Goal: Transaction & Acquisition: Purchase product/service

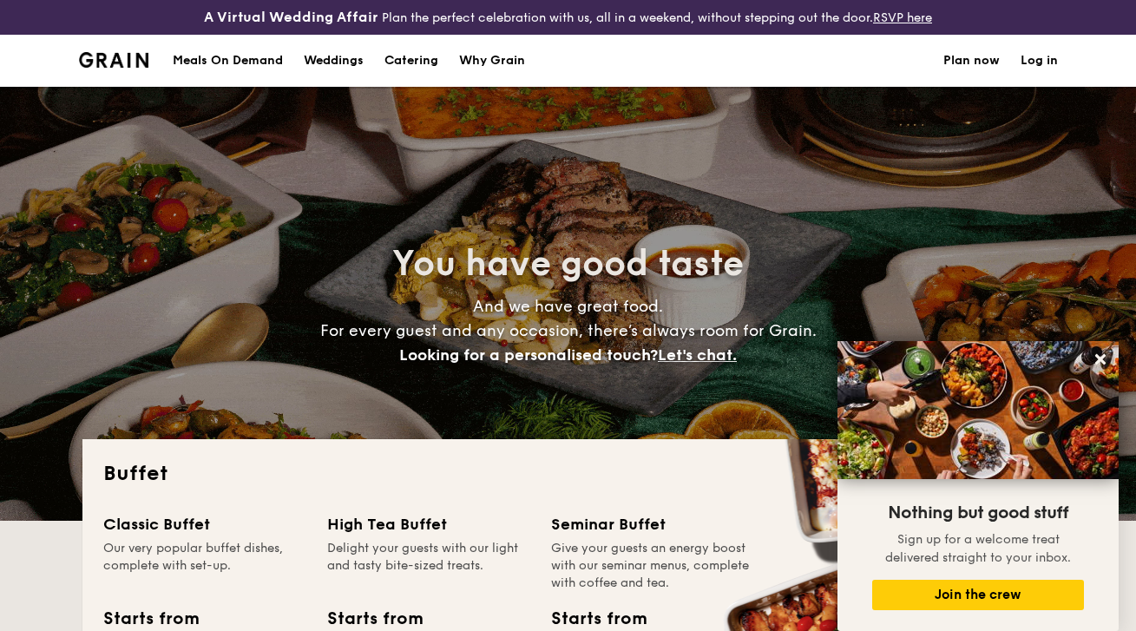
select select
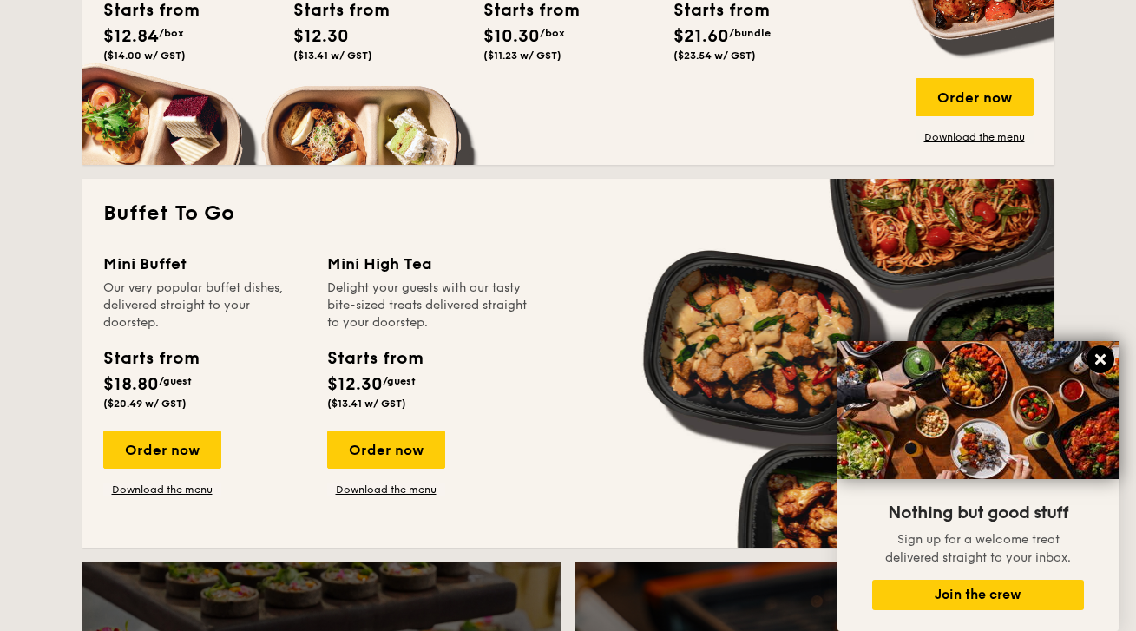
click at [1100, 363] on icon at bounding box center [1100, 359] width 10 height 10
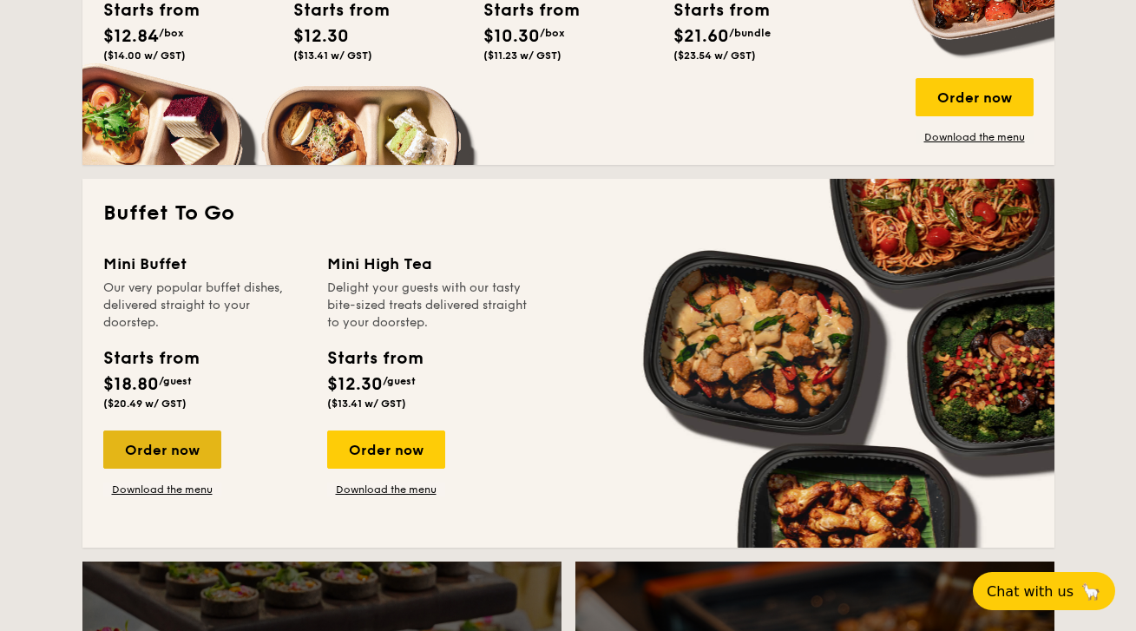
click at [136, 438] on div "Order now" at bounding box center [162, 449] width 118 height 38
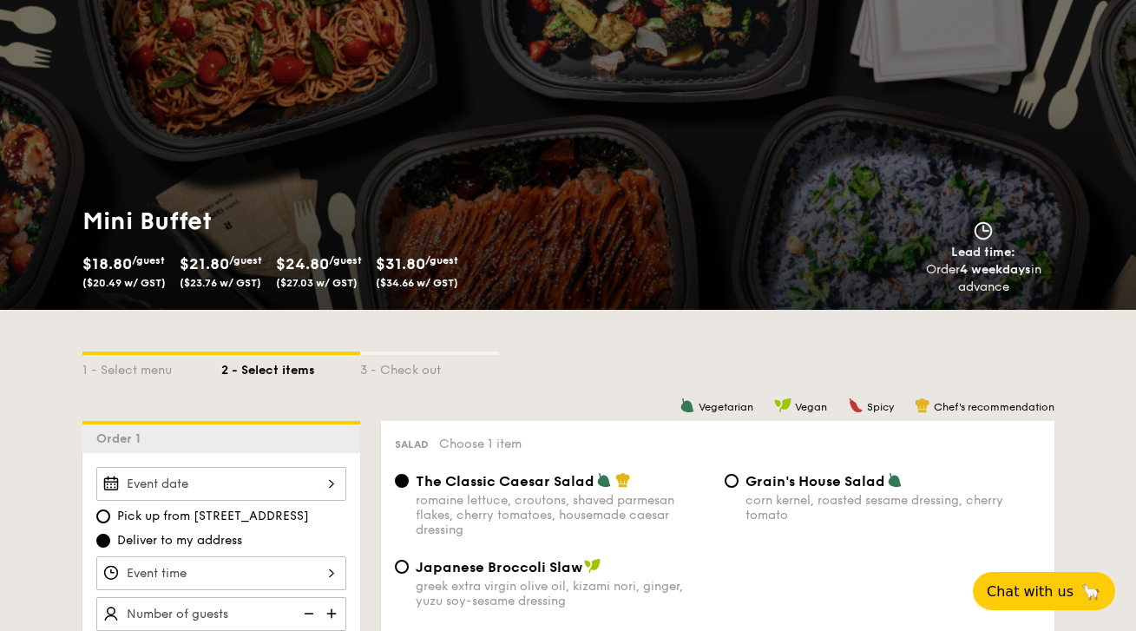
scroll to position [257, 0]
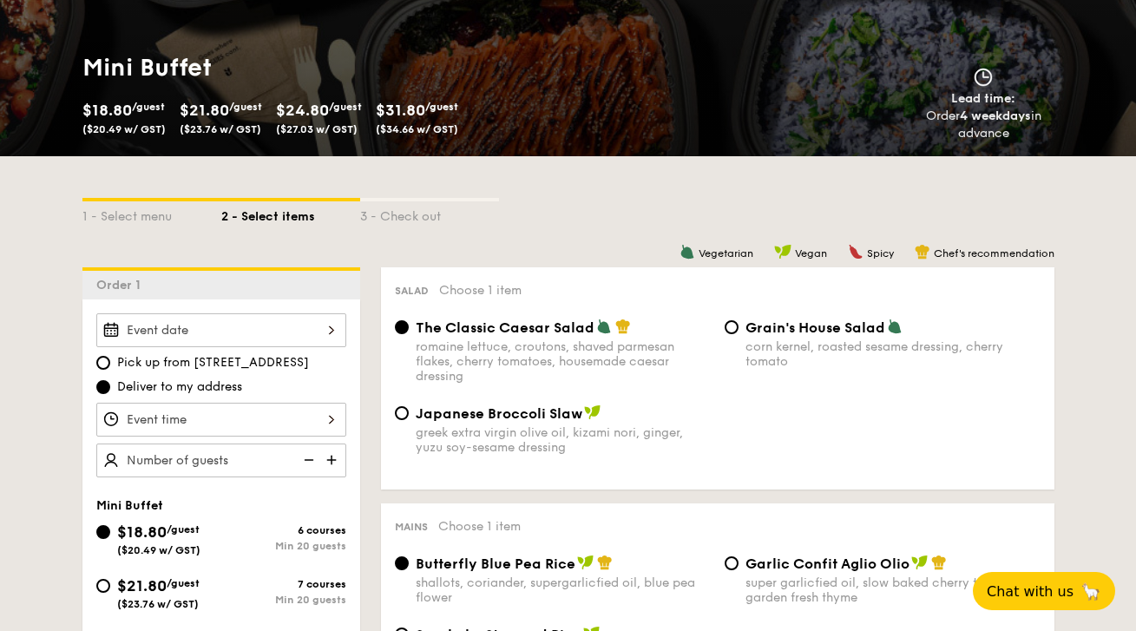
click at [313, 332] on div at bounding box center [221, 330] width 250 height 34
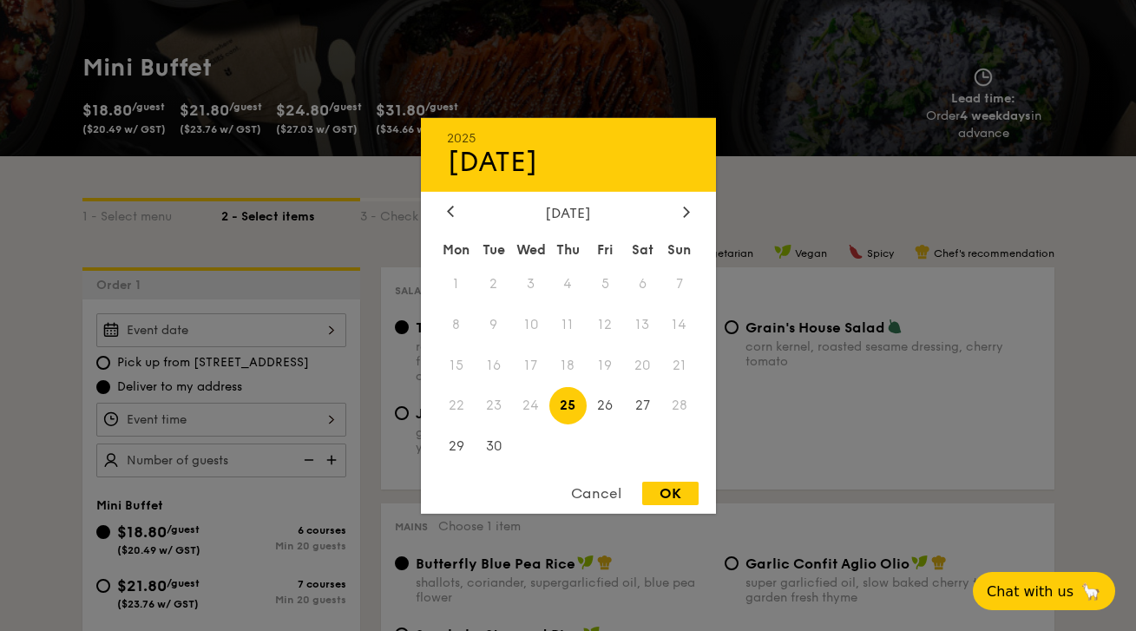
click at [679, 489] on div "OK" at bounding box center [670, 493] width 56 height 23
type input "[DATE]"
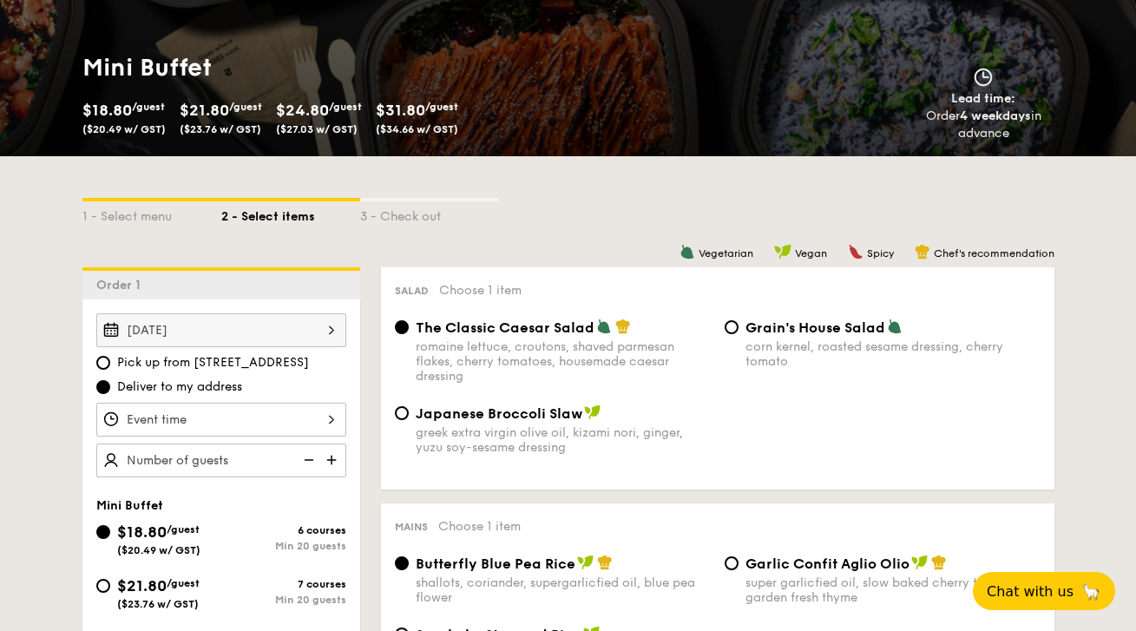
click at [265, 421] on div at bounding box center [221, 420] width 250 height 34
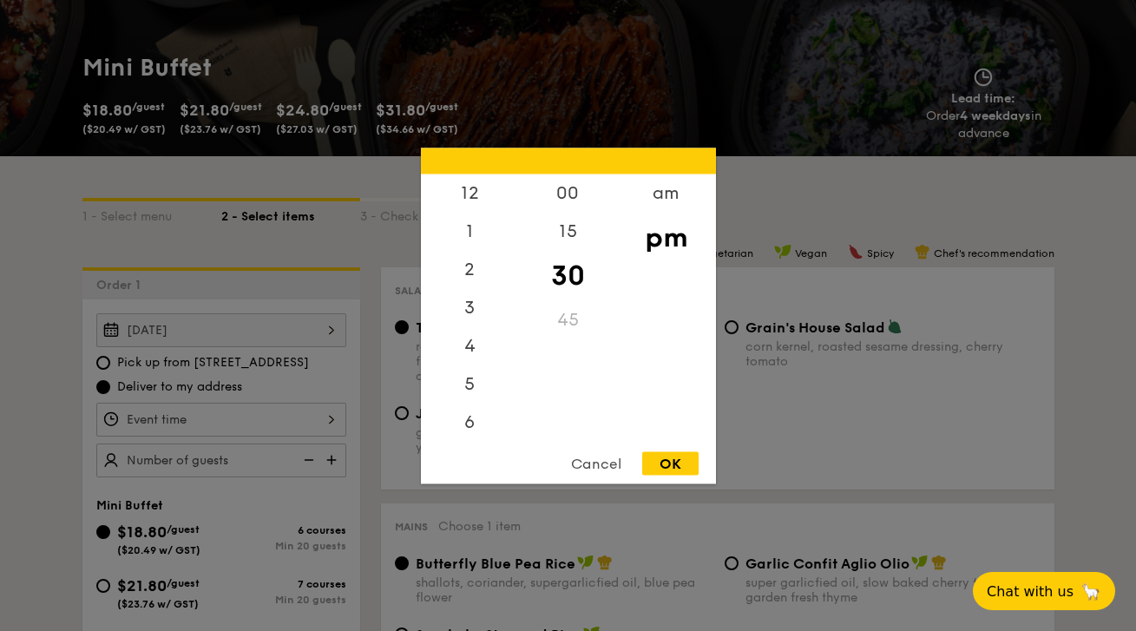
scroll to position [76, 0]
click at [469, 354] on div "6" at bounding box center [470, 351] width 98 height 50
click at [667, 468] on div "OK" at bounding box center [670, 462] width 56 height 23
type input "6:30PM"
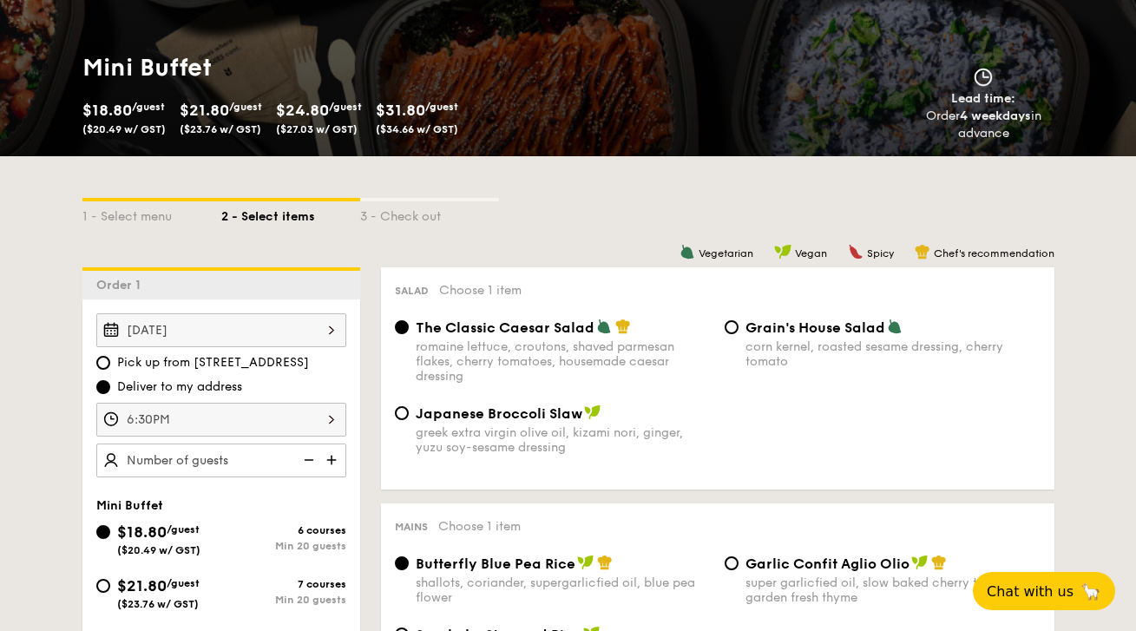
click at [334, 459] on img at bounding box center [333, 459] width 26 height 33
type input "20 guests"
click at [316, 459] on img at bounding box center [307, 459] width 26 height 33
click at [304, 457] on img at bounding box center [307, 459] width 26 height 33
click at [309, 459] on img at bounding box center [307, 459] width 26 height 33
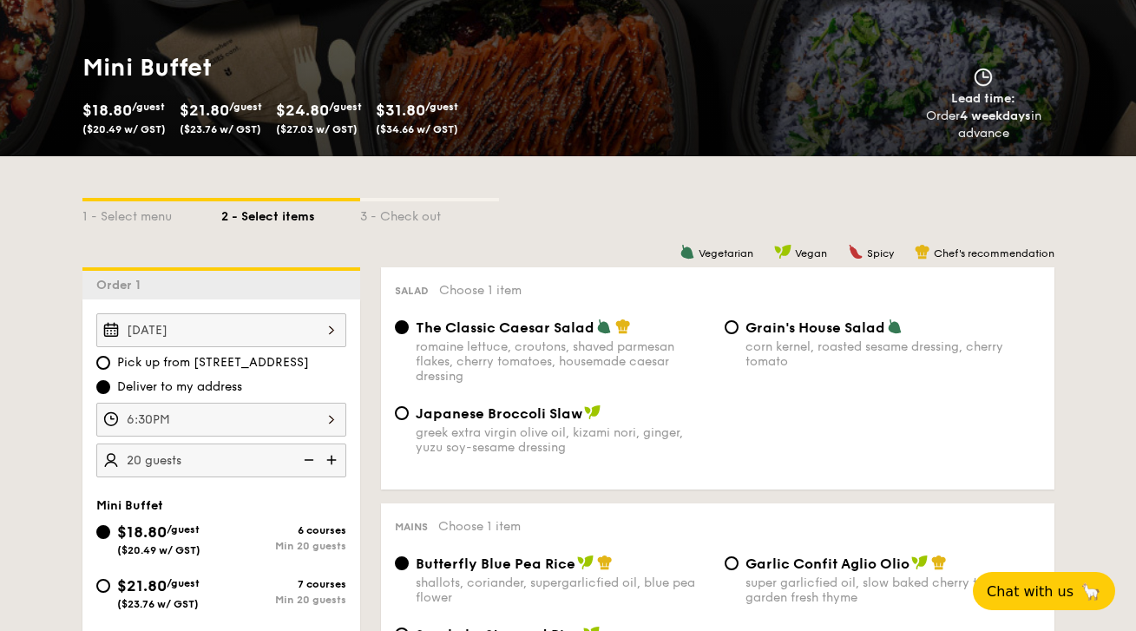
click at [309, 459] on img at bounding box center [307, 459] width 26 height 33
click at [308, 459] on img at bounding box center [307, 459] width 26 height 33
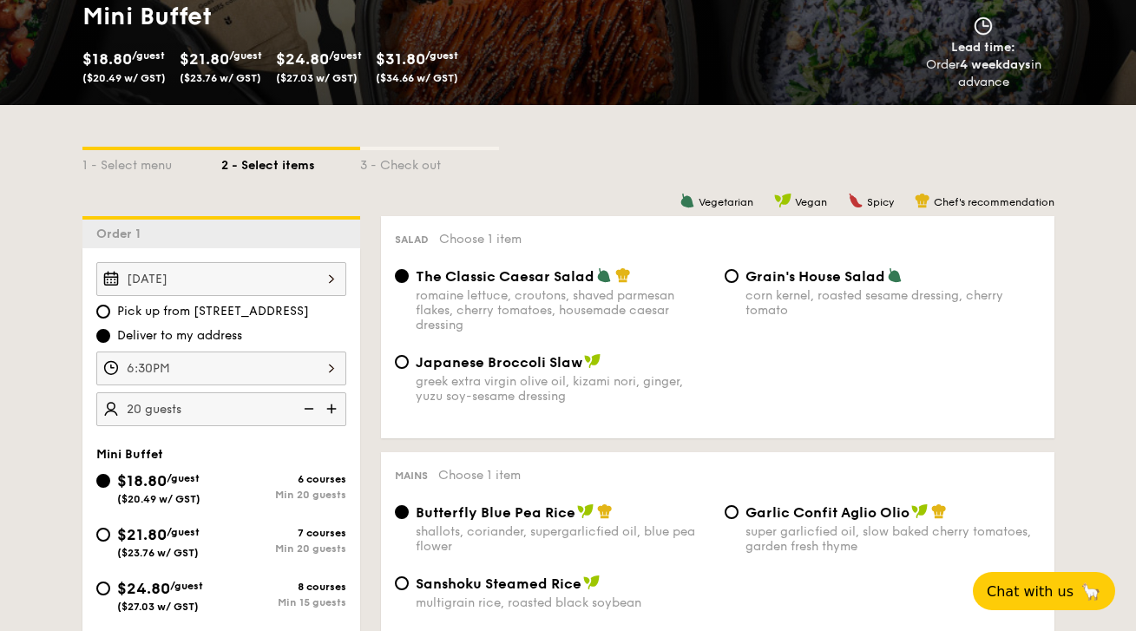
scroll to position [407, 0]
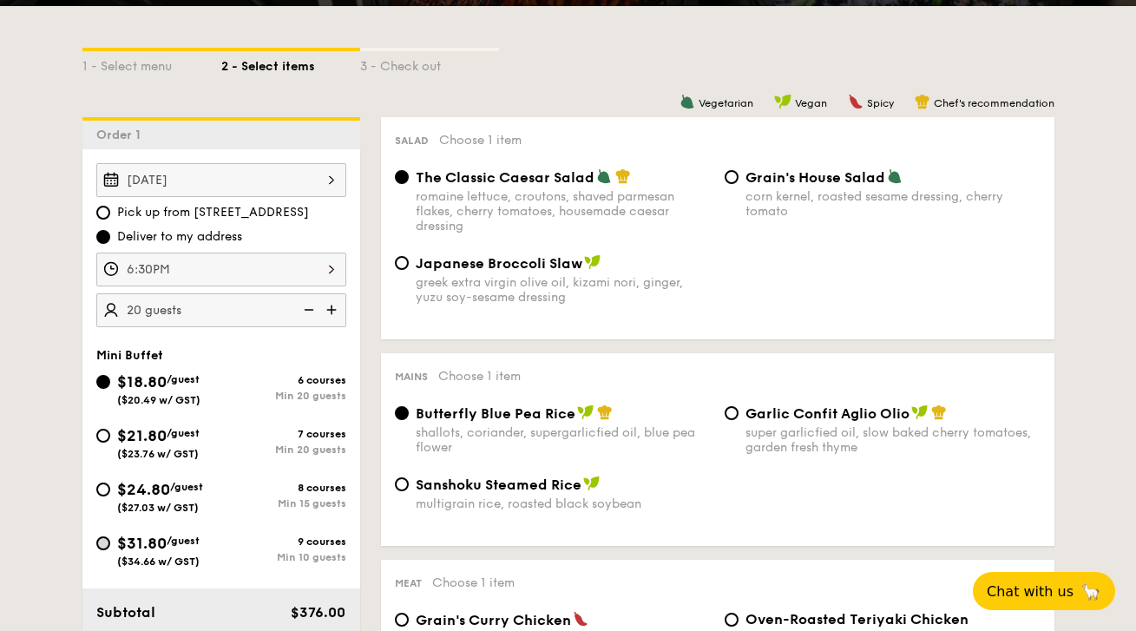
click at [104, 540] on input "$31.80 /guest ($34.66 w/ GST) 9 courses Min 10 guests" at bounding box center [103, 543] width 14 height 14
radio input "true"
radio input "false"
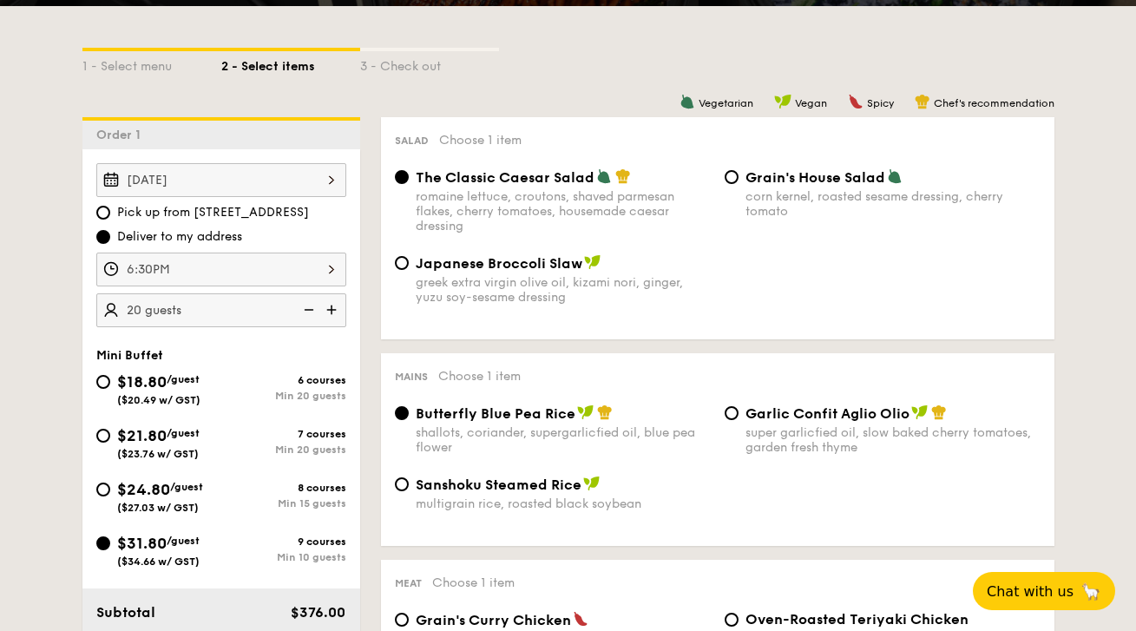
radio input "true"
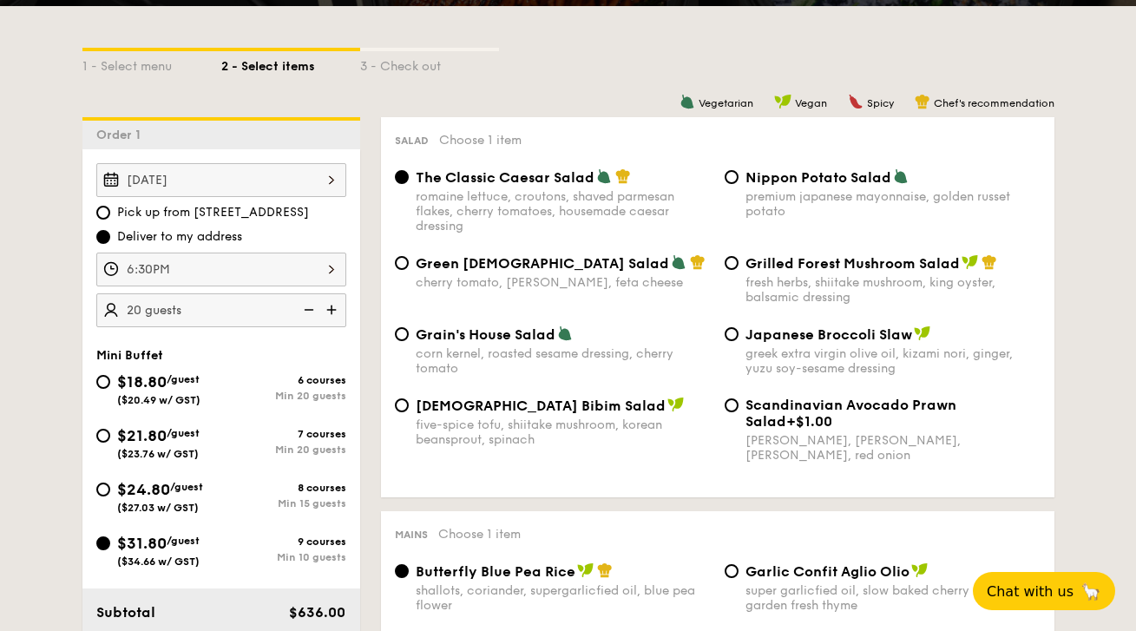
click at [314, 310] on img at bounding box center [307, 309] width 26 height 33
click at [342, 310] on img at bounding box center [333, 309] width 26 height 33
click at [308, 305] on img at bounding box center [307, 309] width 26 height 33
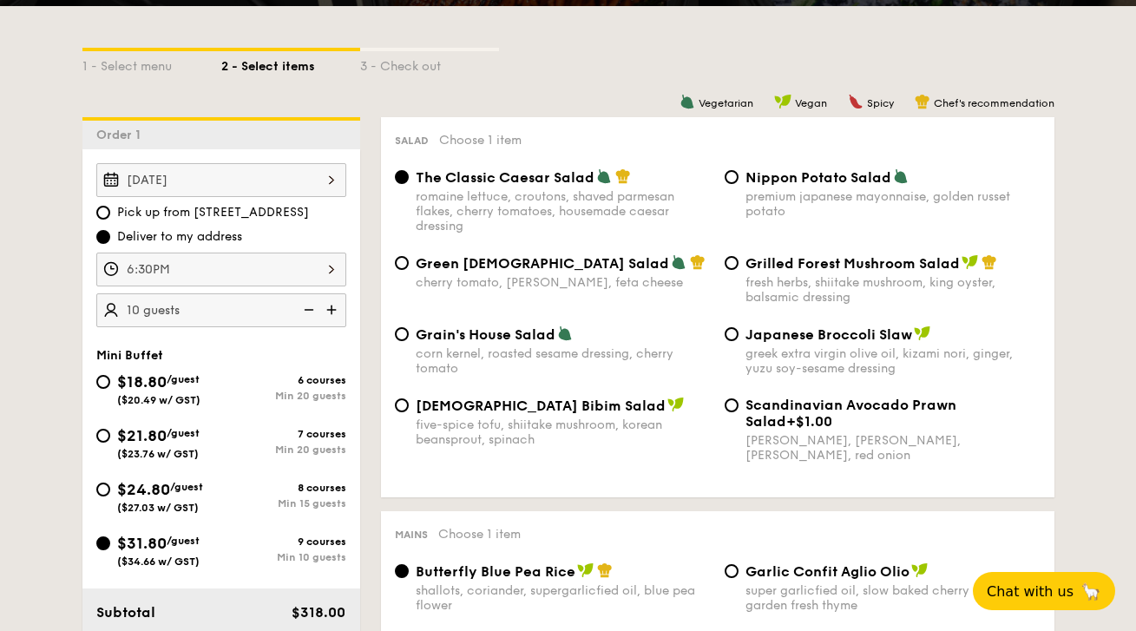
click at [338, 308] on img at bounding box center [333, 309] width 26 height 33
click at [305, 310] on img at bounding box center [307, 309] width 26 height 33
click at [332, 305] on img at bounding box center [333, 309] width 26 height 33
type input "15 guests"
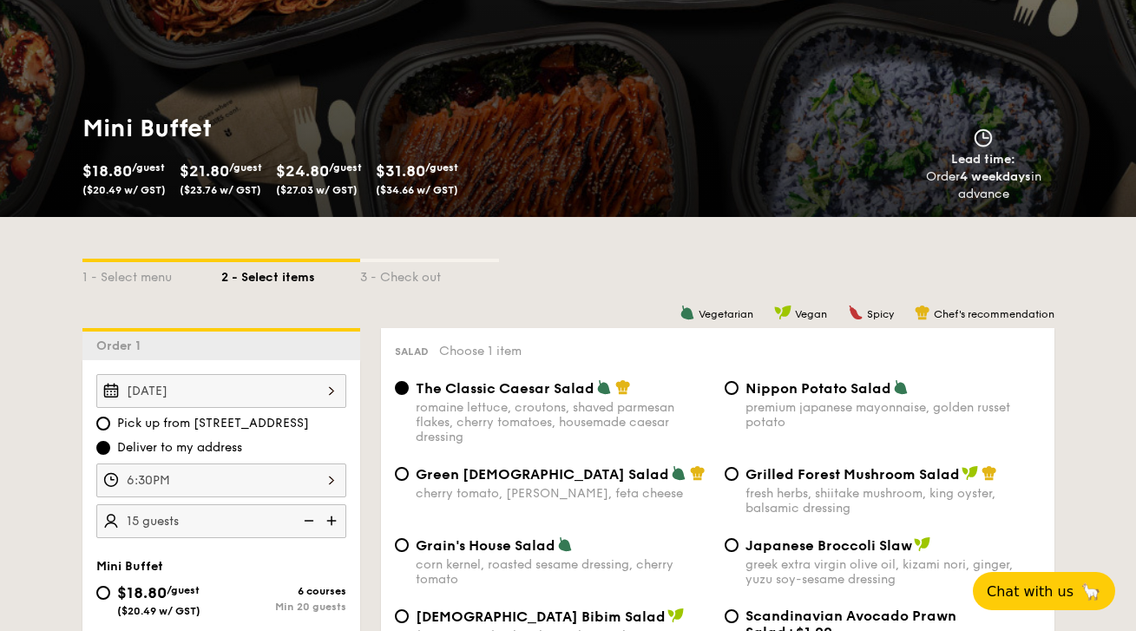
scroll to position [483, 0]
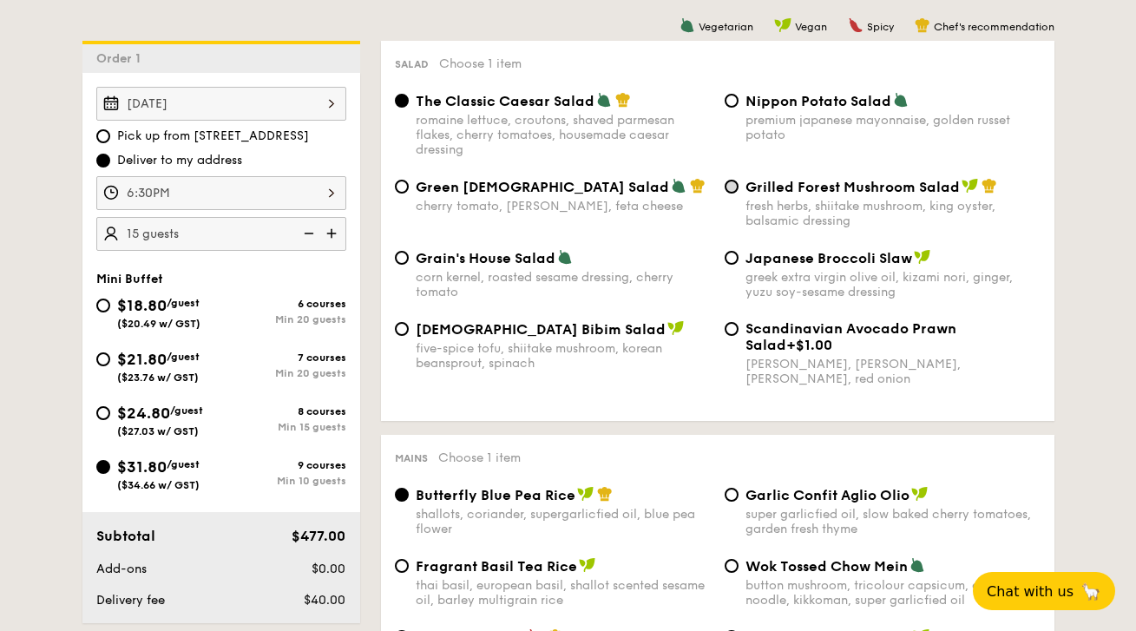
click at [732, 184] on input "Grilled Forest Mushroom Salad fresh herbs, shiitake mushroom, king oyster, bals…" at bounding box center [732, 187] width 14 height 14
radio input "true"
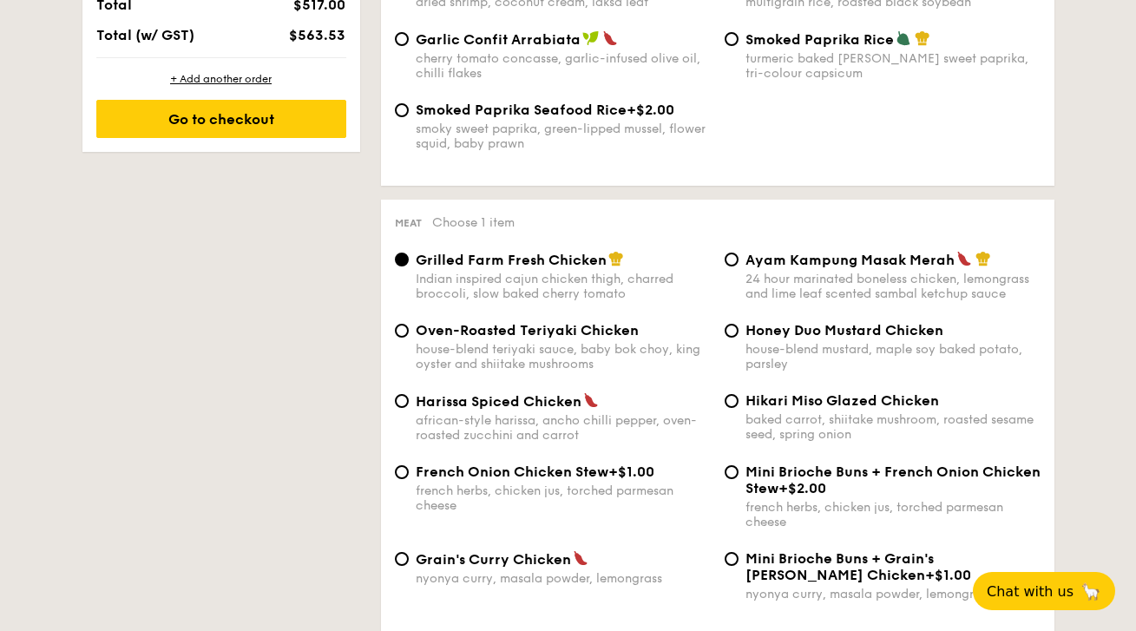
scroll to position [1227, 0]
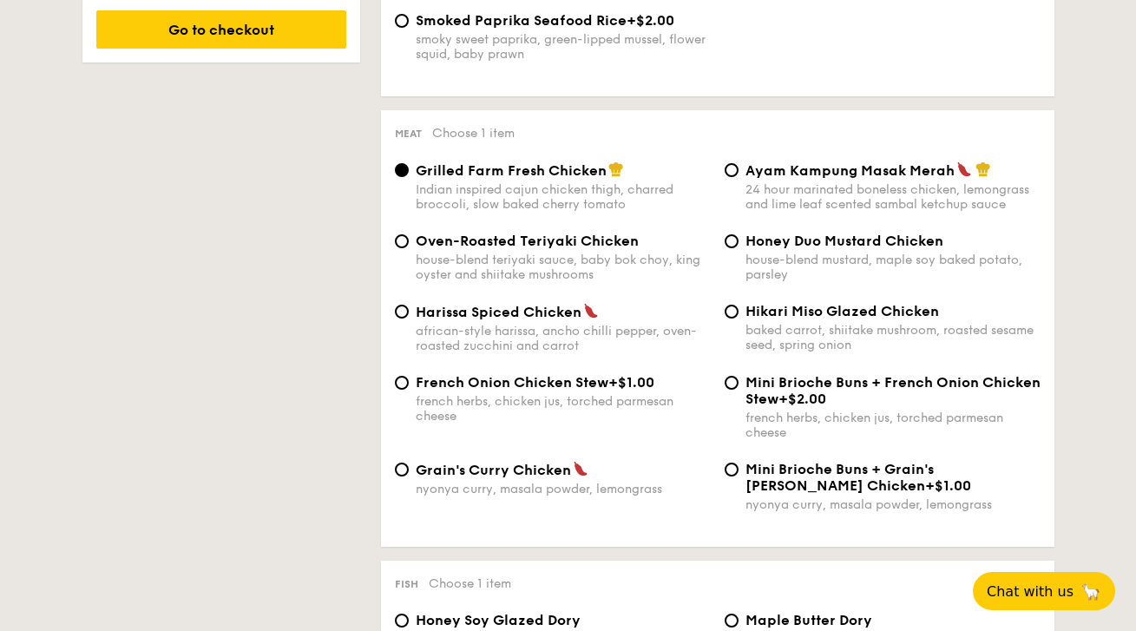
click at [392, 315] on div "Harissa Spiced Chicken african-style harissa, ancho chilli pepper, oven-roasted…" at bounding box center [553, 328] width 330 height 50
click at [734, 169] on input "Ayam Kampung Masak Merah 24 hour marinated boneless chicken, lemongrass and lim…" at bounding box center [732, 170] width 14 height 14
radio input "true"
click at [734, 169] on input "Ayam Kampung Masak Merah 24 hour marinated boneless chicken, lemongrass and lim…" at bounding box center [732, 170] width 14 height 14
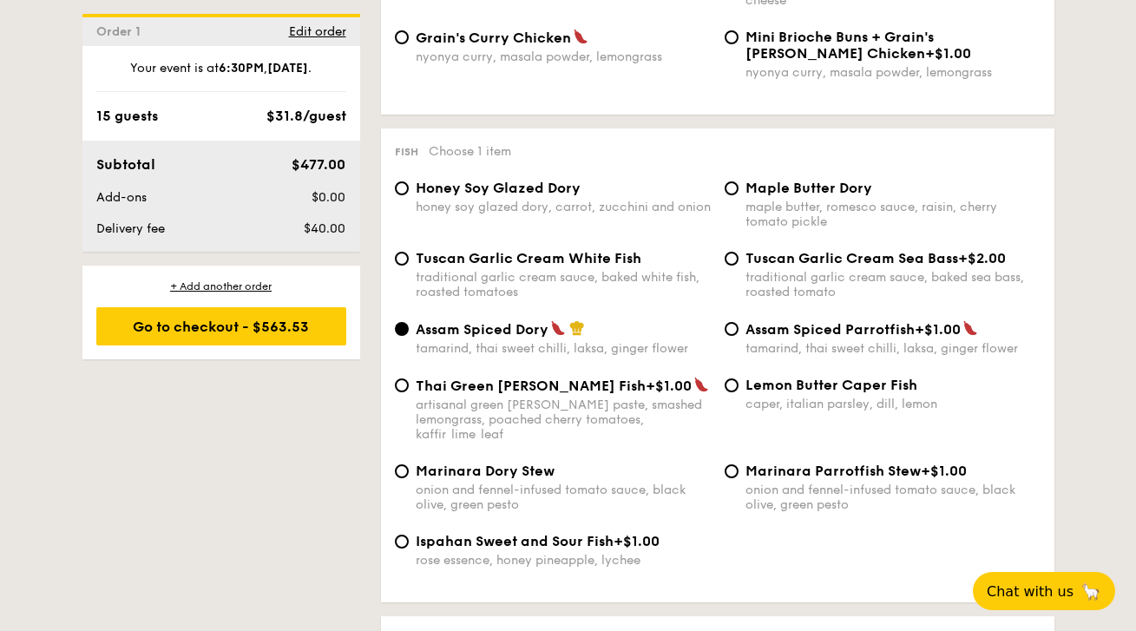
scroll to position [1678, 0]
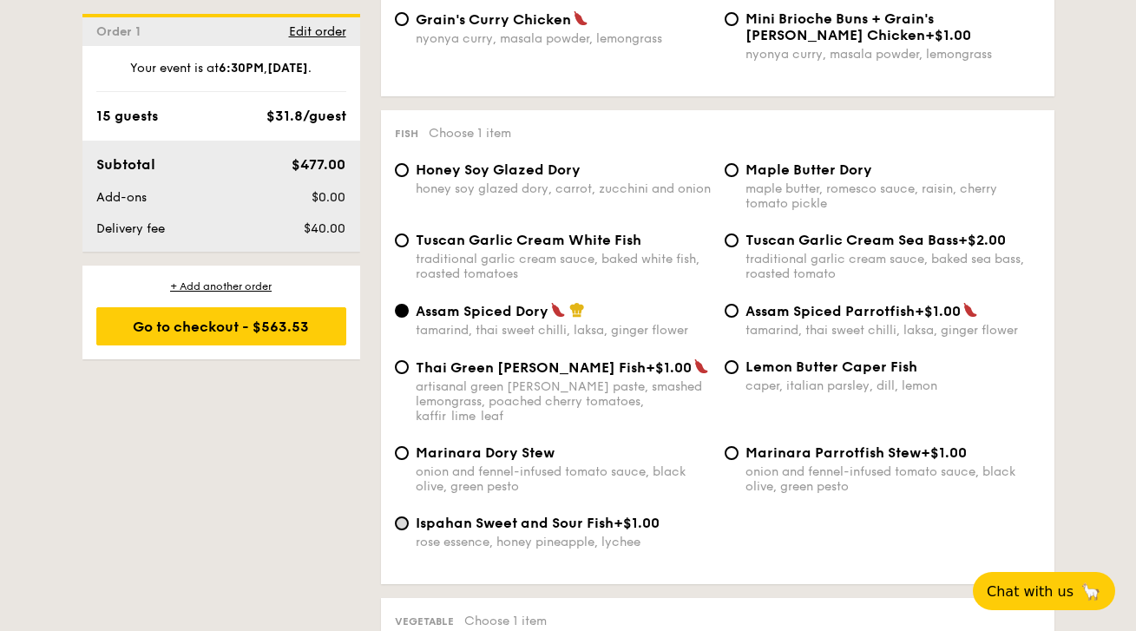
click at [399, 516] on input "Ispahan Sweet and Sour Fish +$1.00 rose essence, honey pineapple, lychee" at bounding box center [402, 523] width 14 height 14
radio input "true"
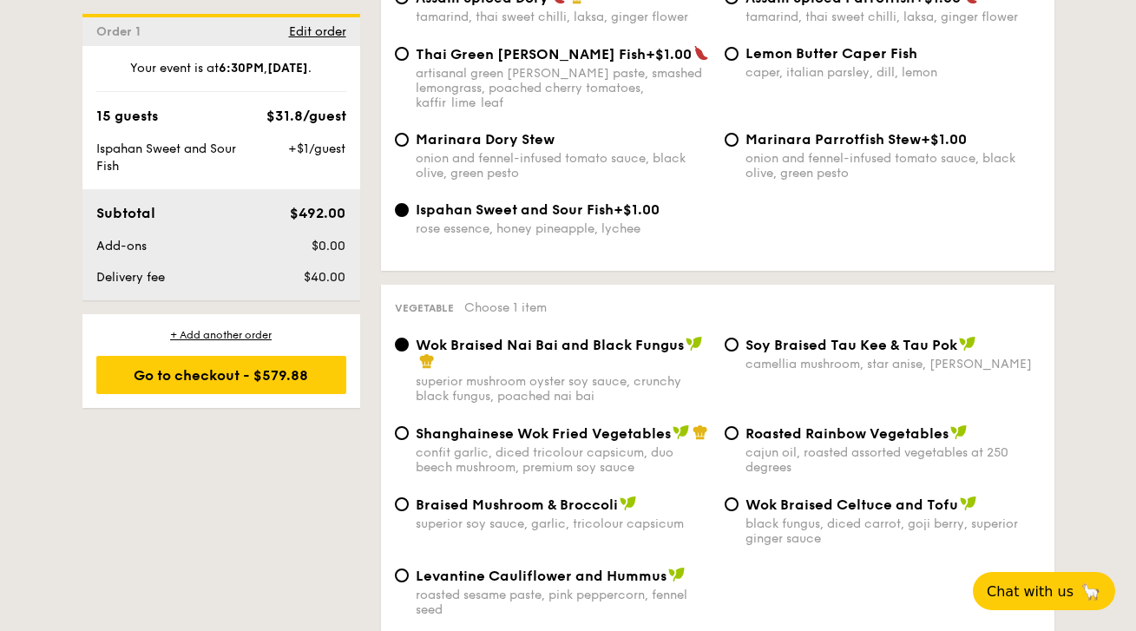
scroll to position [1994, 0]
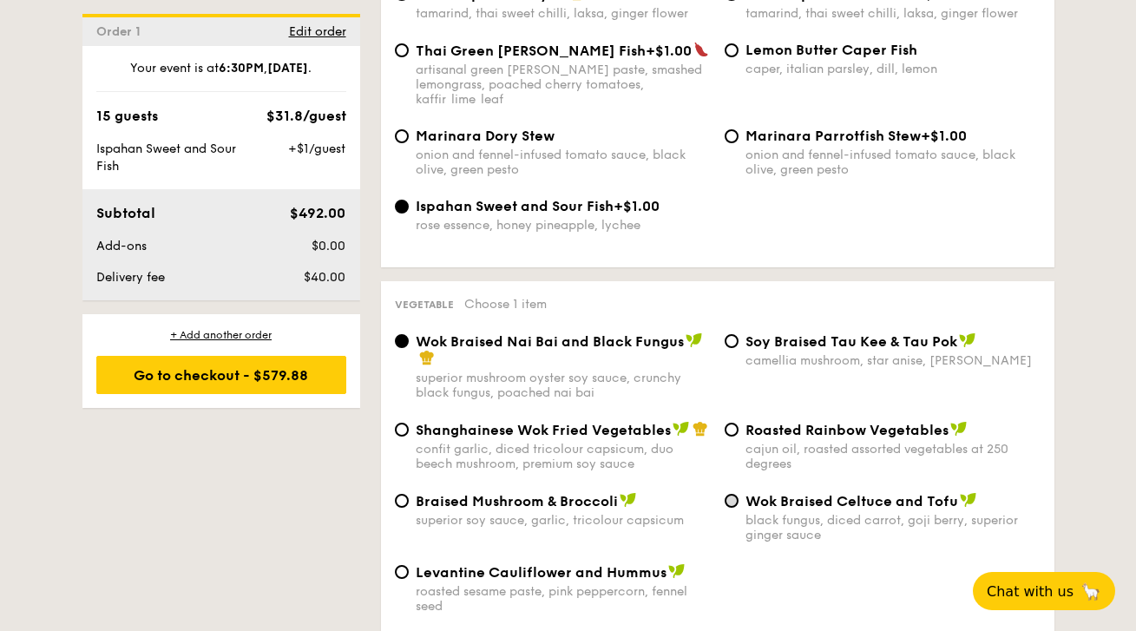
click at [731, 494] on input "Wok Braised Celtuce and Tofu black fungus, diced carrot, goji berry, superior g…" at bounding box center [732, 501] width 14 height 14
radio input "true"
click at [731, 494] on input "Wok Braised Celtuce and Tofu black fungus, diced carrot, goji berry, superior g…" at bounding box center [732, 501] width 14 height 14
click at [403, 494] on input "Braised Mushroom & Broccoli superior soy sauce, garlic, tricolour capsicum" at bounding box center [402, 501] width 14 height 14
radio input "true"
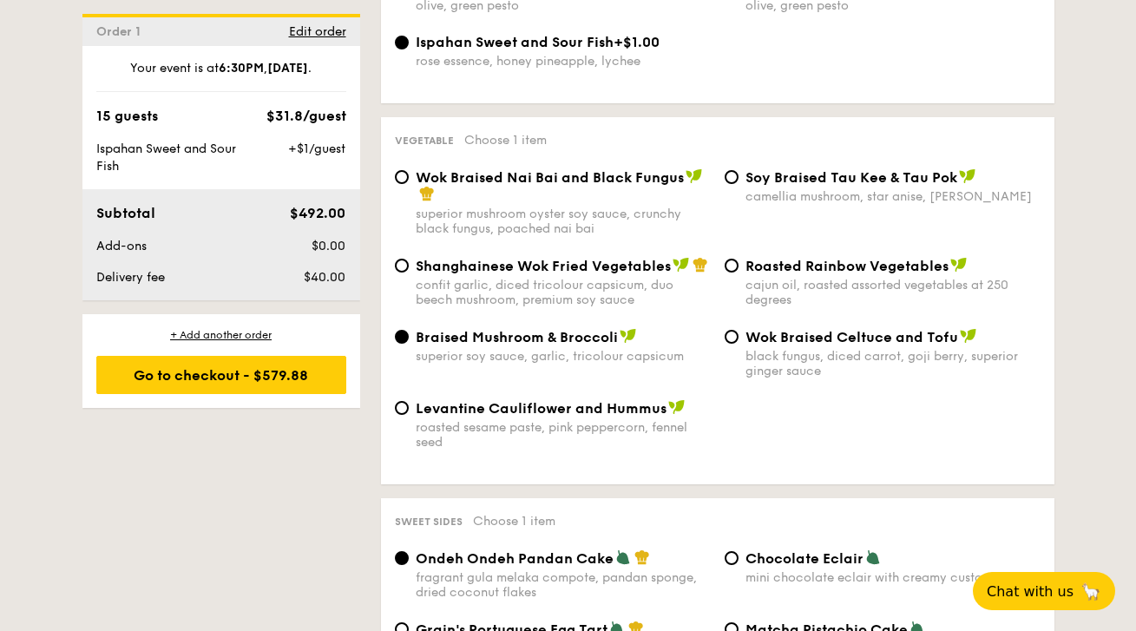
scroll to position [2155, 0]
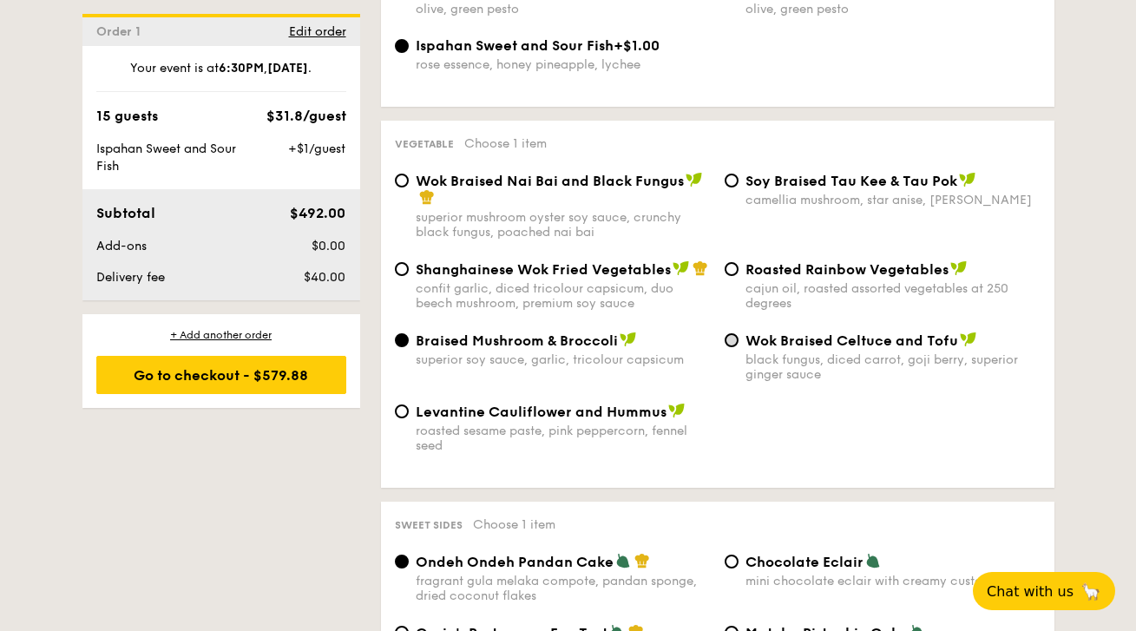
click at [737, 333] on input "Wok Braised Celtuce and Tofu black fungus, diced carrot, goji berry, superior g…" at bounding box center [732, 340] width 14 height 14
radio input "true"
click at [399, 333] on input "Braised Mushroom & Broccoli superior soy sauce, garlic, tricolour capsicum" at bounding box center [402, 340] width 14 height 14
radio input "true"
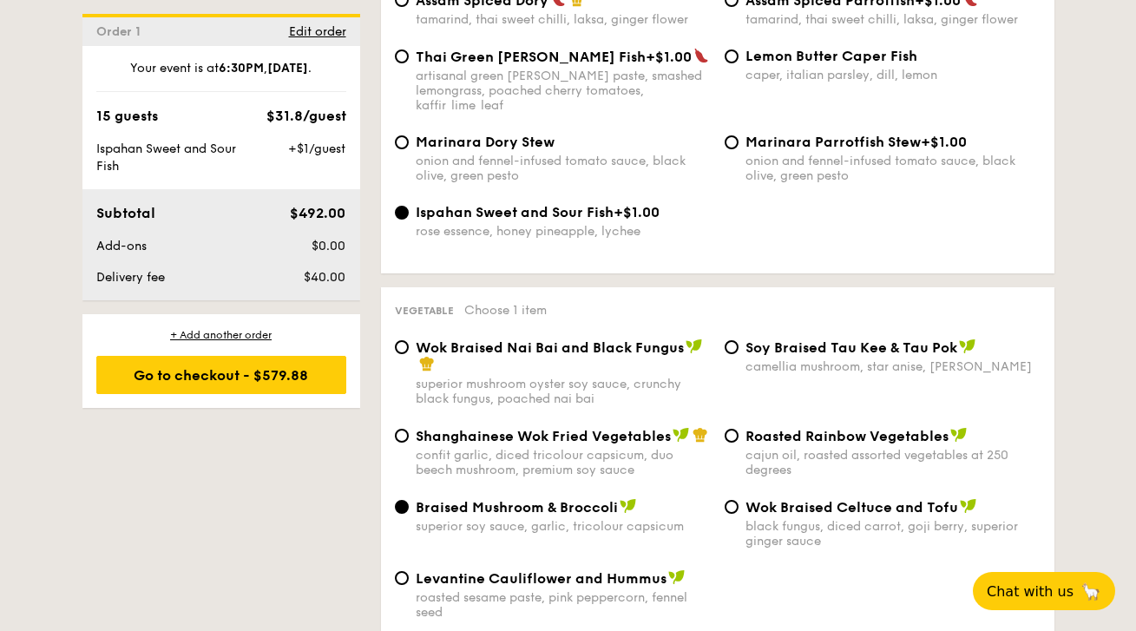
scroll to position [2083, 0]
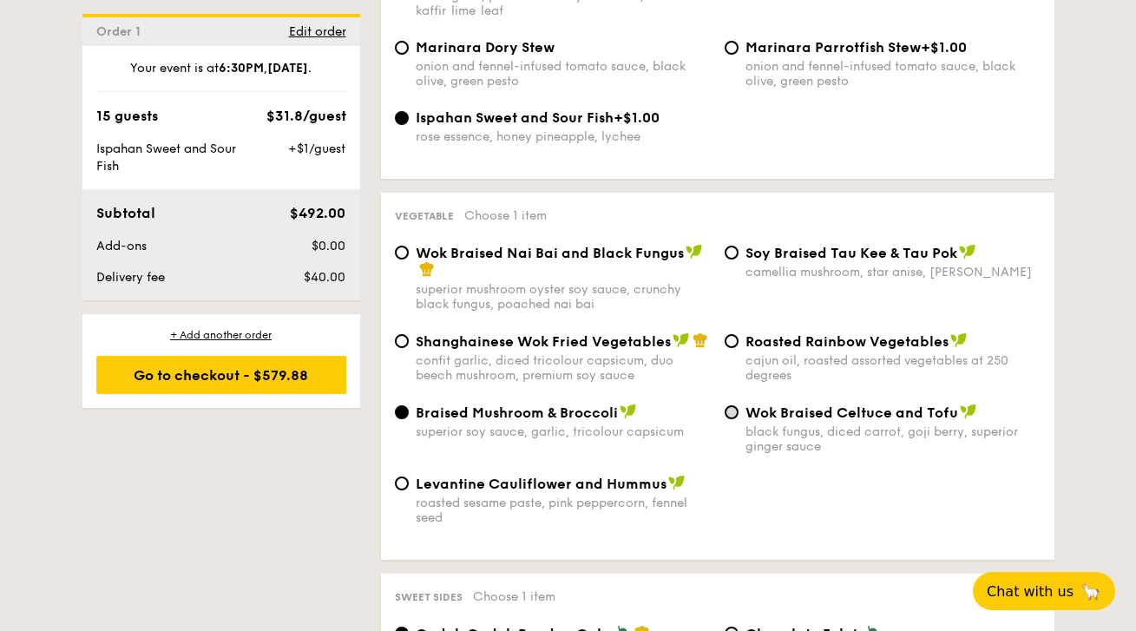
click at [733, 405] on input "Wok Braised Celtuce and Tofu black fungus, diced carrot, goji berry, superior g…" at bounding box center [732, 412] width 14 height 14
radio input "true"
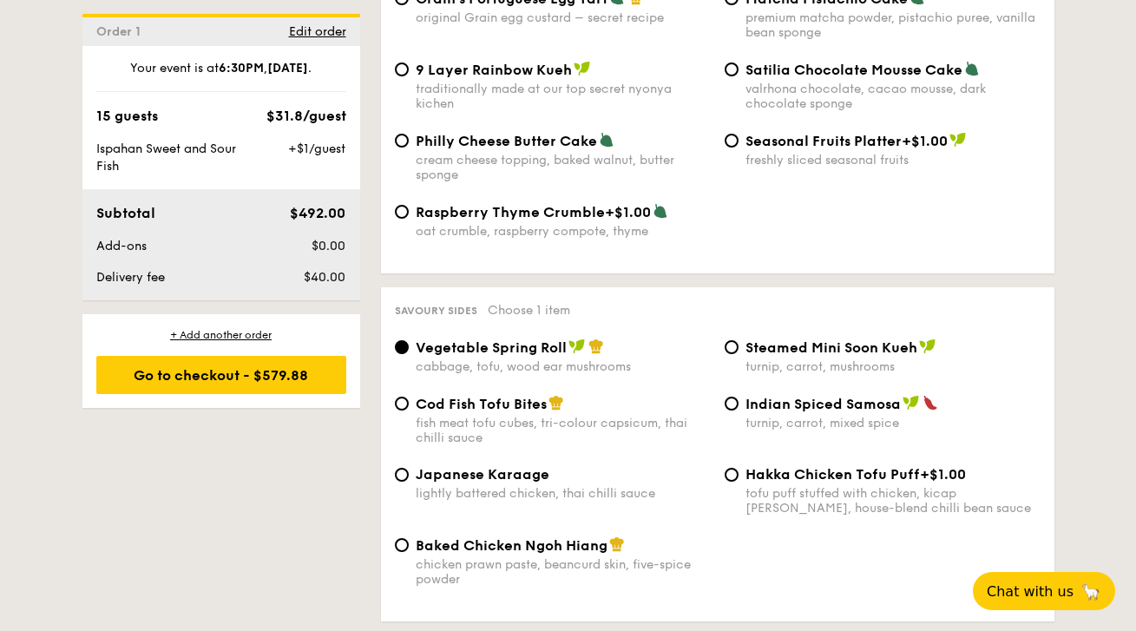
scroll to position [2793, 0]
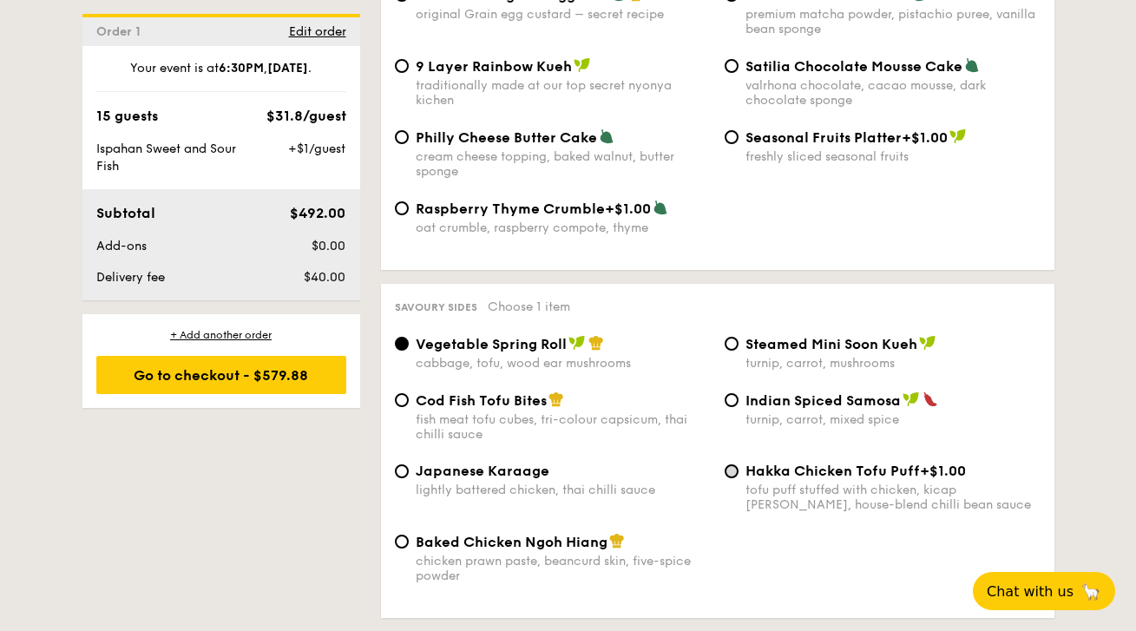
click at [727, 464] on input "Hakka Chicken Tofu Puff +$1.00 tofu puff stuffed with chicken, kicap manis, hou…" at bounding box center [732, 471] width 14 height 14
radio input "true"
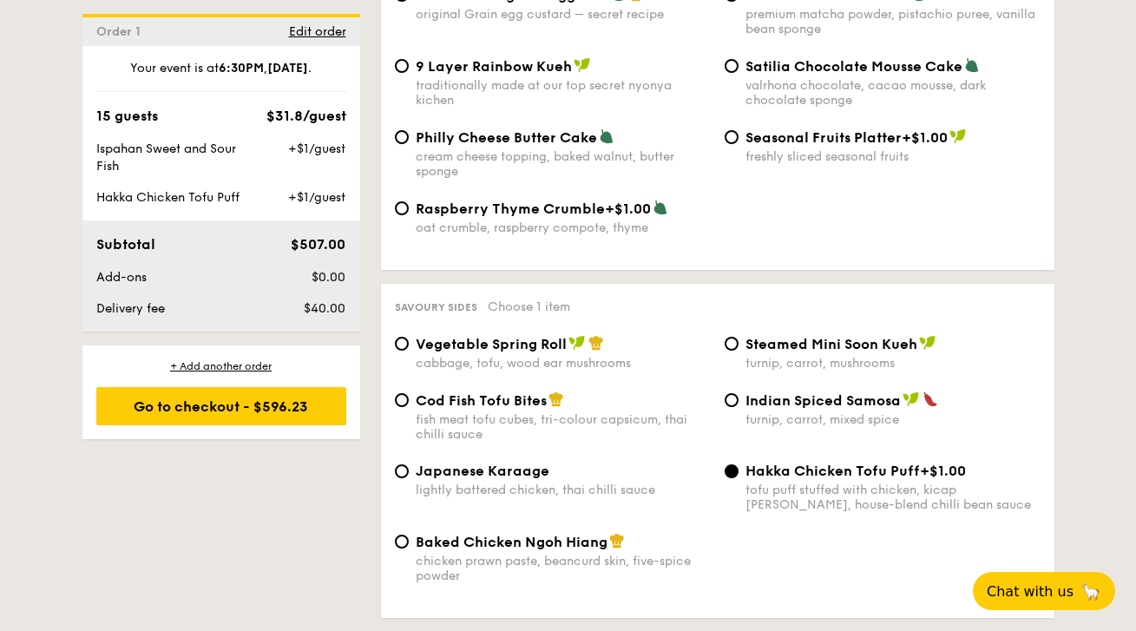
click at [727, 464] on input "Hakka Chicken Tofu Puff +$1.00 tofu puff stuffed with chicken, kicap manis, hou…" at bounding box center [732, 471] width 14 height 14
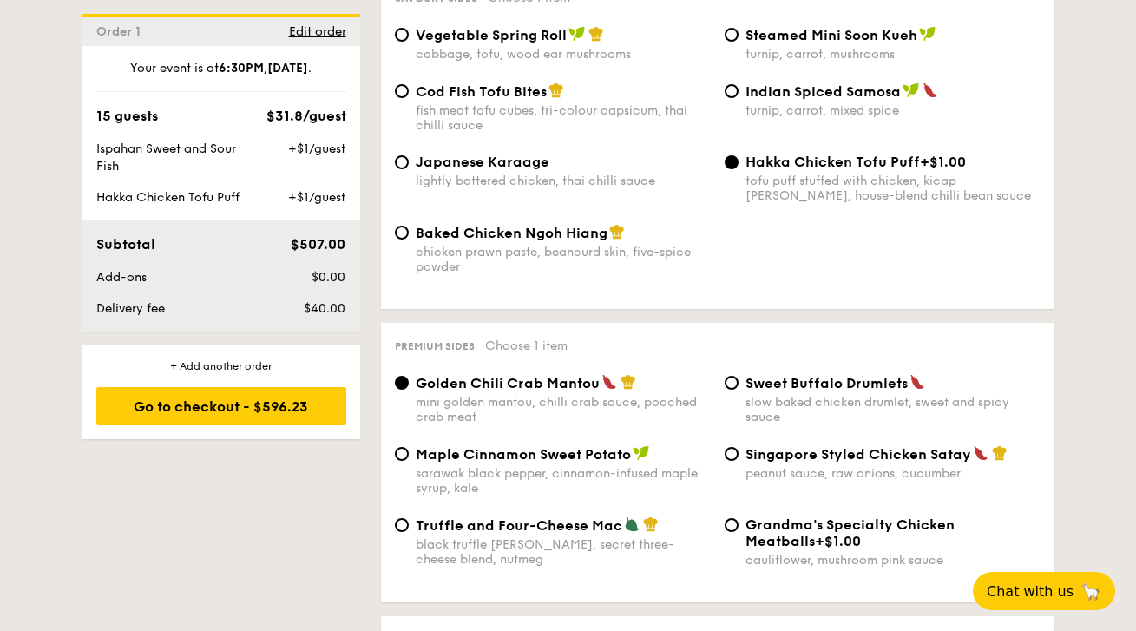
scroll to position [3117, 0]
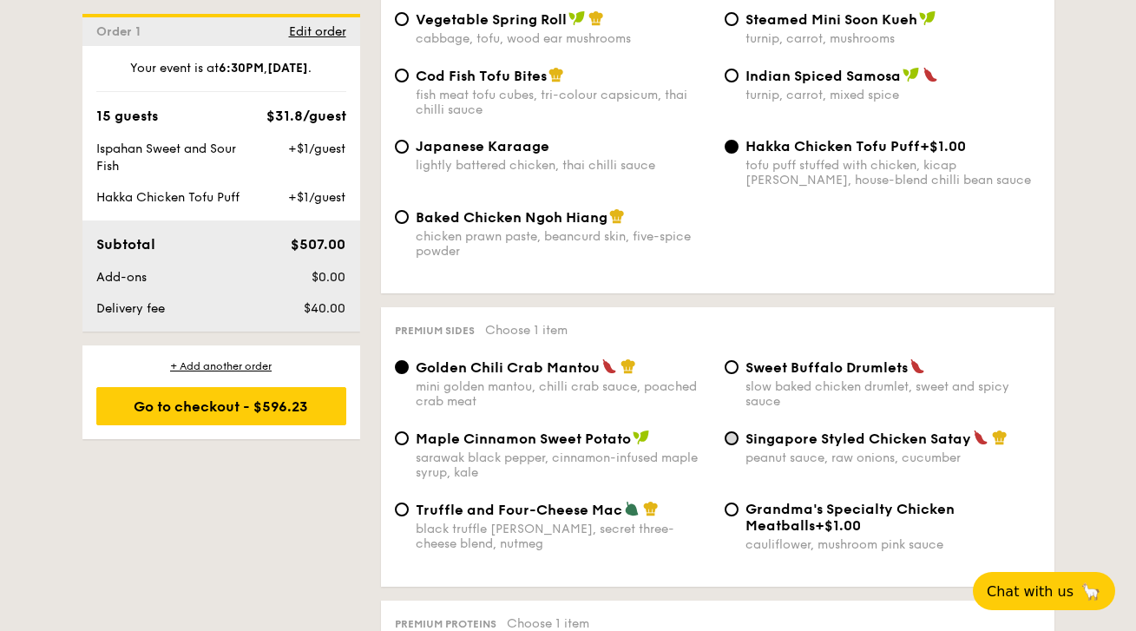
click at [734, 431] on input "Singapore Styled Chicken Satay peanut sauce, raw onions, cucumber" at bounding box center [732, 438] width 14 height 14
radio input "true"
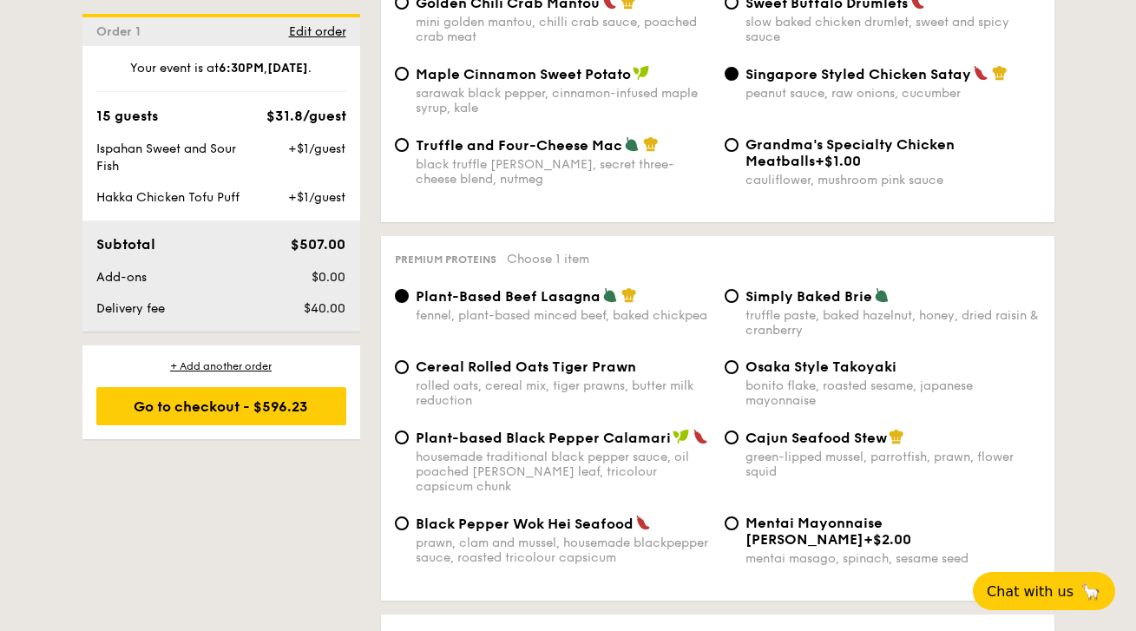
scroll to position [3485, 0]
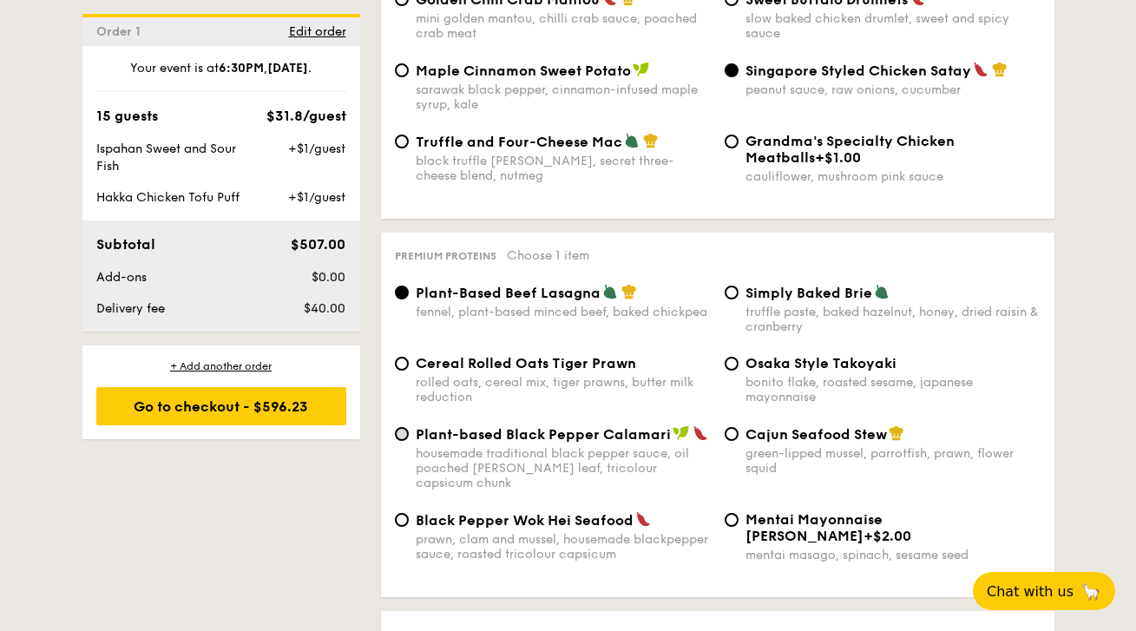
click at [399, 427] on input "Plant-based Black Pepper Calamari housemade traditional black pepper sauce, oil…" at bounding box center [402, 434] width 14 height 14
radio input "true"
click at [406, 513] on input "Black Pepper Wok Hei Seafood prawn, clam and mussel, housemade blackpepper sauc…" at bounding box center [402, 520] width 14 height 14
radio input "true"
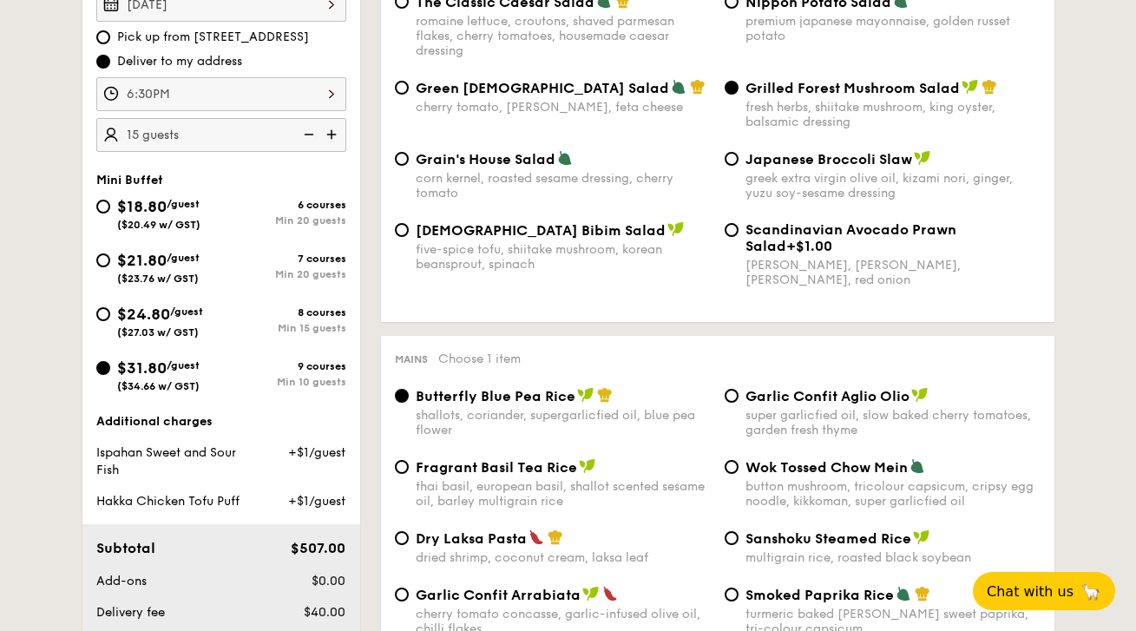
scroll to position [586, 0]
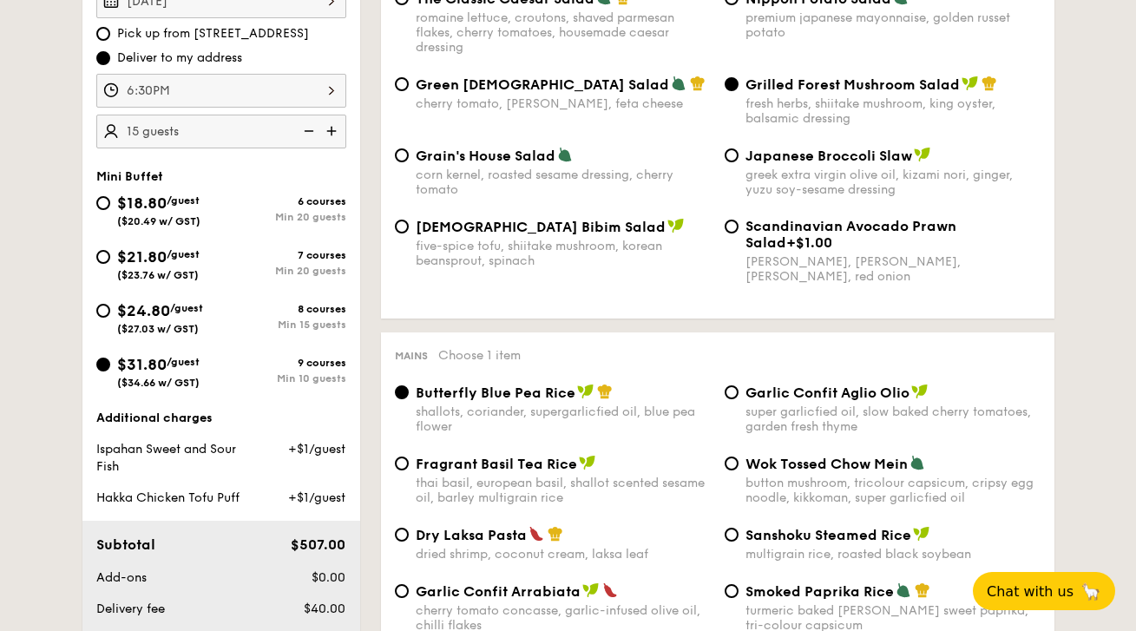
click at [316, 131] on img at bounding box center [307, 131] width 26 height 33
type input "10 guests"
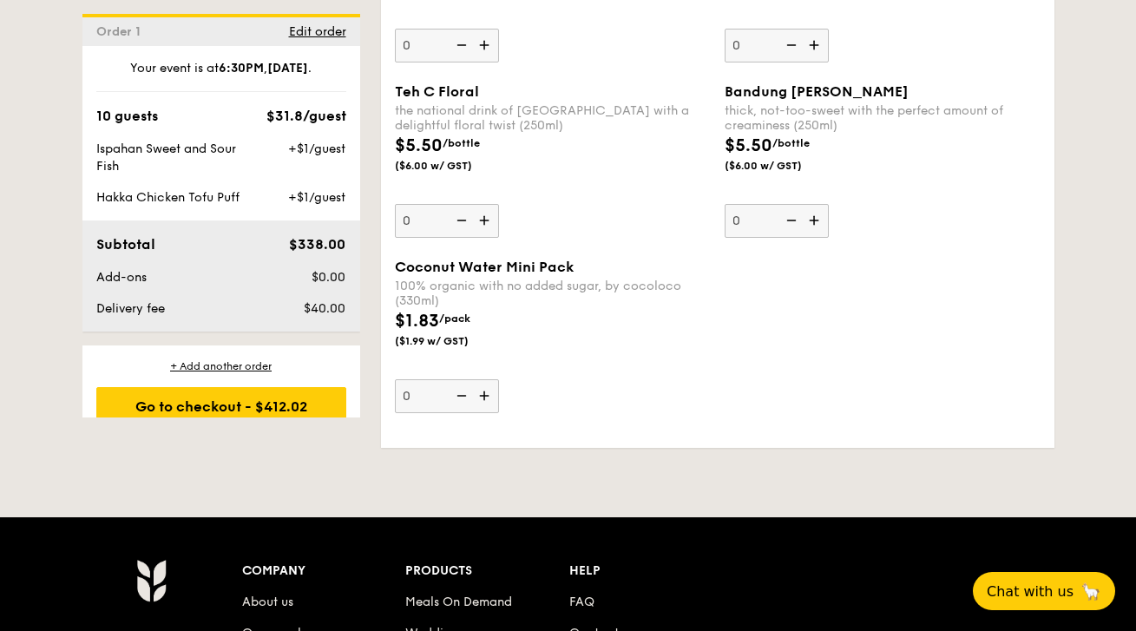
scroll to position [5520, 0]
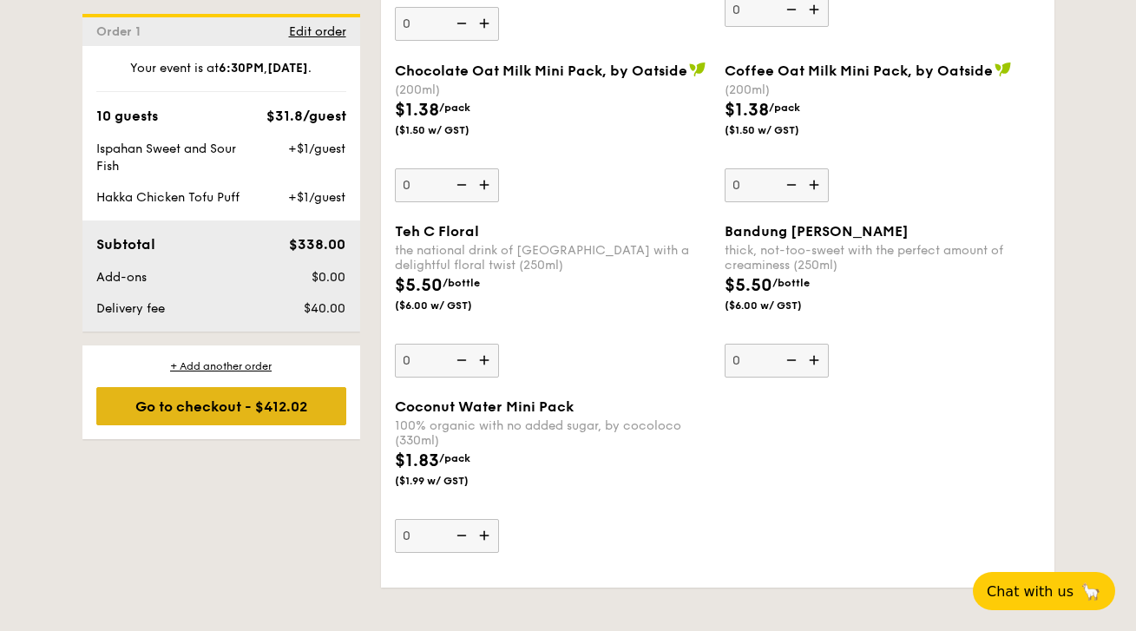
click at [273, 425] on div "Go to checkout - $412.02" at bounding box center [221, 406] width 250 height 38
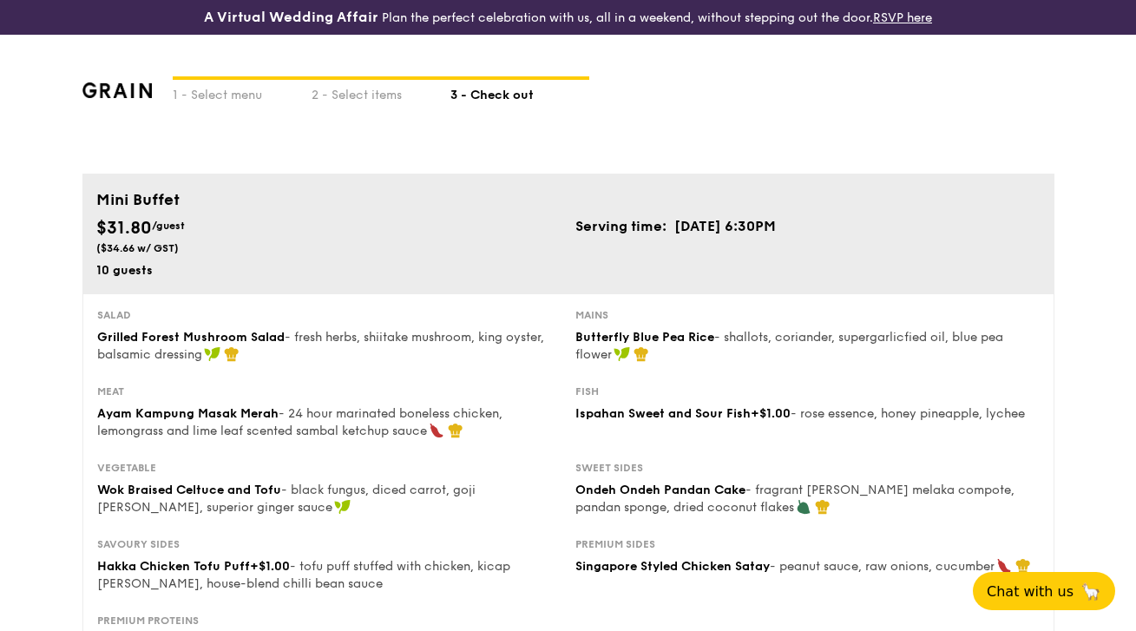
scroll to position [391, 0]
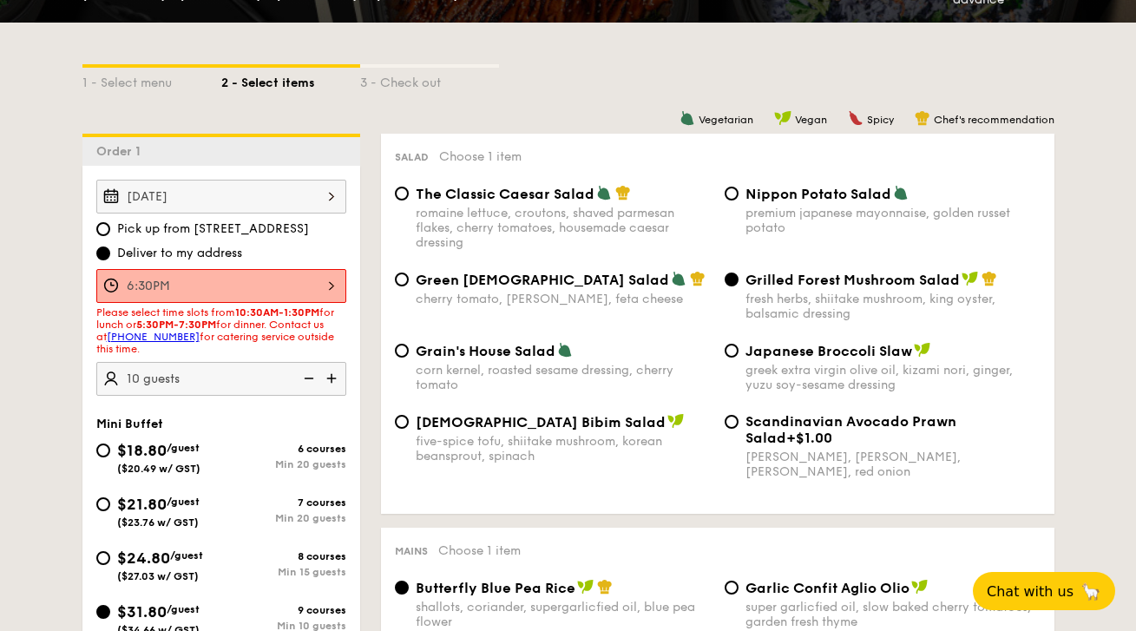
click at [309, 283] on div "6:30PM" at bounding box center [221, 286] width 250 height 34
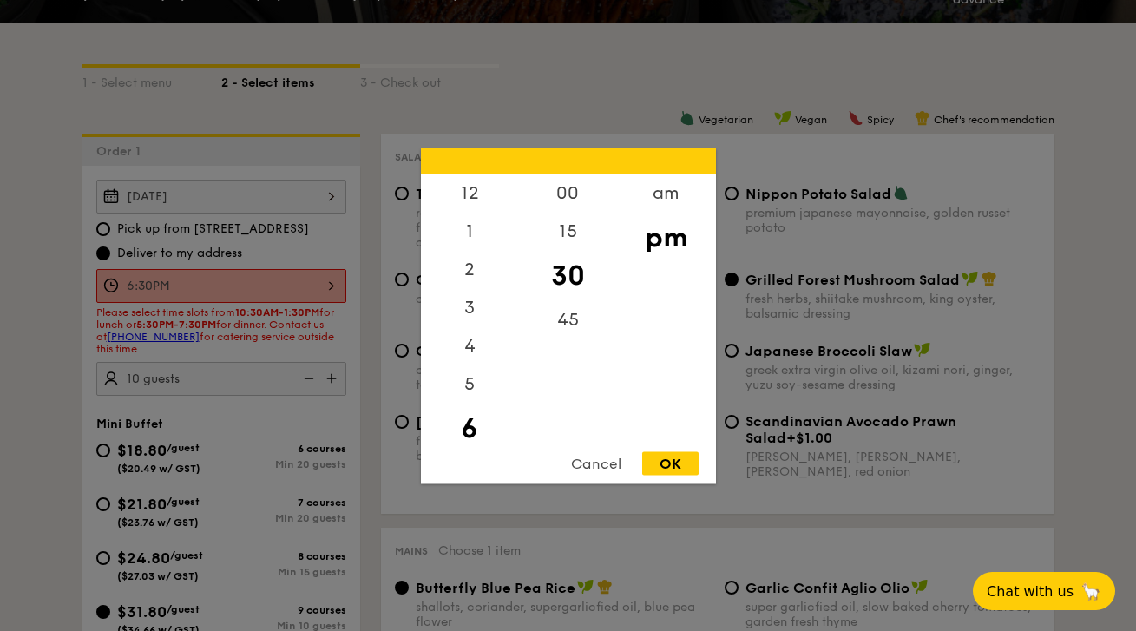
scroll to position [38, 0]
click at [476, 400] on div "6" at bounding box center [470, 390] width 98 height 50
click at [474, 397] on div "6" at bounding box center [470, 390] width 98 height 50
click at [671, 463] on div "OK" at bounding box center [670, 462] width 56 height 23
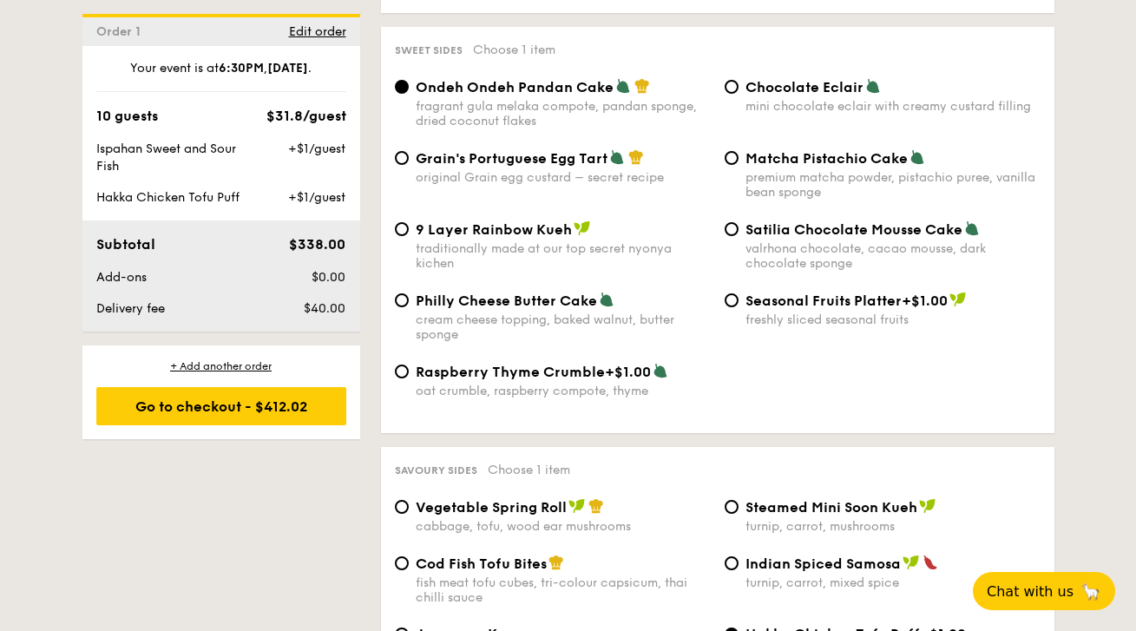
scroll to position [2626, 0]
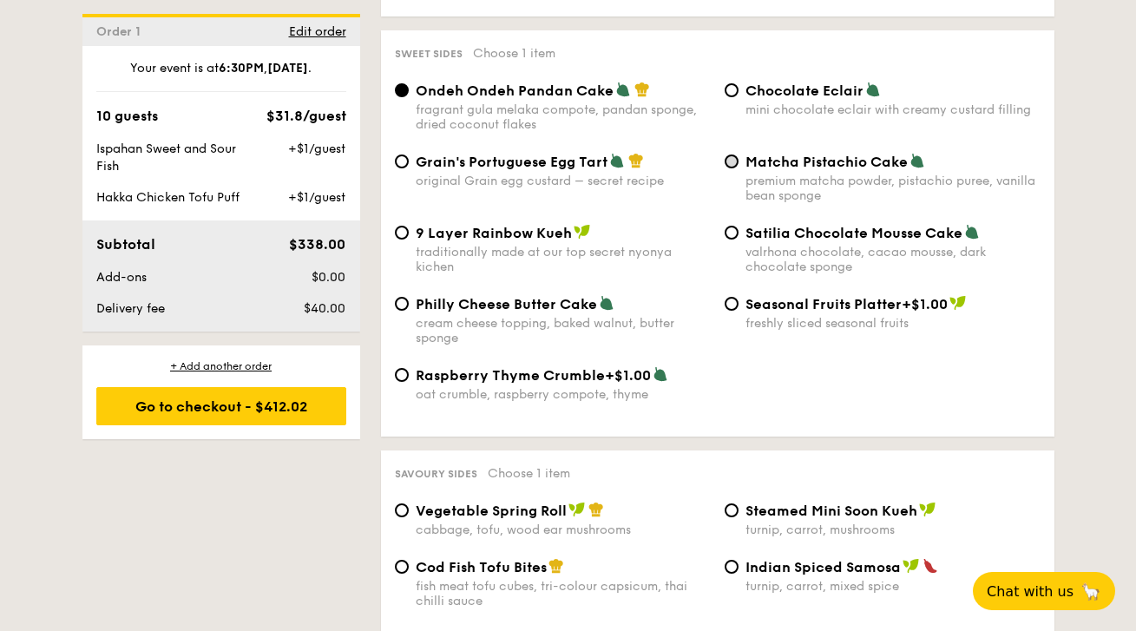
click at [734, 154] on input "Matcha Pistachio Cake premium matcha powder, pistachio puree, vanilla bean spon…" at bounding box center [732, 161] width 14 height 14
radio input "true"
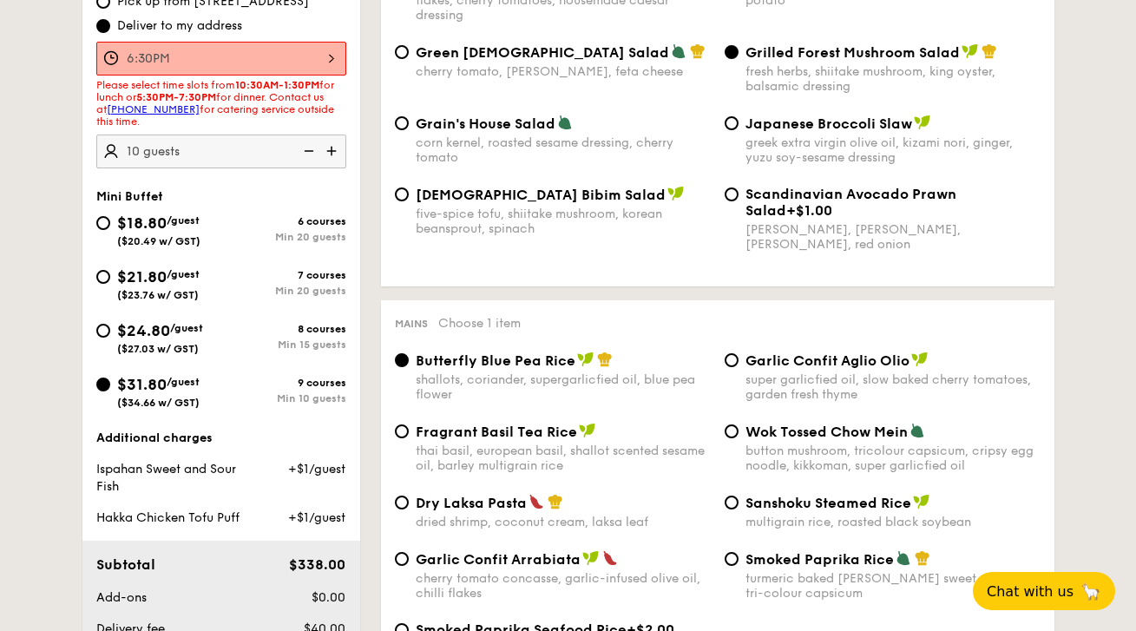
scroll to position [0, 0]
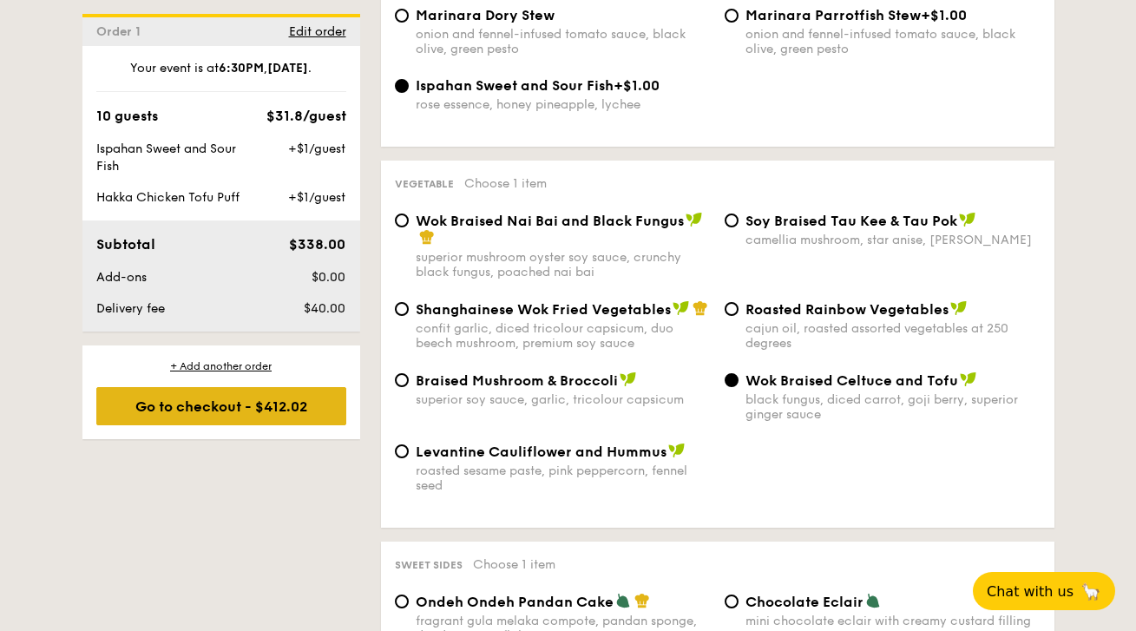
click at [307, 418] on div "Go to checkout - $412.02" at bounding box center [221, 406] width 250 height 38
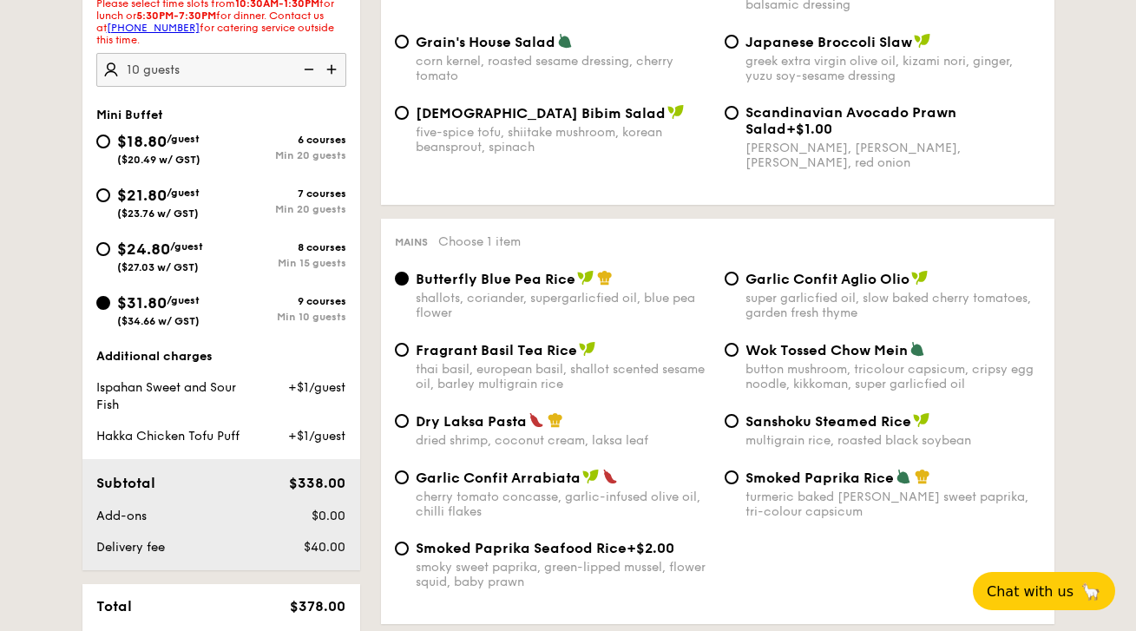
scroll to position [498, 0]
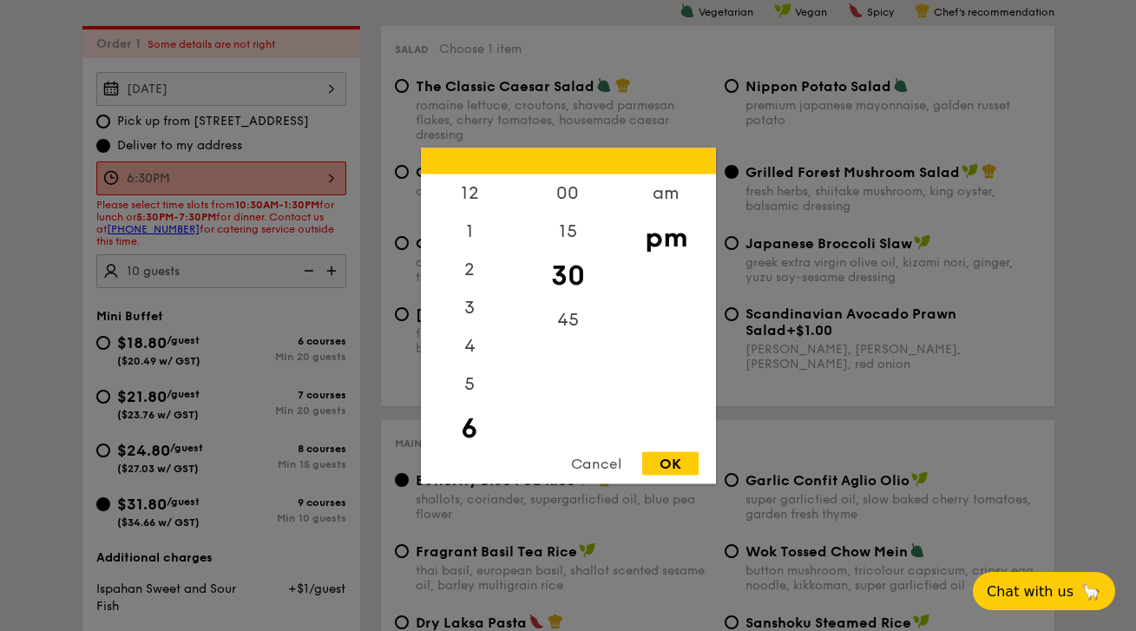
click at [281, 179] on div "6:30PM 12 1 2 3 4 5 6 7 8 9 10 11 00 15 30 45 am pm Cancel OK" at bounding box center [221, 178] width 250 height 34
click at [470, 353] on div "5" at bounding box center [470, 351] width 98 height 50
click at [660, 458] on div "OK" at bounding box center [670, 462] width 56 height 23
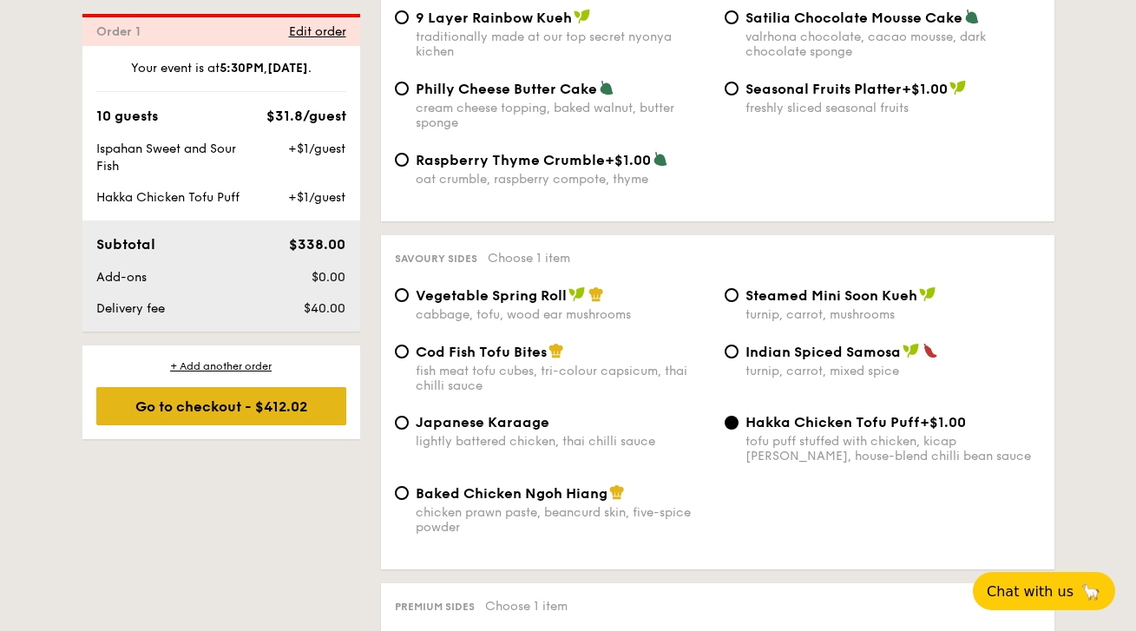
click at [201, 425] on div "Go to checkout - $412.02" at bounding box center [221, 406] width 250 height 38
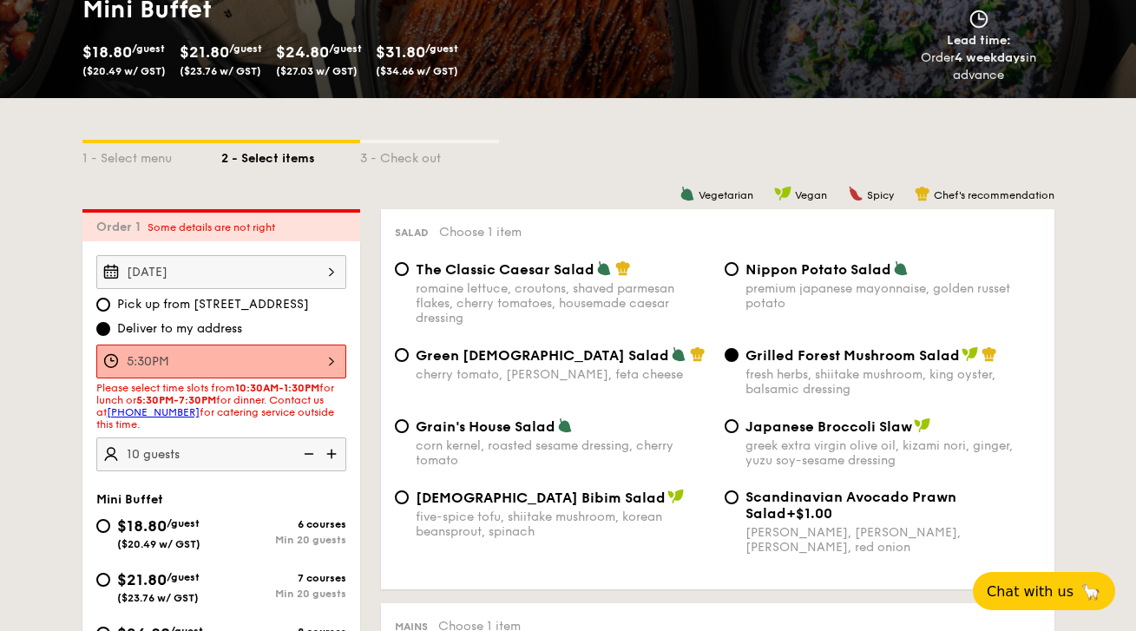
scroll to position [430, 0]
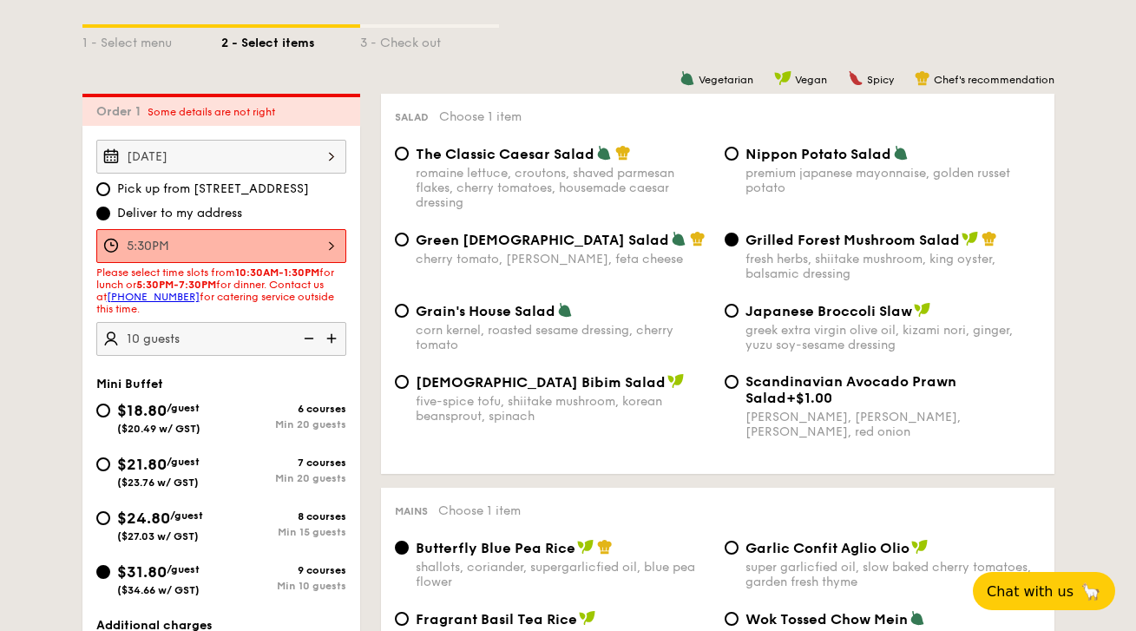
click at [260, 251] on div "5:30PM 12 1 2 3 4 5 6 7 8 9 10 11 00 15 30 45 am pm Cancel OK" at bounding box center [221, 246] width 250 height 34
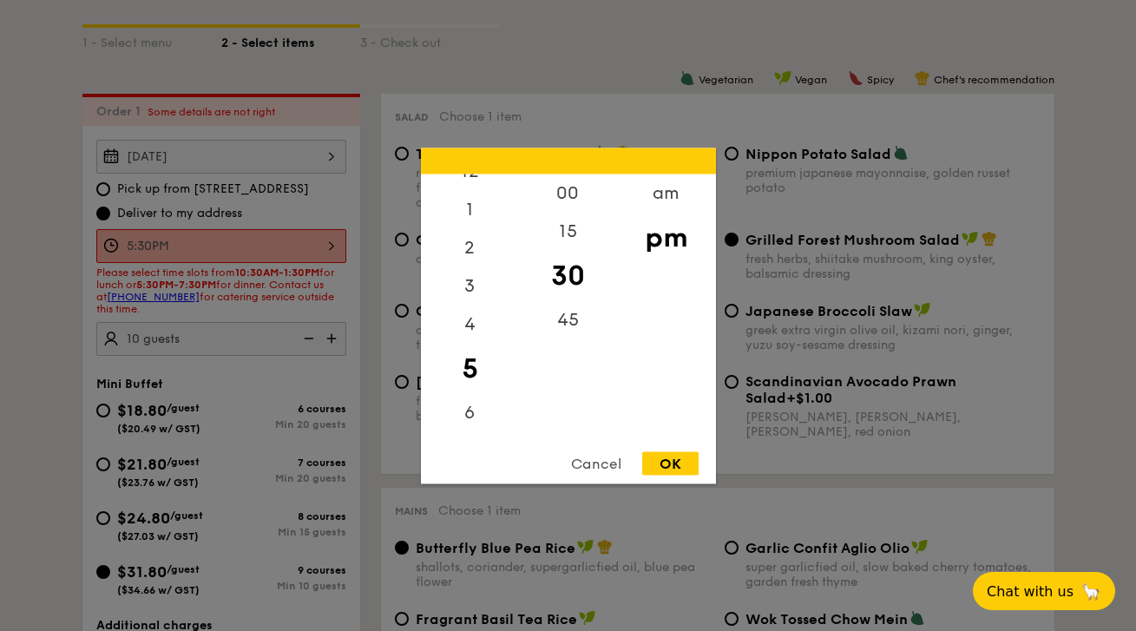
scroll to position [57, 0]
click at [472, 374] on div "6" at bounding box center [470, 383] width 98 height 50
click at [656, 462] on div "OK" at bounding box center [670, 462] width 56 height 23
type input "6:30PM"
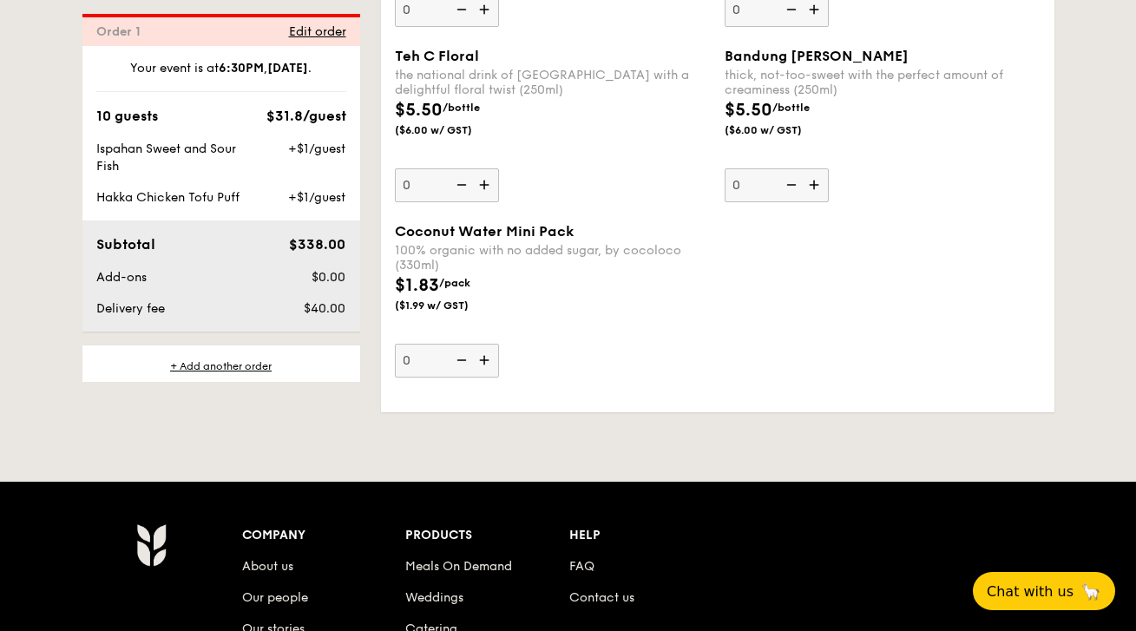
scroll to position [5536, 0]
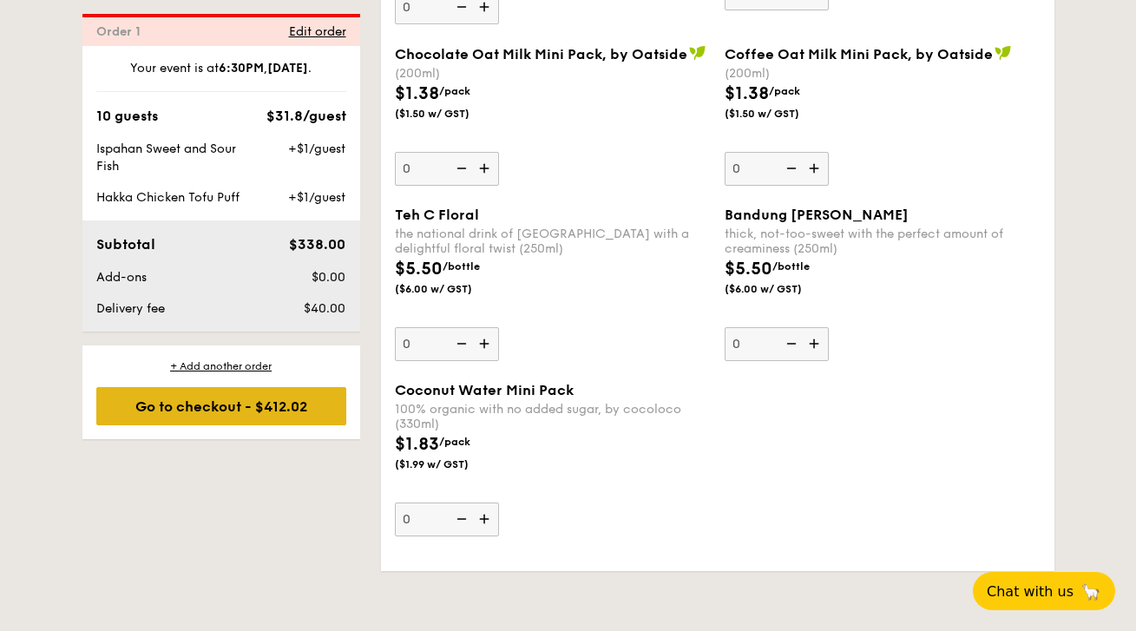
click at [291, 424] on div "Go to checkout - $412.02" at bounding box center [221, 406] width 250 height 38
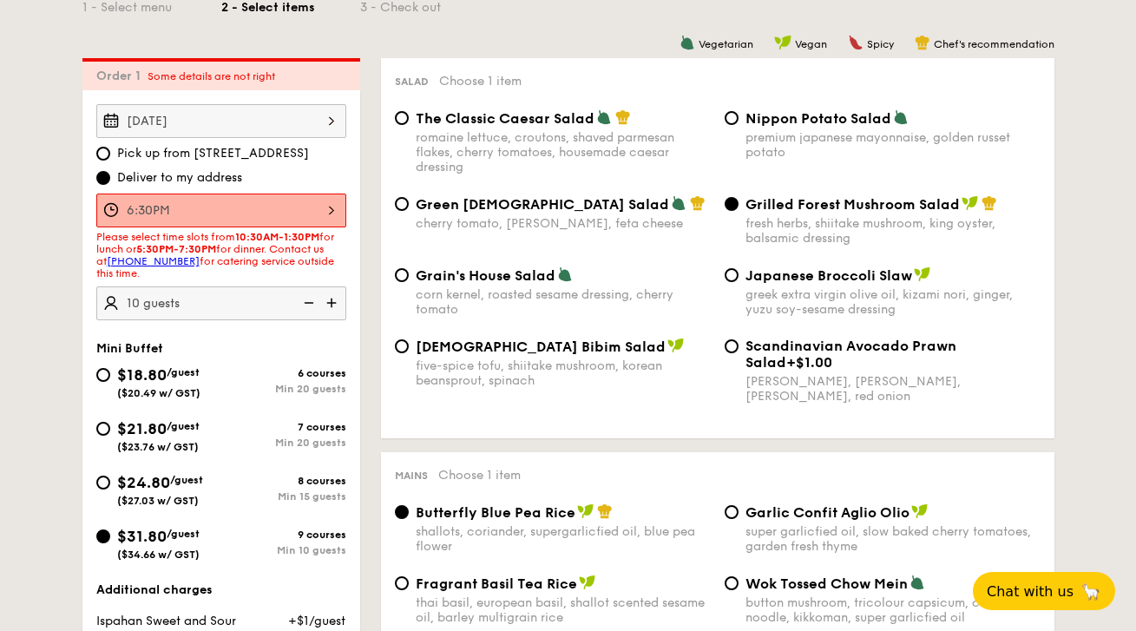
scroll to position [368, 0]
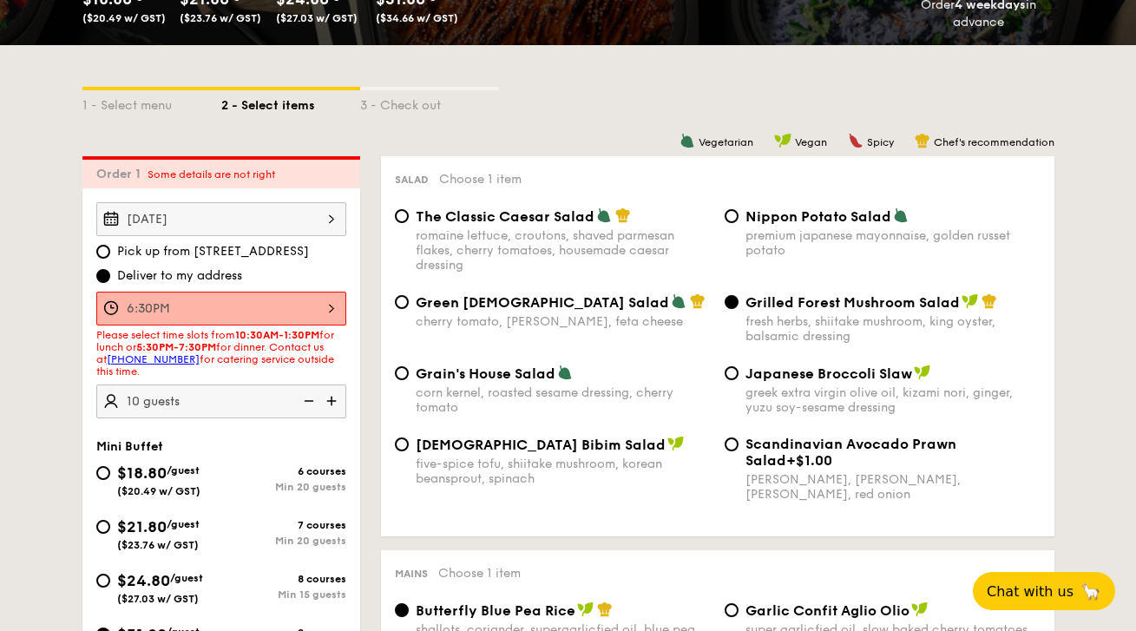
click at [282, 187] on div "Order 1 Some details are not right" at bounding box center [221, 172] width 278 height 32
click at [281, 299] on div "6:30PM 12 1 2 3 4 5 6 7 8 9 10 11 00 15 30 45 am pm Cancel OK" at bounding box center [221, 309] width 250 height 34
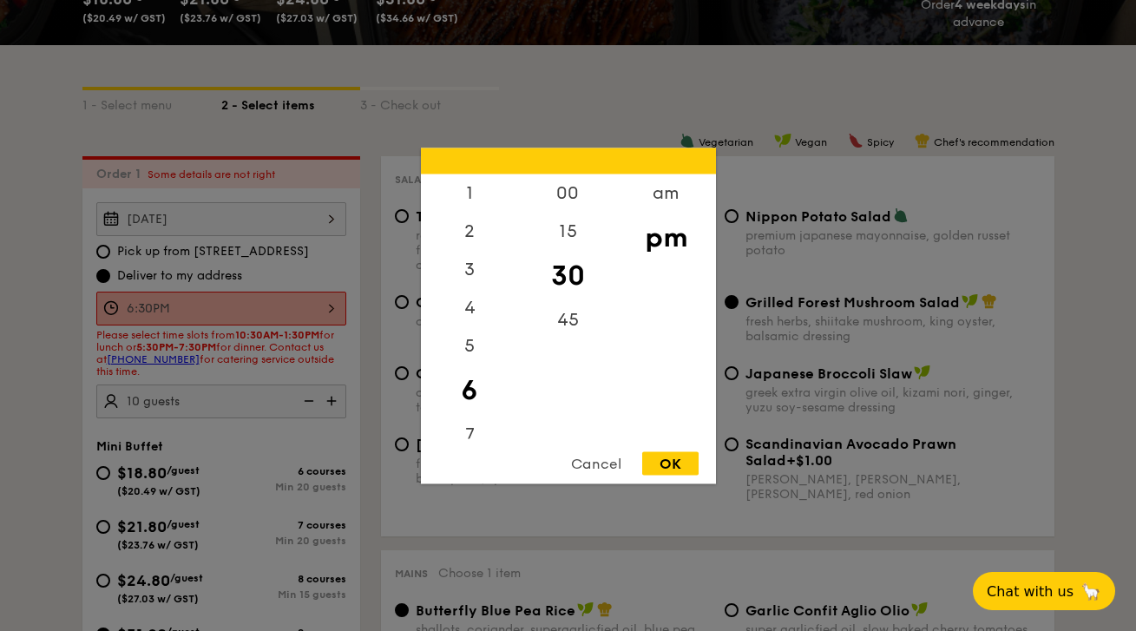
click at [680, 456] on div "OK" at bounding box center [670, 462] width 56 height 23
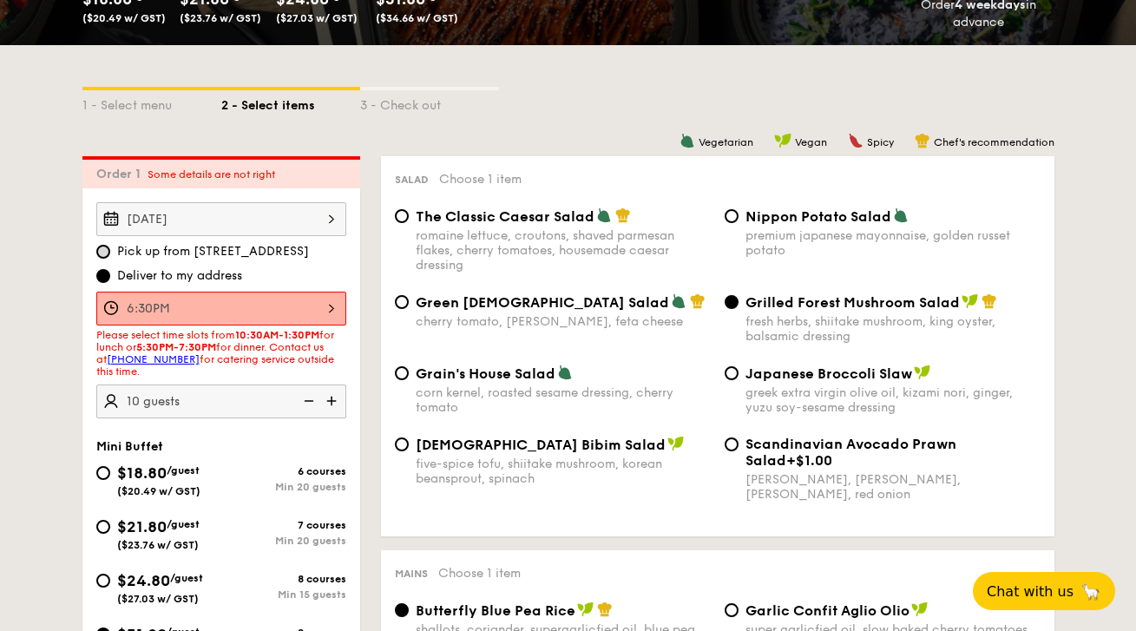
click at [102, 253] on input "Pick up from [STREET_ADDRESS]" at bounding box center [103, 252] width 14 height 14
radio input "true"
click at [108, 273] on input "Deliver to my address" at bounding box center [103, 276] width 14 height 14
radio input "true"
click at [232, 306] on div "6:30PM" at bounding box center [221, 309] width 250 height 34
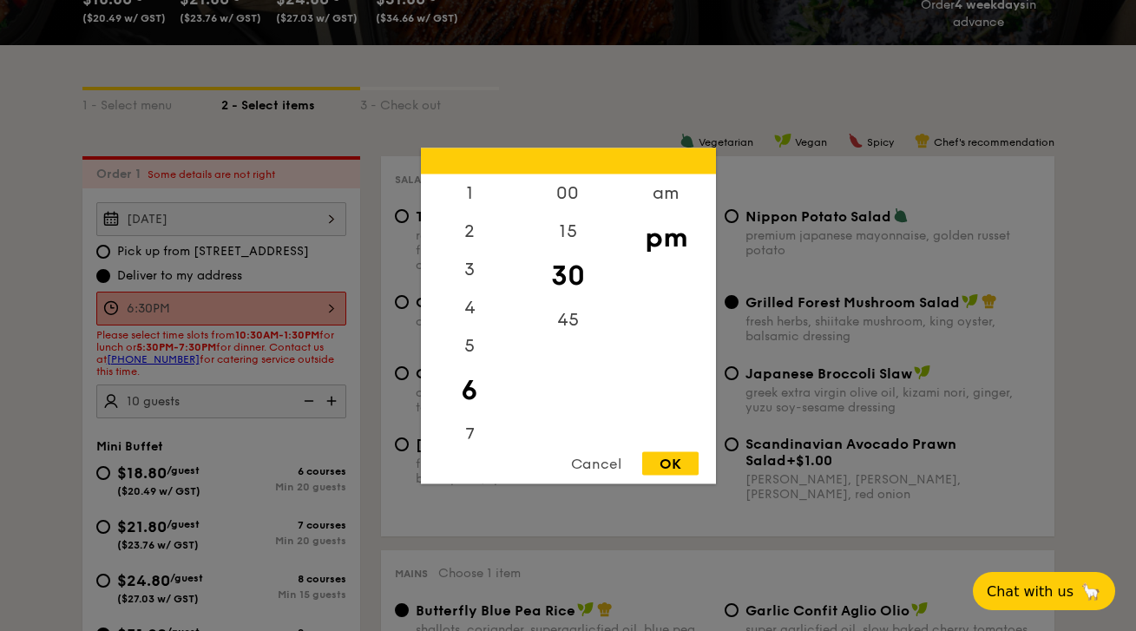
click at [658, 456] on div "OK" at bounding box center [670, 462] width 56 height 23
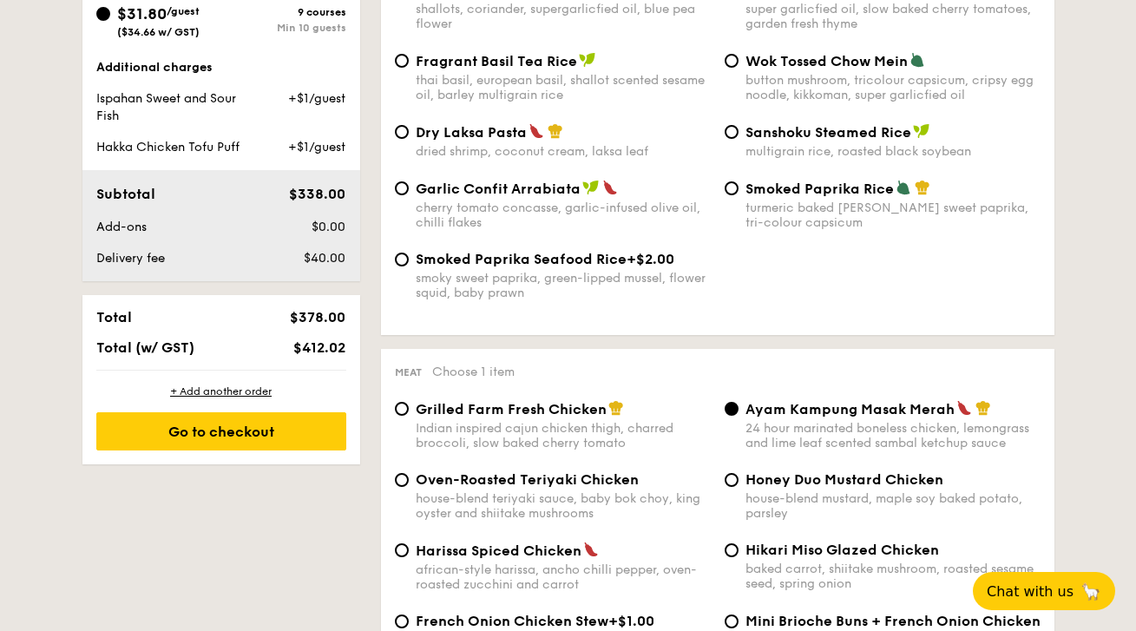
scroll to position [1002, 0]
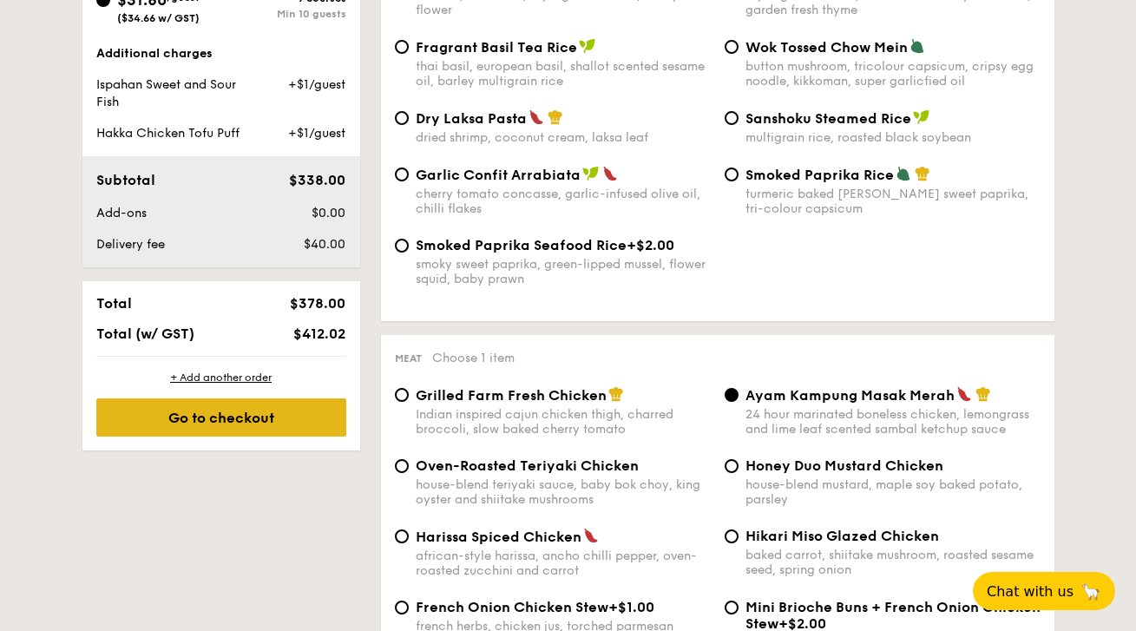
click at [292, 429] on div "Go to checkout" at bounding box center [221, 417] width 250 height 38
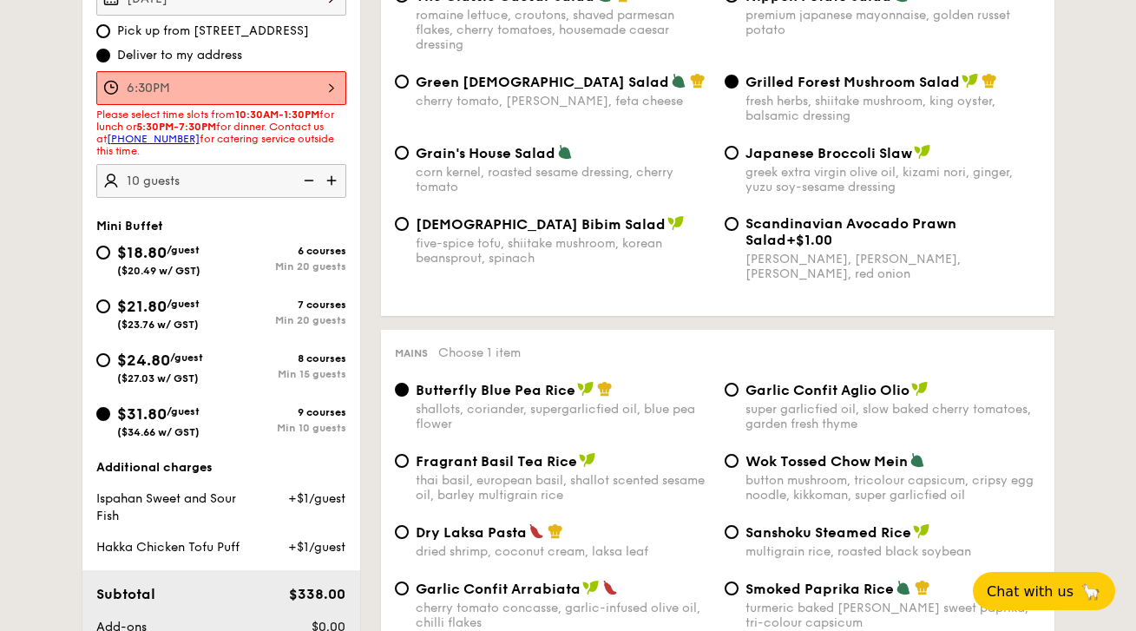
scroll to position [498, 0]
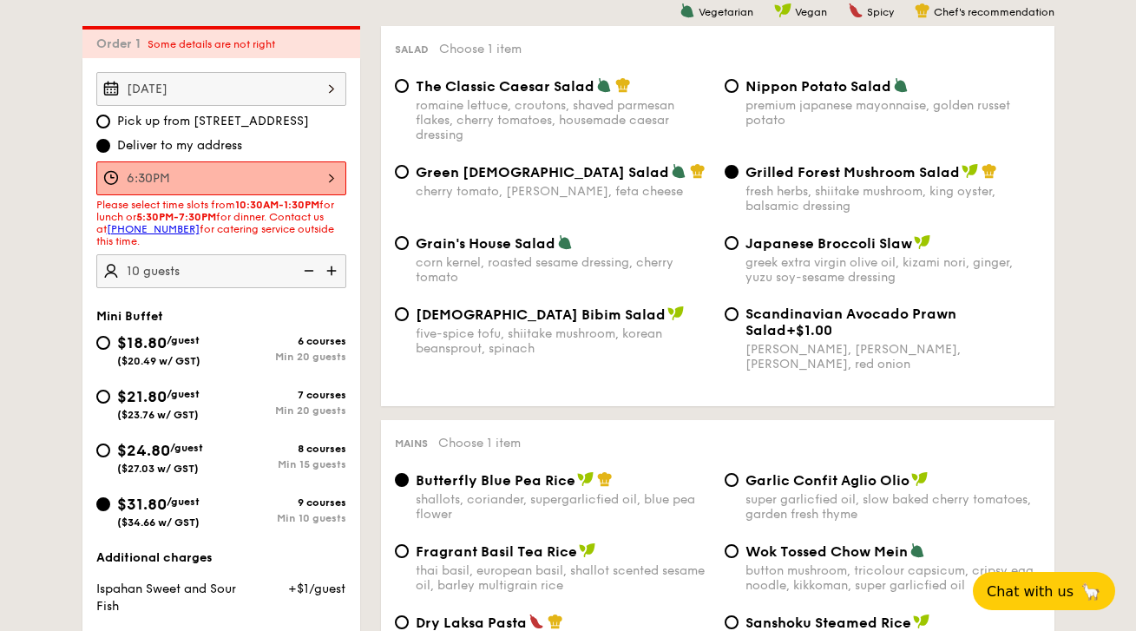
click at [242, 186] on div "6:30PM 12 1 2 3 4 5 6 7 8 9 10 11 00 15 30 45 am pm Cancel OK" at bounding box center [221, 178] width 250 height 34
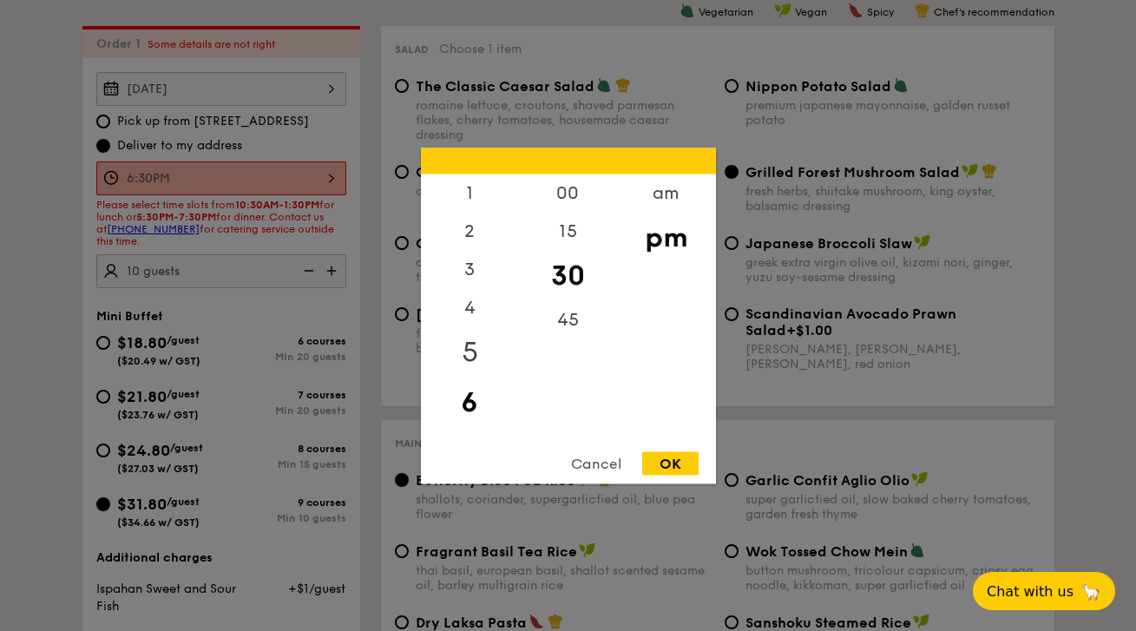
click at [470, 353] on div "5" at bounding box center [470, 351] width 98 height 50
click at [654, 461] on div "OK" at bounding box center [670, 462] width 56 height 23
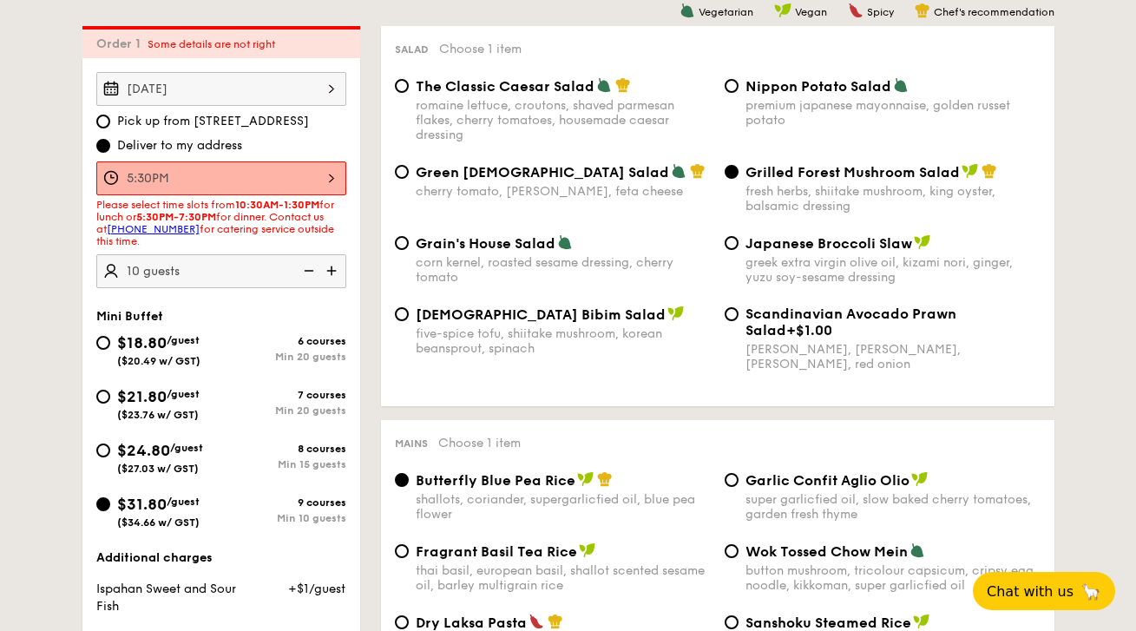
scroll to position [1892, 0]
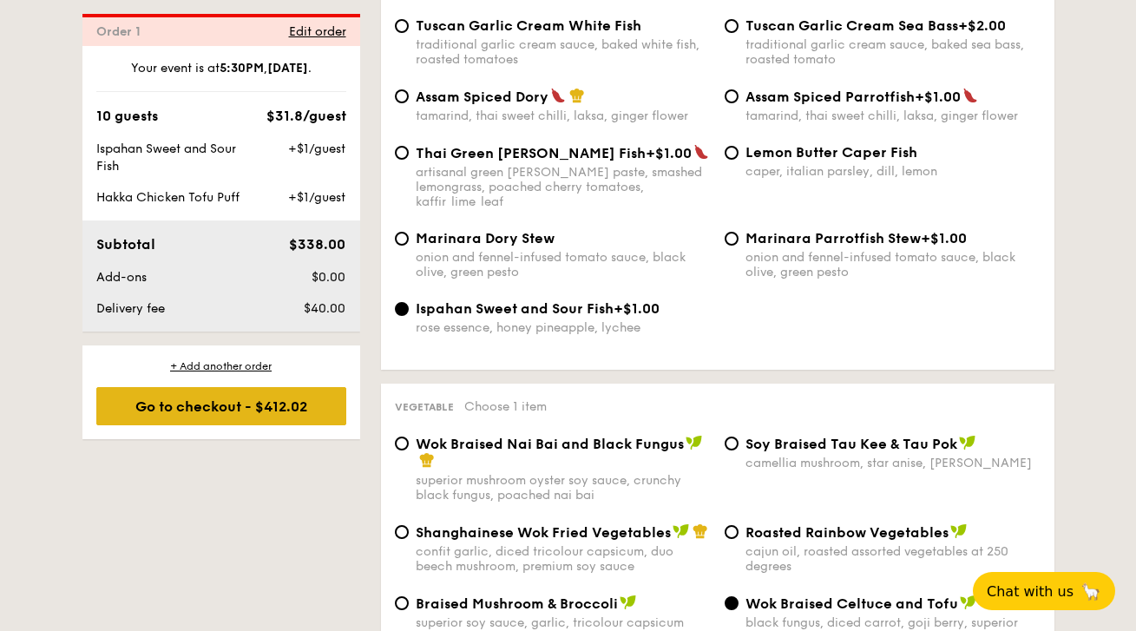
click at [290, 425] on div "Go to checkout - $412.02" at bounding box center [221, 406] width 250 height 38
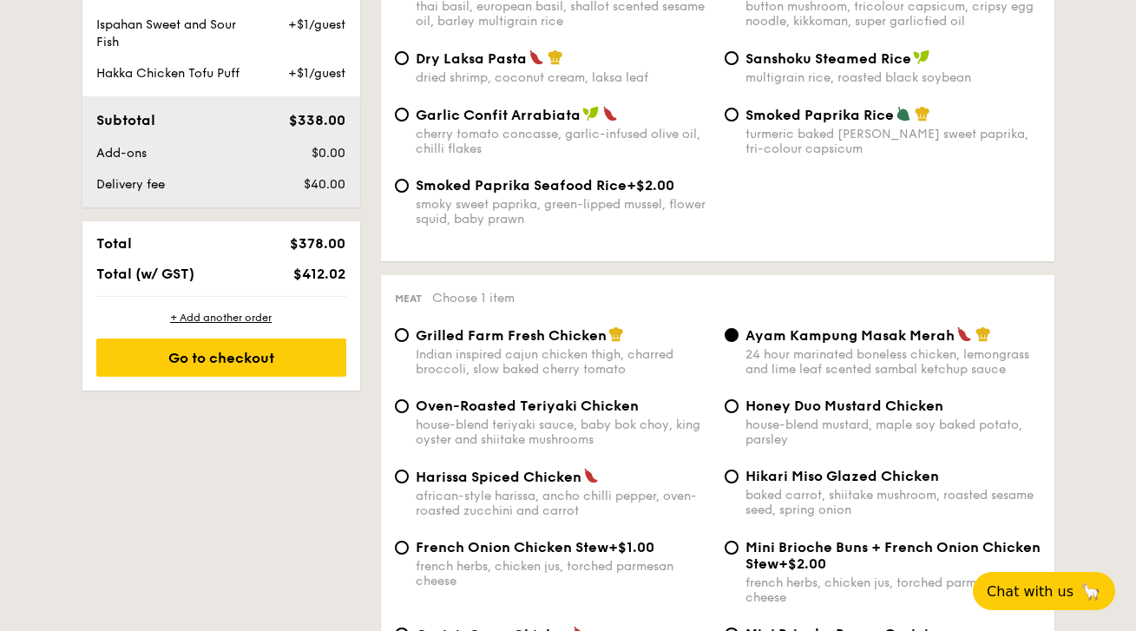
scroll to position [498, 0]
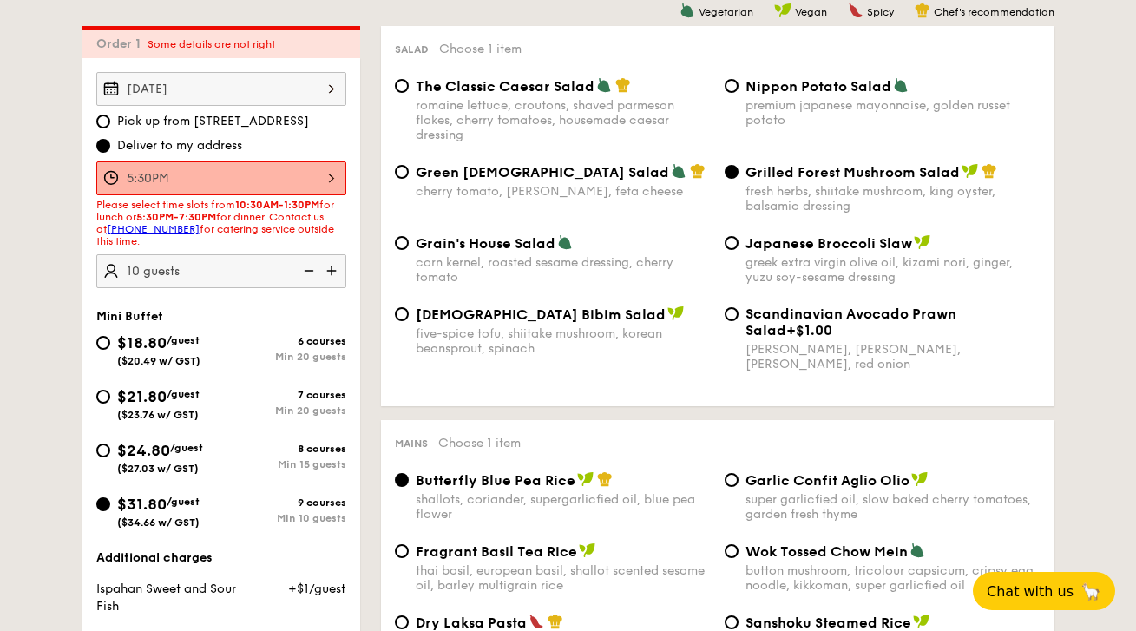
click at [236, 180] on div "5:30PM" at bounding box center [221, 178] width 250 height 34
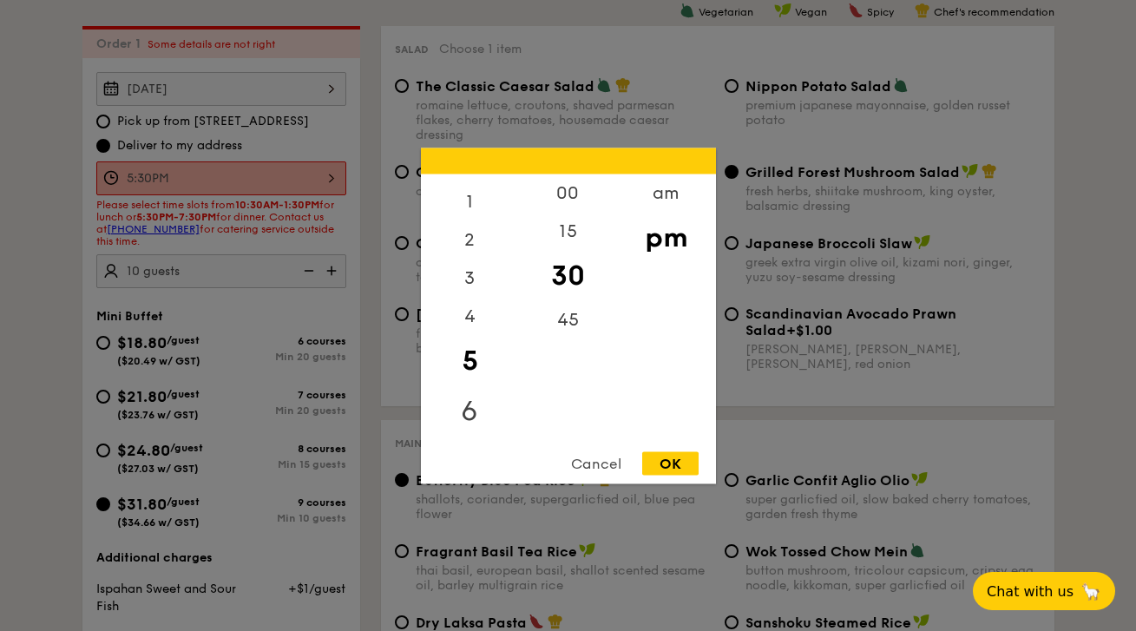
scroll to position [66, 0]
click at [476, 410] on div "7" at bounding box center [470, 412] width 98 height 50
click at [662, 463] on div "OK" at bounding box center [670, 462] width 56 height 23
click at [206, 187] on div "7:30PM 12 1 2 3 4 5 6 7 8 9 10 11 00 15 30 45 am pm Cancel OK" at bounding box center [221, 178] width 250 height 34
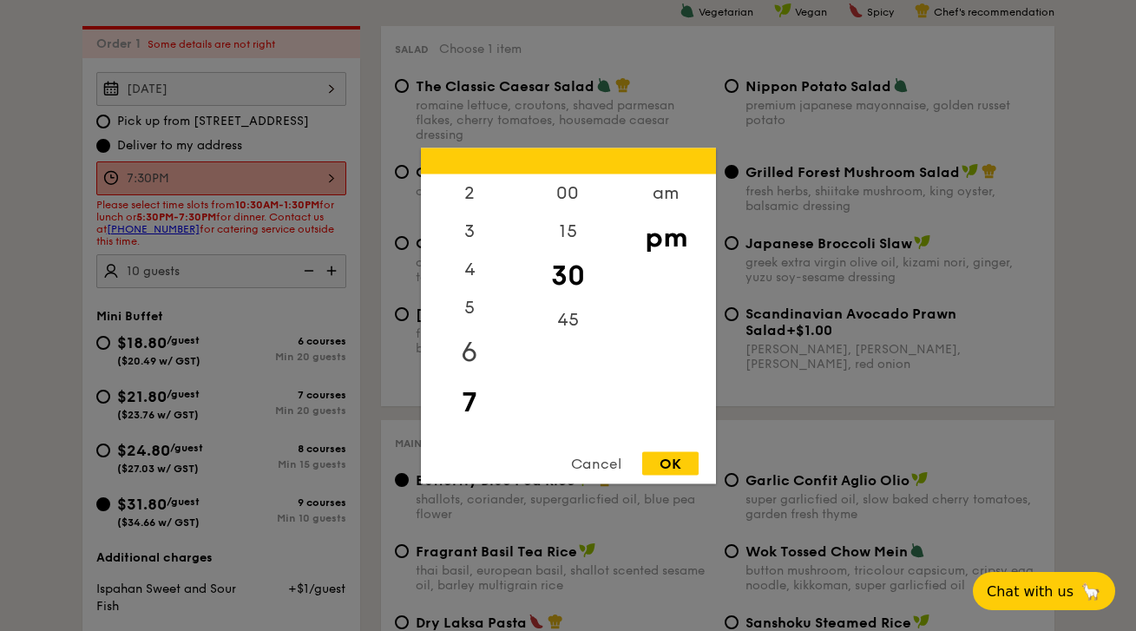
click at [474, 356] on div "6" at bounding box center [470, 351] width 98 height 50
click at [666, 460] on div "OK" at bounding box center [670, 462] width 56 height 23
type input "6:30PM"
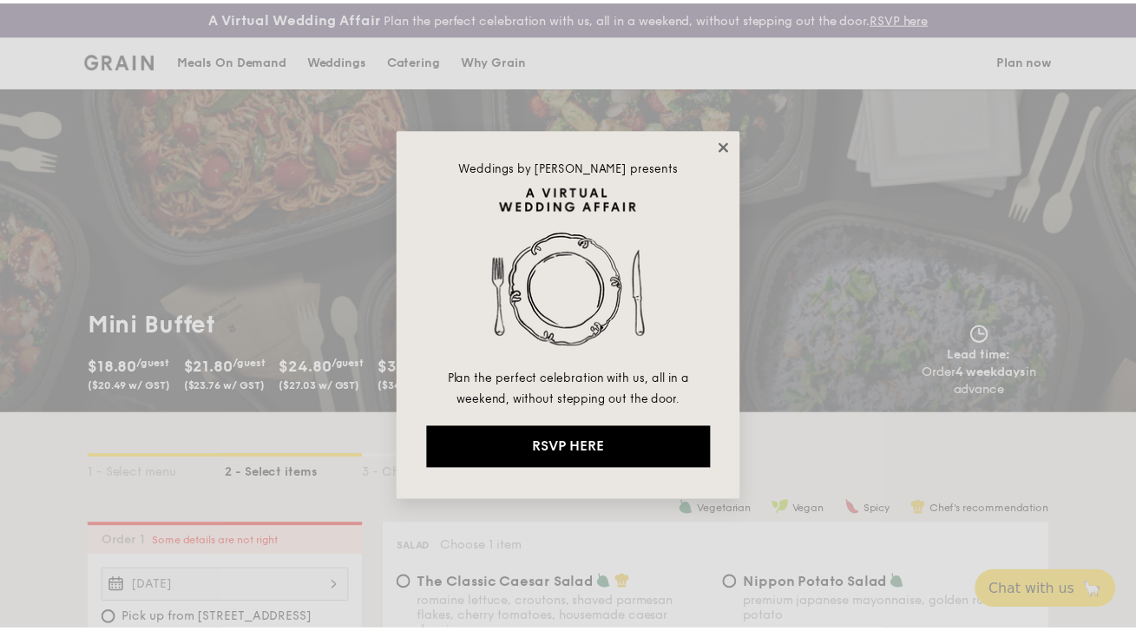
scroll to position [498, 0]
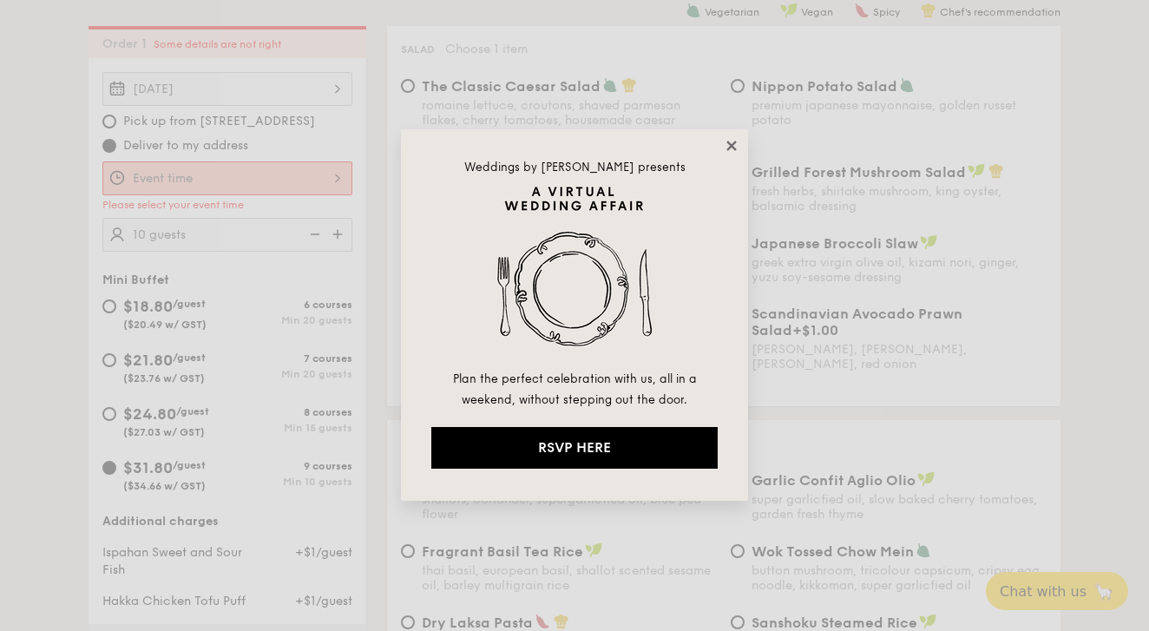
click at [735, 141] on icon at bounding box center [731, 146] width 10 height 10
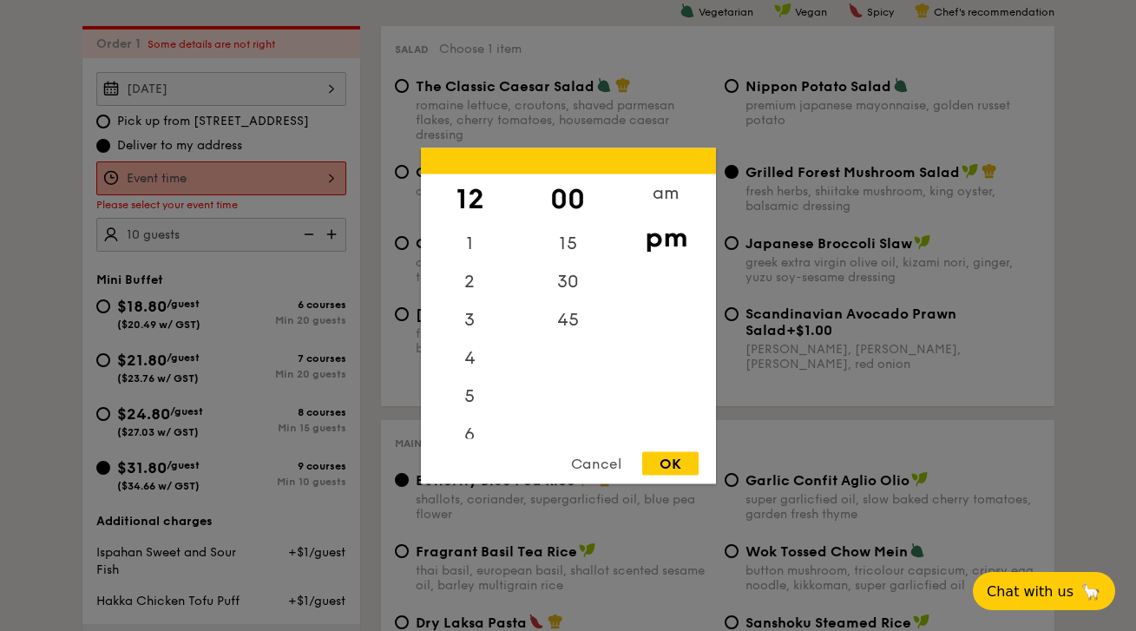
click at [212, 175] on div "12 1 2 3 4 5 6 7 8 9 10 11 00 15 30 45 am pm Cancel OK" at bounding box center [221, 178] width 250 height 34
click at [471, 431] on div "6" at bounding box center [470, 440] width 98 height 50
click at [558, 279] on div "30" at bounding box center [568, 287] width 98 height 50
click at [678, 460] on div "OK" at bounding box center [670, 462] width 56 height 23
type input "6:30PM"
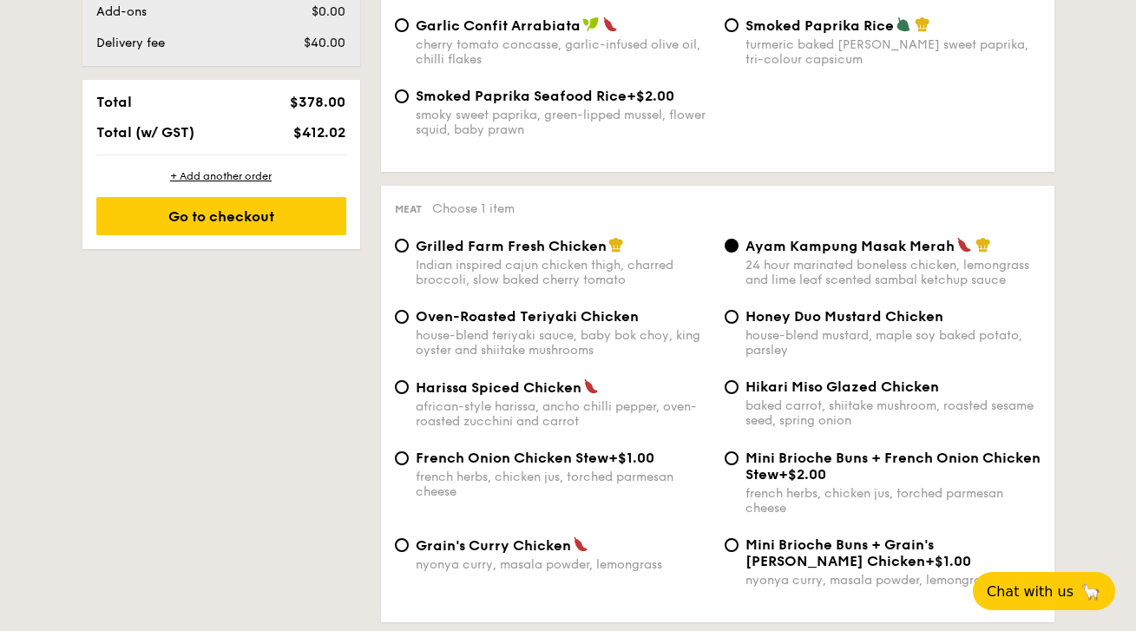
scroll to position [1266, 0]
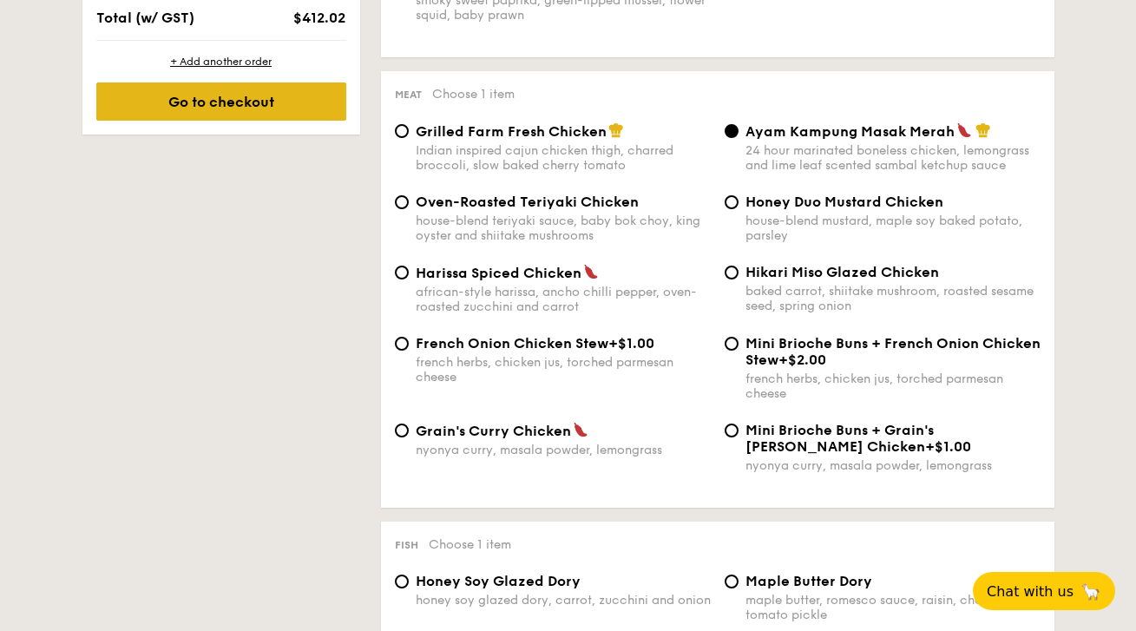
click at [286, 121] on div "Go to checkout" at bounding box center [221, 101] width 250 height 38
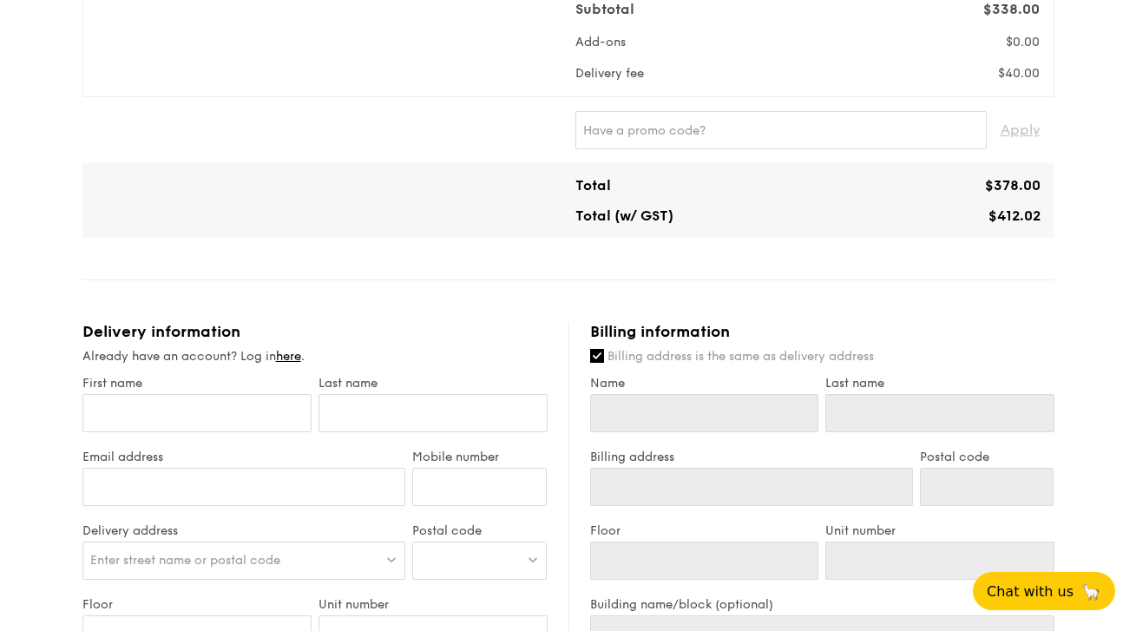
scroll to position [915, 0]
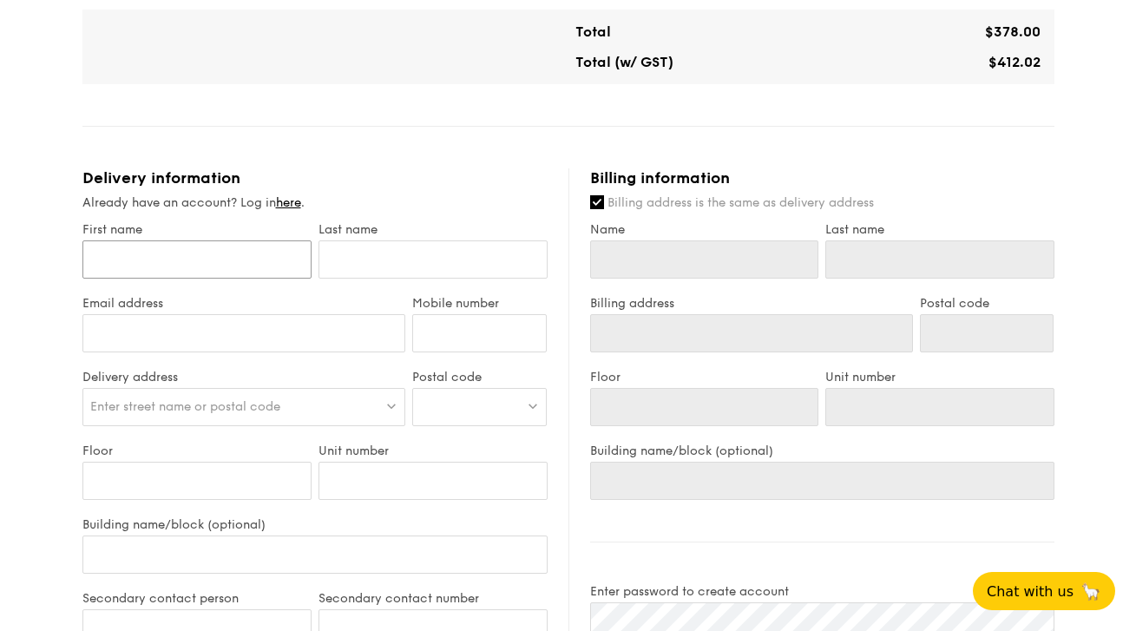
type input "d"
type input "di"
type input "dia"
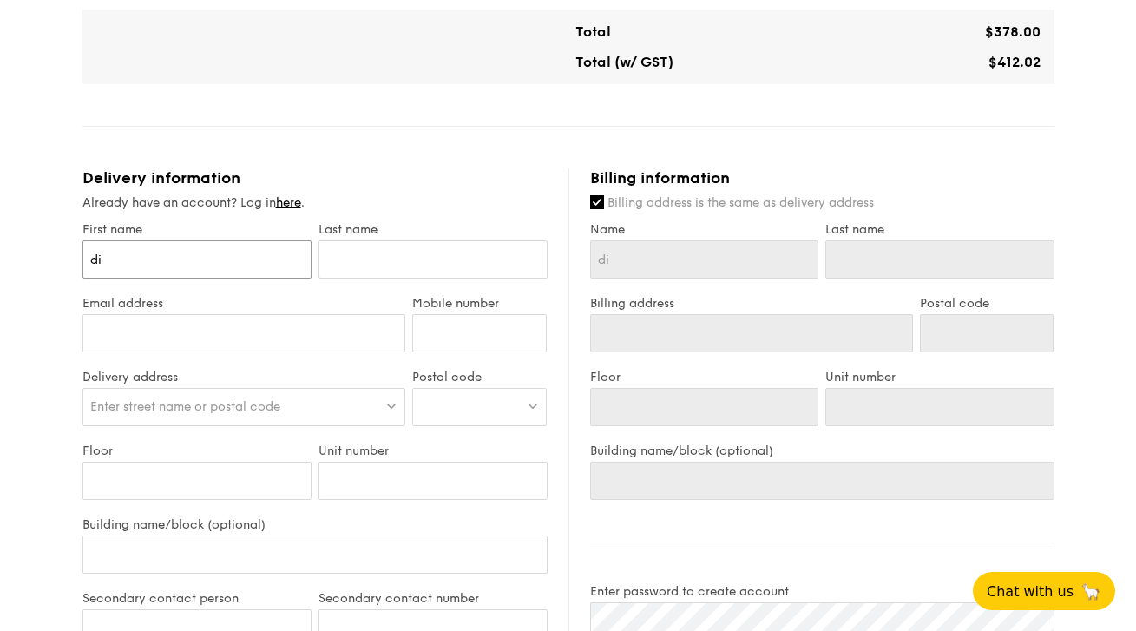
type input "dia"
type input "[PERSON_NAME]"
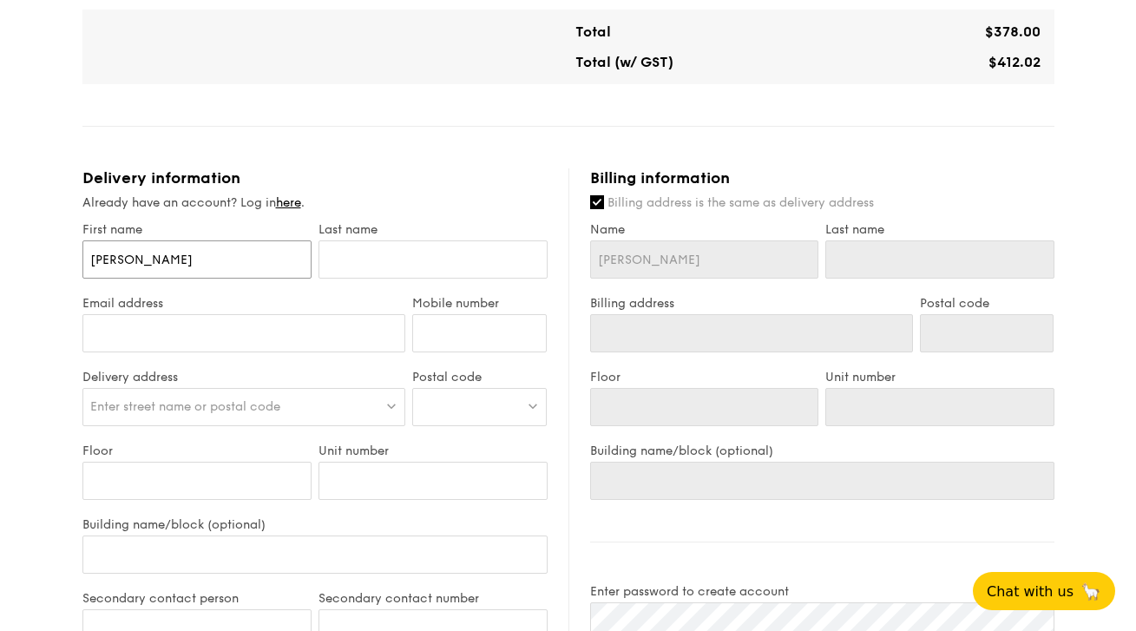
type input "[PERSON_NAME]"
type input "dia"
type input "di"
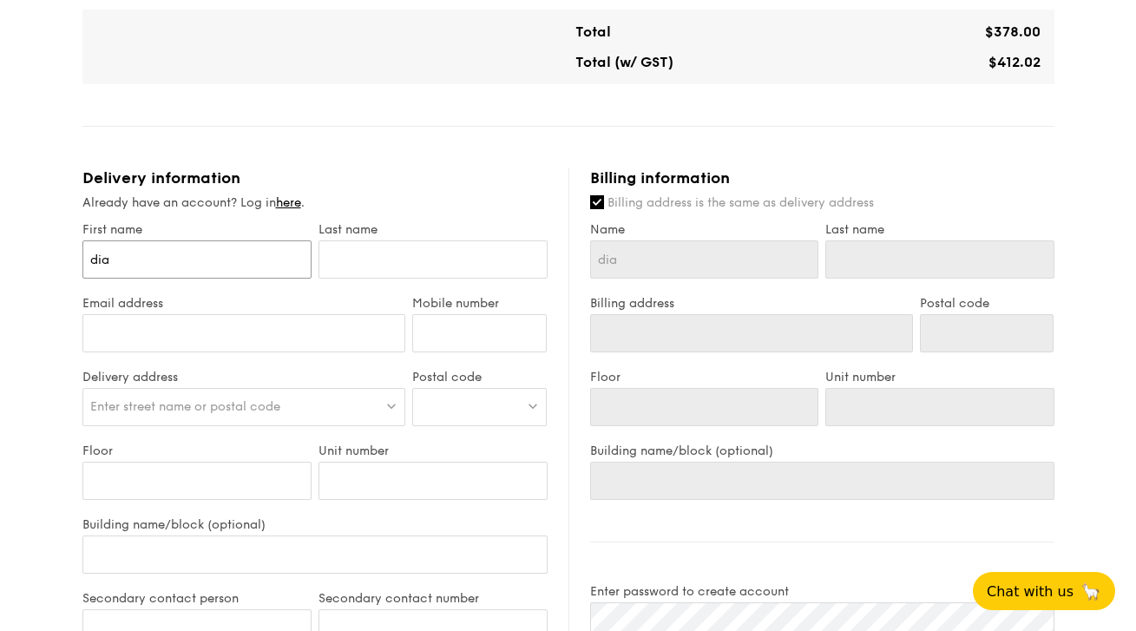
type input "di"
type input "d"
type input "D"
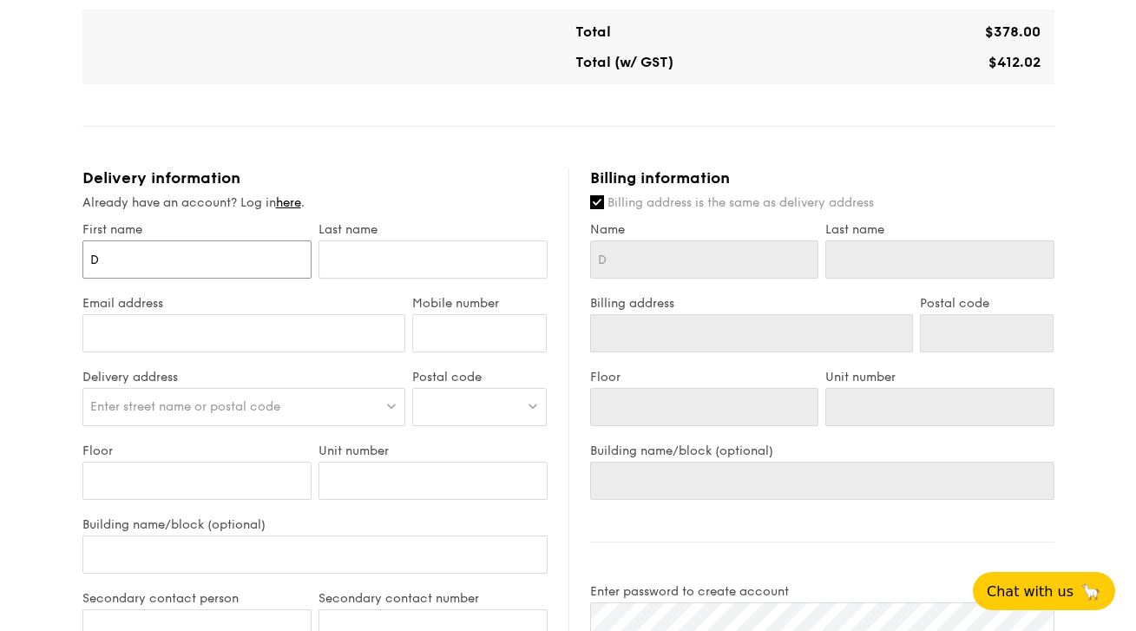
type input "DI"
type input "DIA"
type input "[PERSON_NAME]"
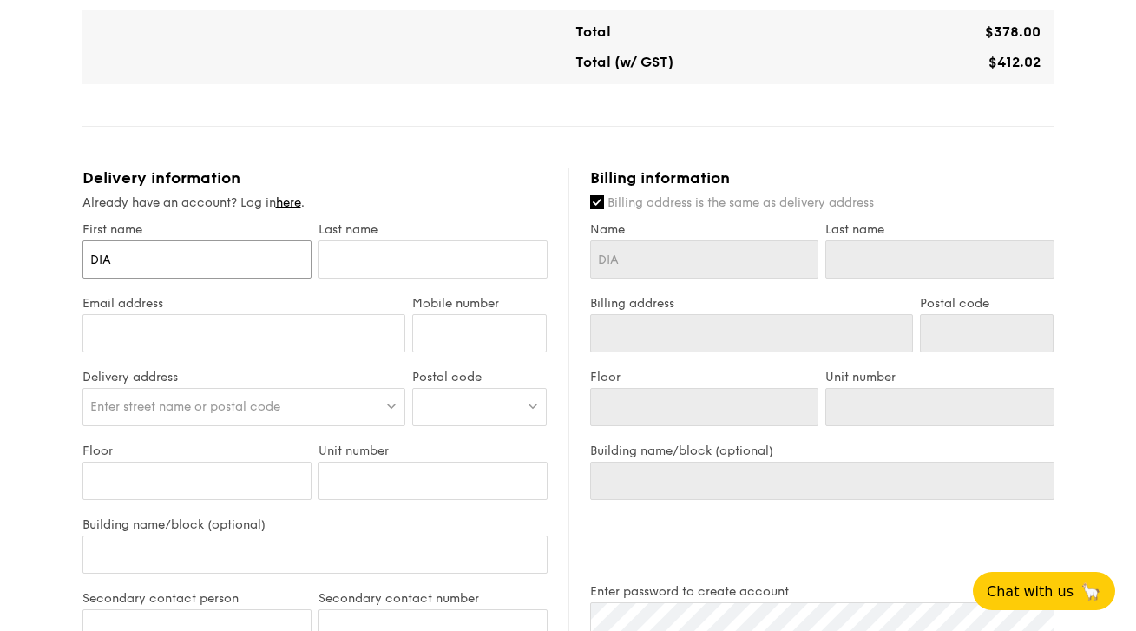
type input "[PERSON_NAME]"
type input "T"
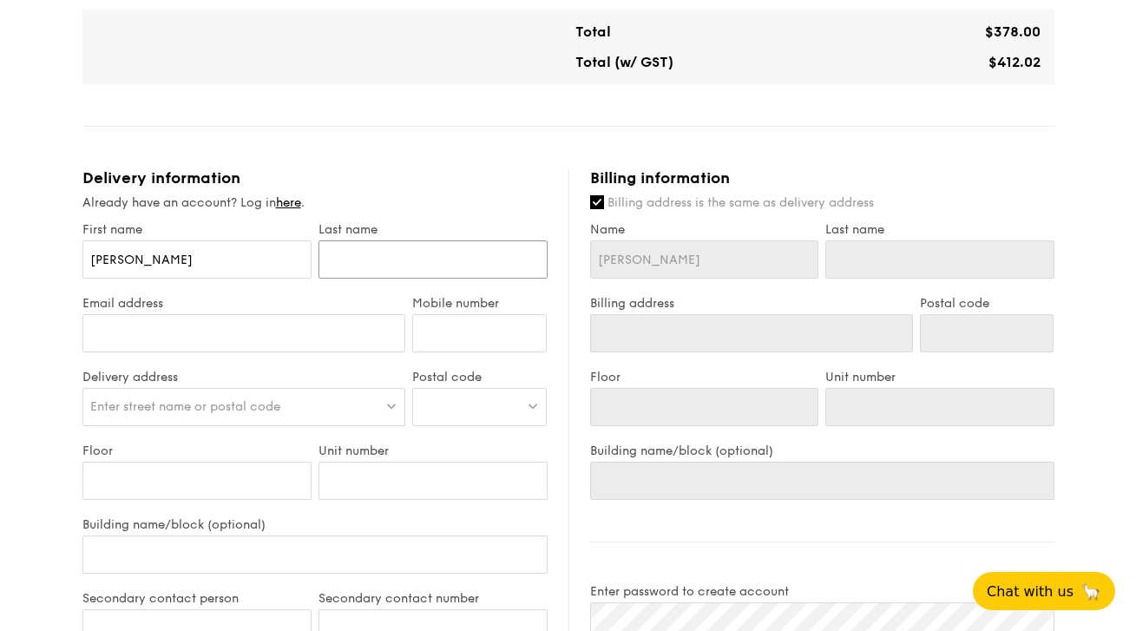
type input "T"
type input "TA"
type input "TAN"
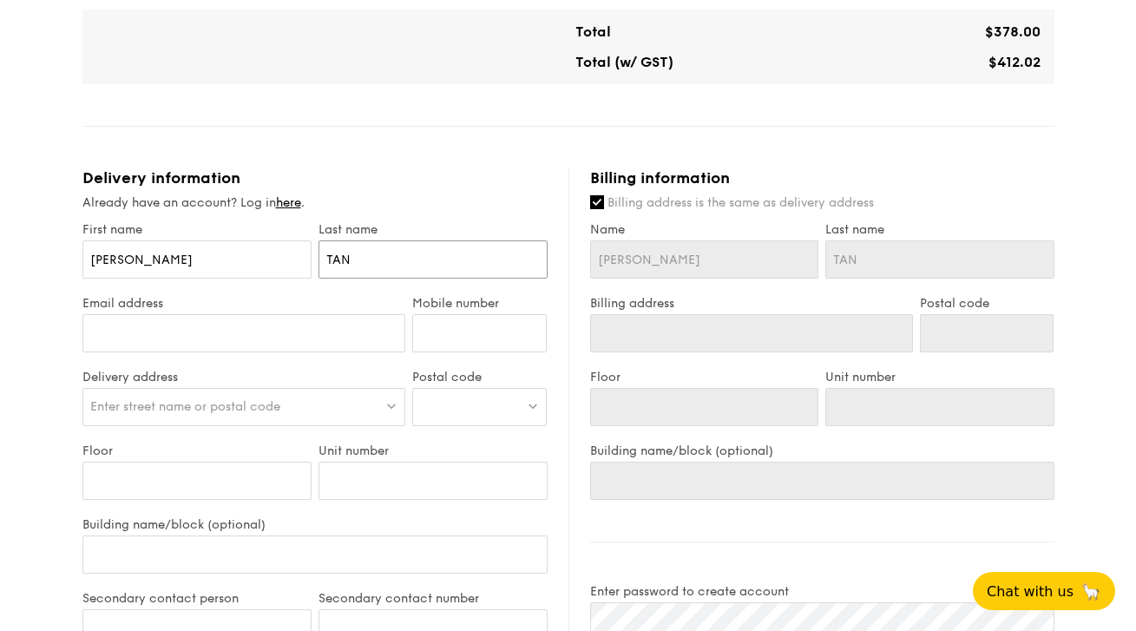
type input "TAN"
type input "[EMAIL_ADDRESS][DOMAIN_NAME]"
click at [441, 320] on input "Mobile number" at bounding box center [479, 333] width 135 height 38
type input "96323709"
click at [213, 404] on span "Enter street name or postal code" at bounding box center [185, 406] width 190 height 15
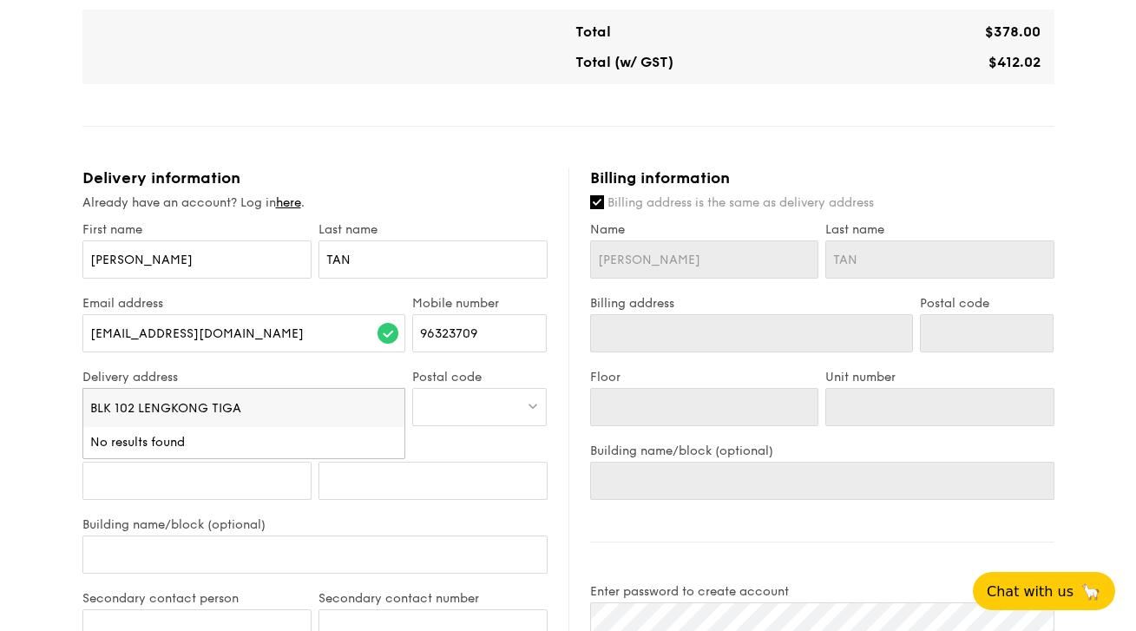
type input "BLK 102 LENGKONG TIGA"
click at [461, 407] on div at bounding box center [479, 407] width 135 height 38
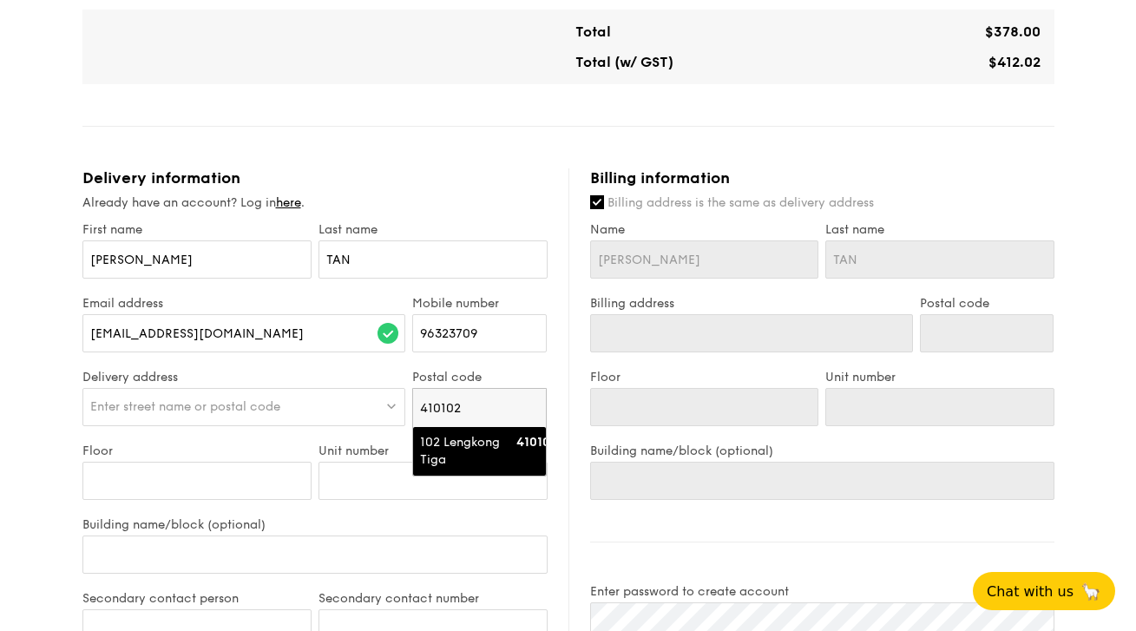
type input "410102"
type input "#"
type input "#0"
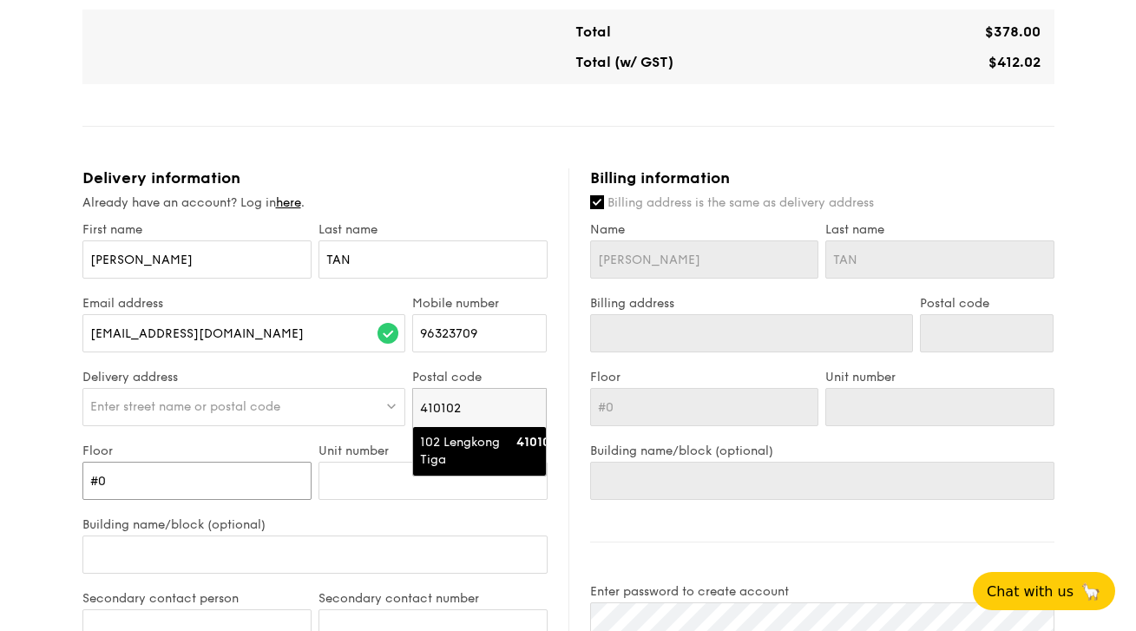
type input "#05"
type input "#05-"
type input "#05-3"
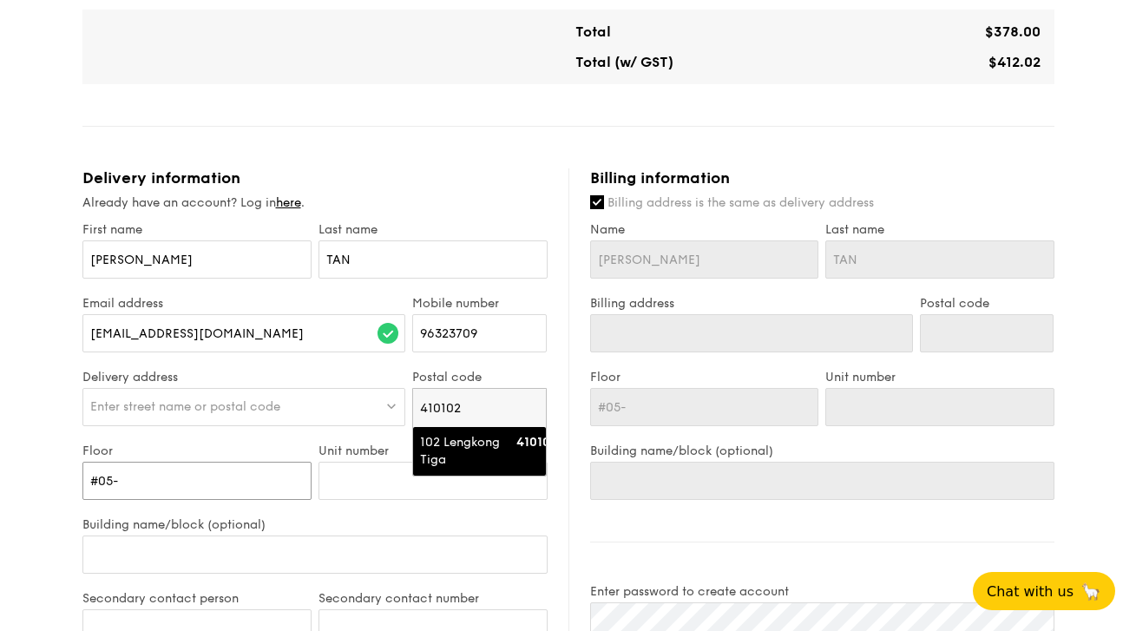
type input "#05-3"
type input "#05-38"
type input "#05-387"
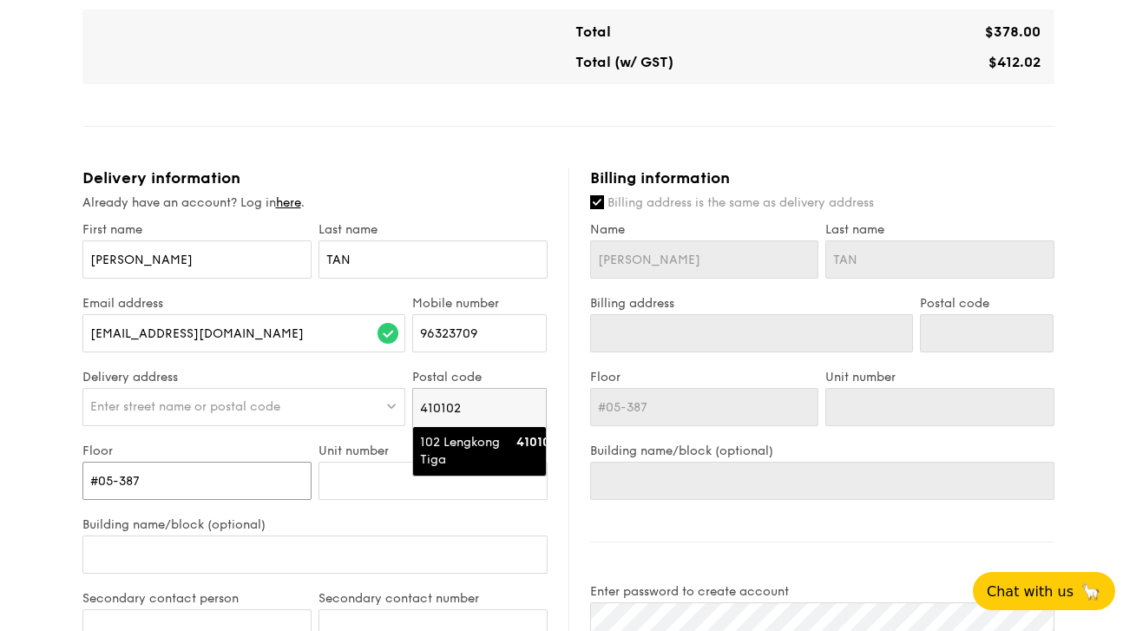
drag, startPoint x: 164, startPoint y: 479, endPoint x: 79, endPoint y: 475, distance: 85.2
click at [79, 475] on div "Floor #05-387" at bounding box center [197, 480] width 236 height 74
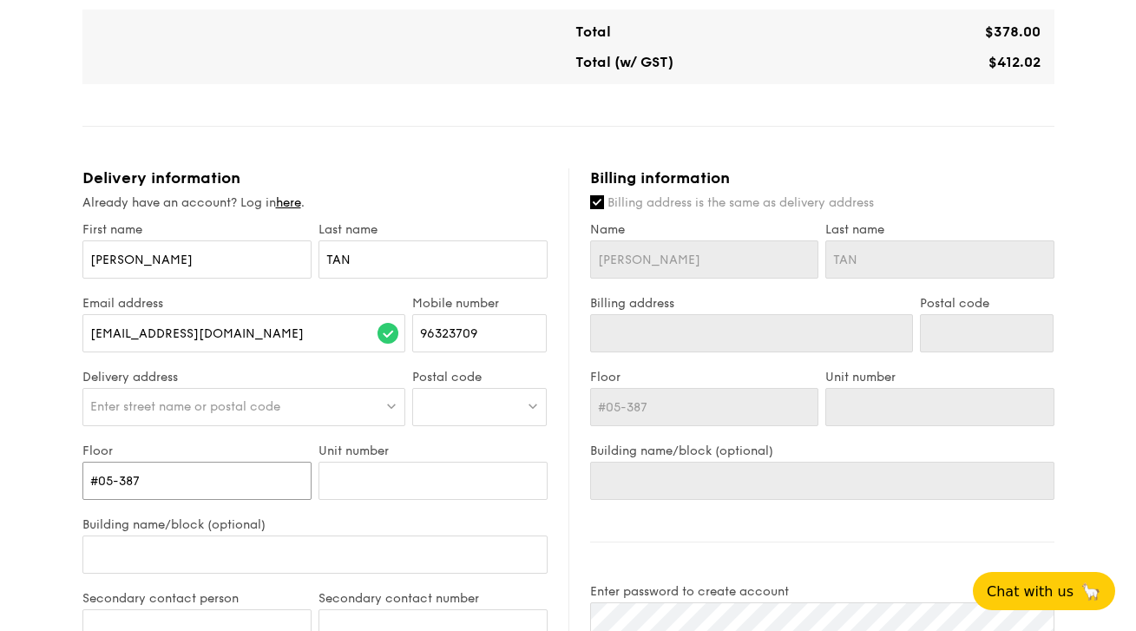
type input "0"
type input "05"
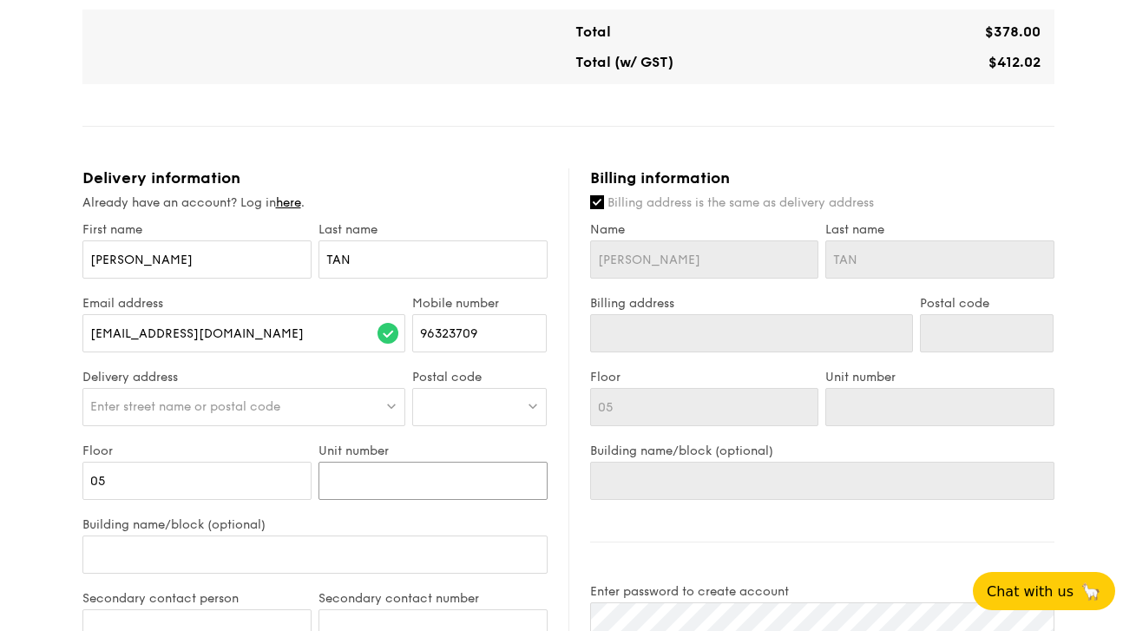
click at [352, 479] on input "Unit number" at bounding box center [433, 481] width 229 height 38
type input "3"
type input "38"
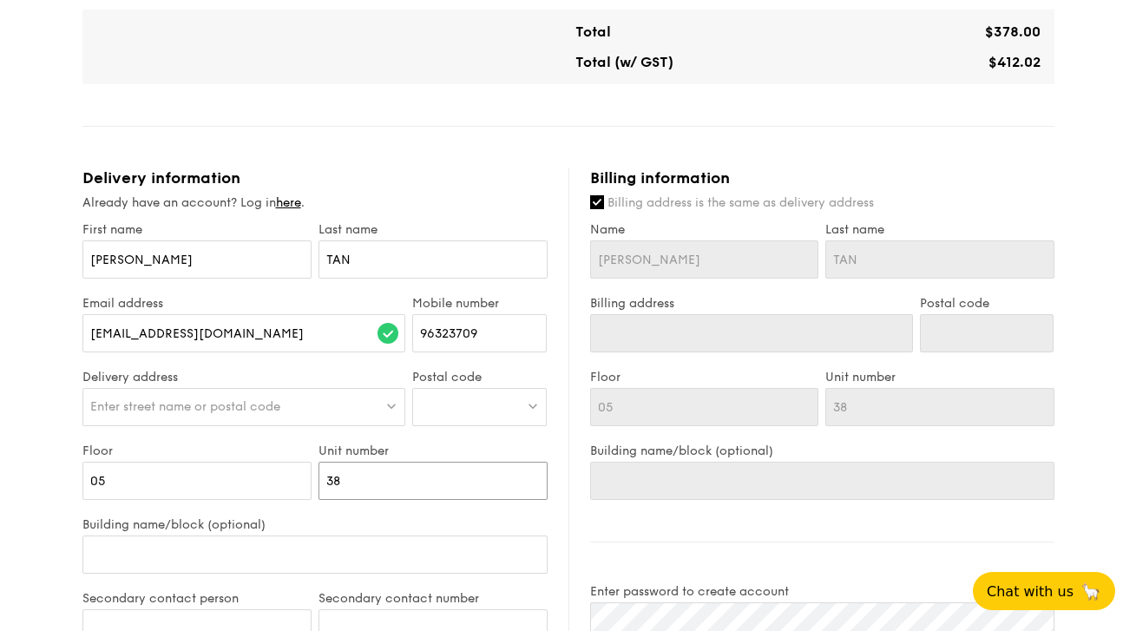
type input "387"
click at [222, 407] on span "Enter street name or postal code" at bounding box center [185, 406] width 190 height 15
click at [222, 407] on input "BLK 102 LENGKONG TIGA" at bounding box center [244, 408] width 322 height 38
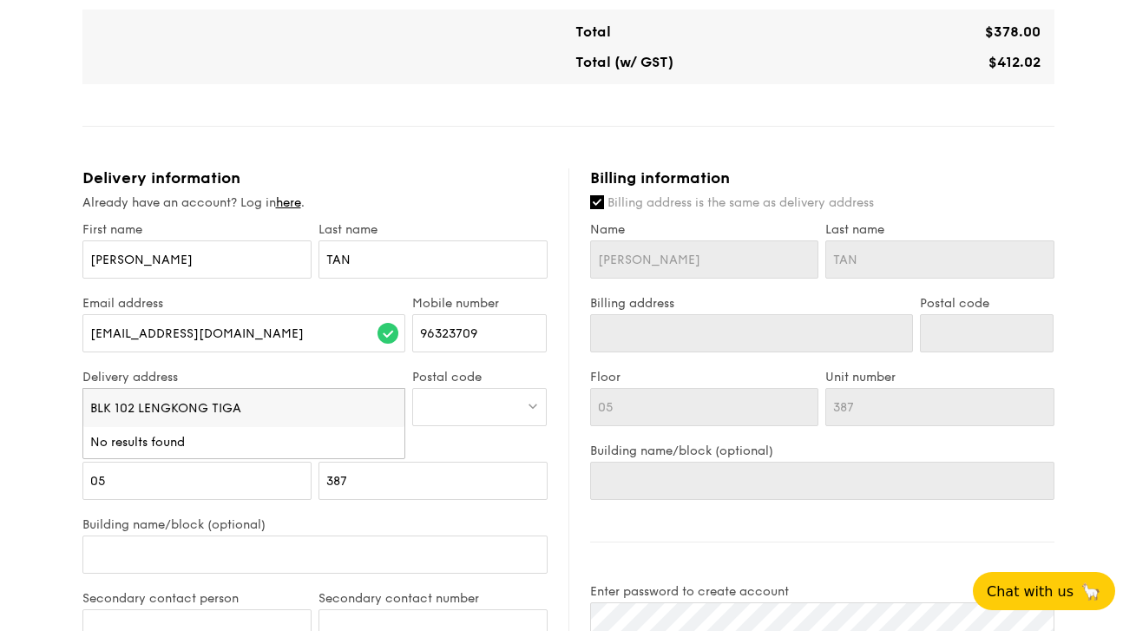
click at [257, 408] on input "BLK 102 LENGKONG TIGA" at bounding box center [244, 408] width 322 height 38
click at [261, 405] on input "BLK 102 LENGKONG TIGA" at bounding box center [244, 408] width 322 height 38
click at [320, 411] on input "BLK 102 LENGKONG TIGA" at bounding box center [244, 408] width 322 height 38
click at [454, 406] on div at bounding box center [479, 407] width 135 height 38
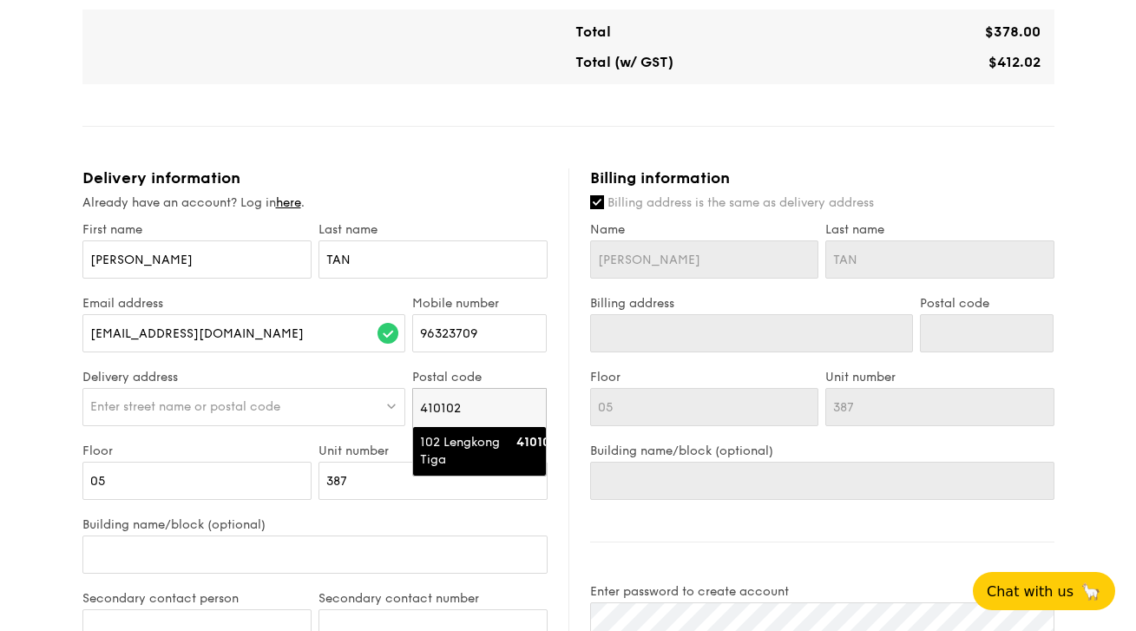
click at [181, 403] on span "Enter street name or postal code" at bounding box center [185, 406] width 190 height 15
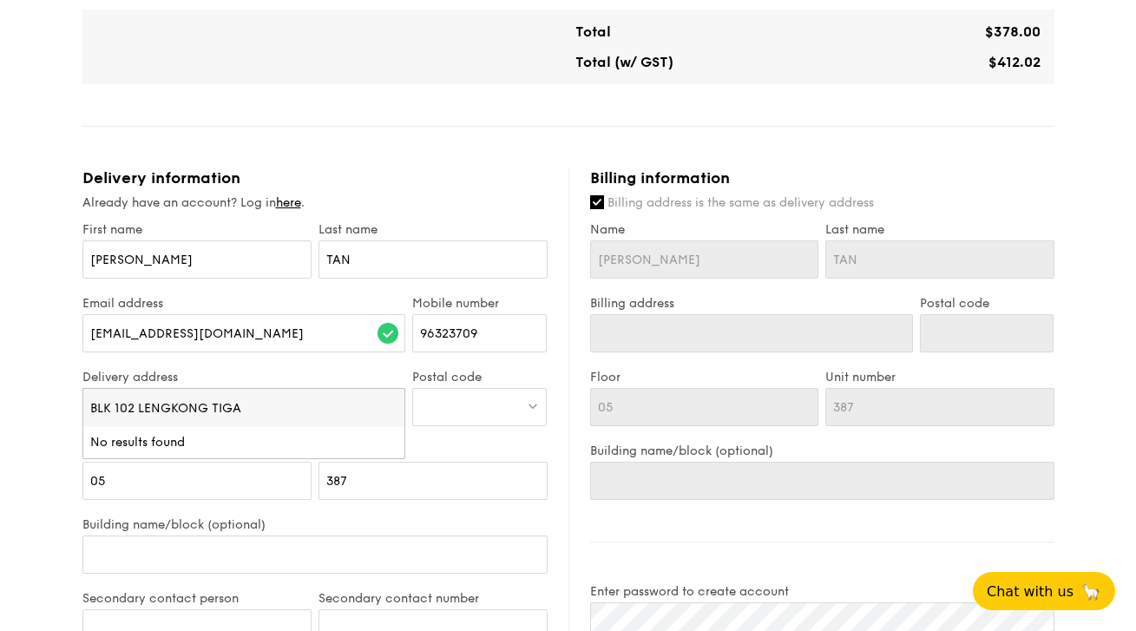
click at [181, 403] on input "BLK 102 LENGKONG TIGA" at bounding box center [244, 408] width 322 height 38
click at [253, 362] on div "[EMAIL_ADDRESS][DOMAIN_NAME]" at bounding box center [244, 342] width 324 height 56
click at [468, 411] on div at bounding box center [479, 407] width 135 height 38
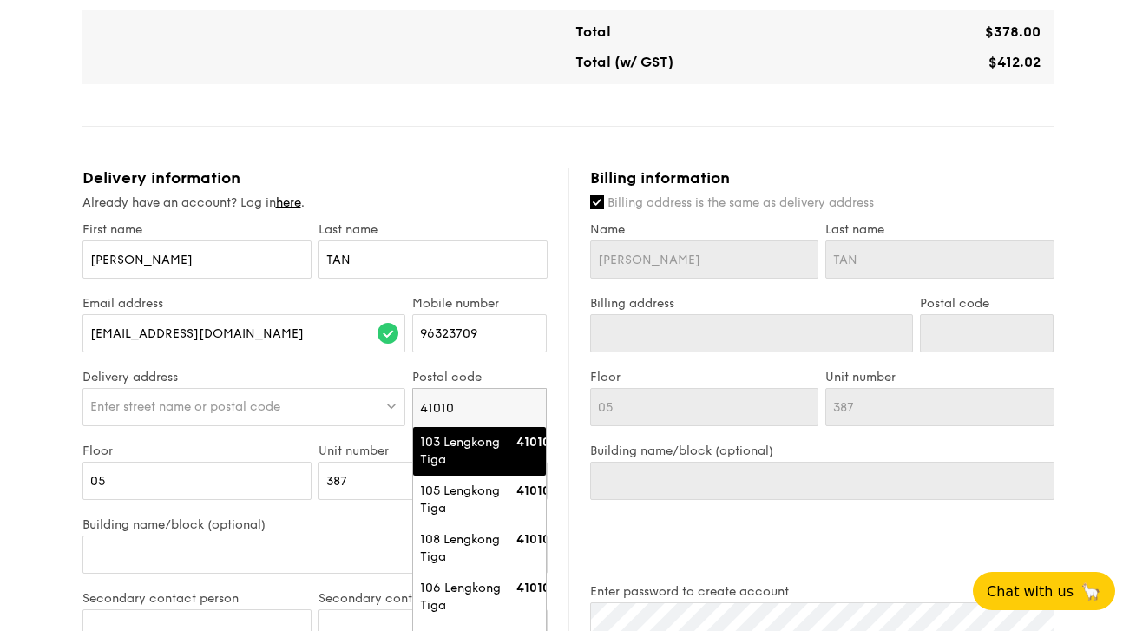
type input "410102"
click at [428, 463] on div "102 Lengkong Tiga" at bounding box center [464, 451] width 89 height 35
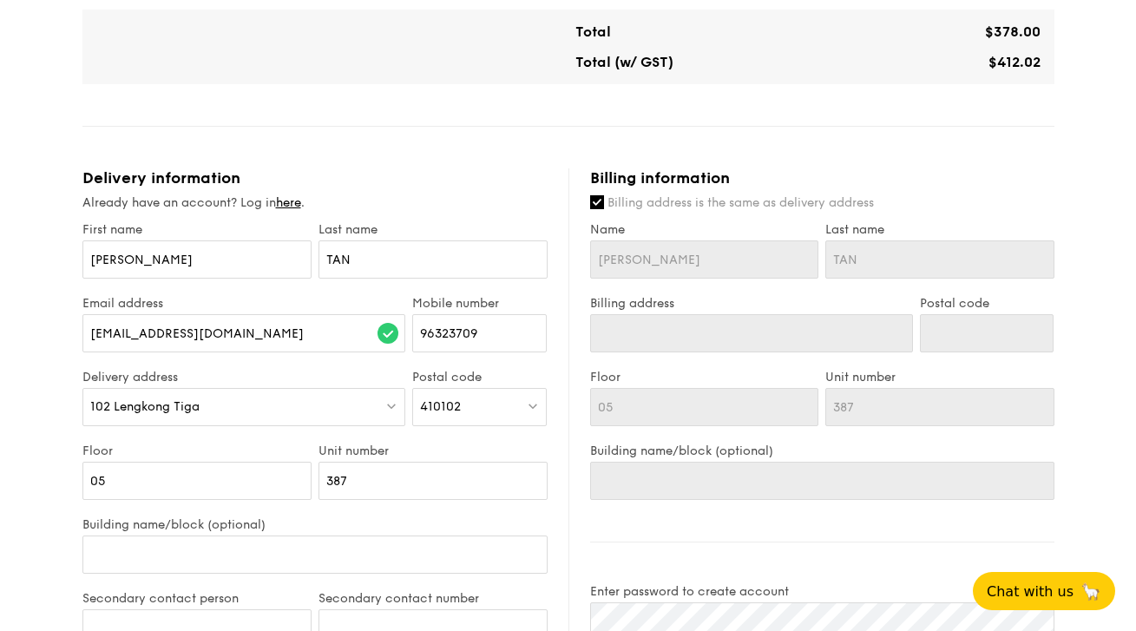
type input "102 Lengkong Tiga"
type input "410102"
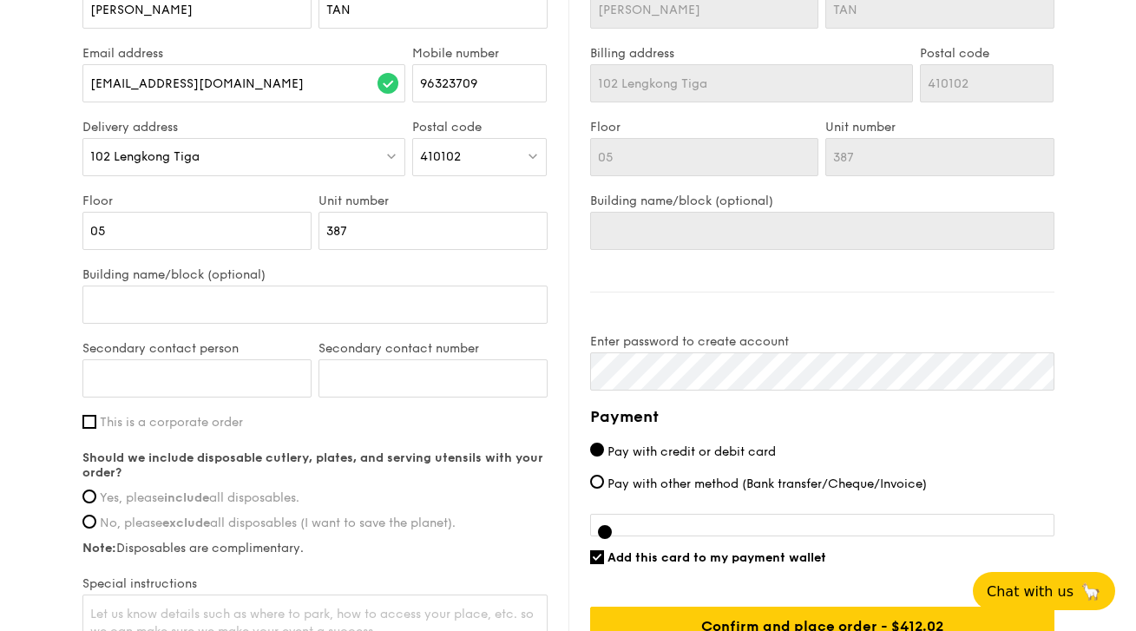
scroll to position [1292, 0]
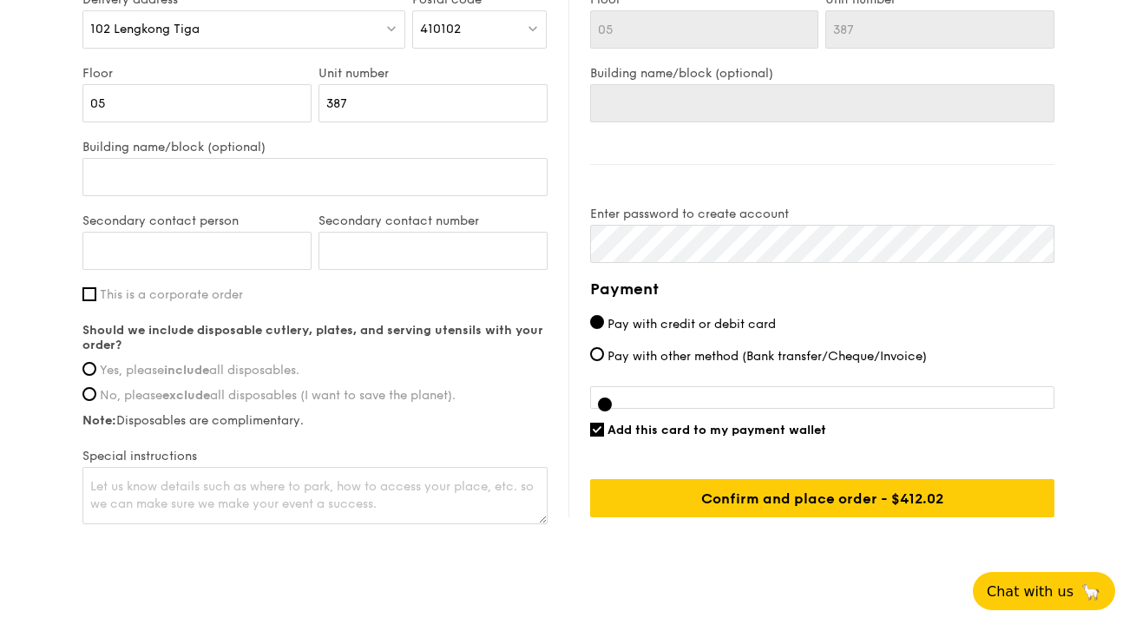
click at [91, 376] on label "Yes, please include all disposables." at bounding box center [314, 370] width 465 height 15
click at [91, 376] on input "Yes, please include all disposables." at bounding box center [89, 369] width 14 height 14
radio input "true"
click at [443, 489] on textarea at bounding box center [314, 495] width 465 height 57
type textarea "Y"
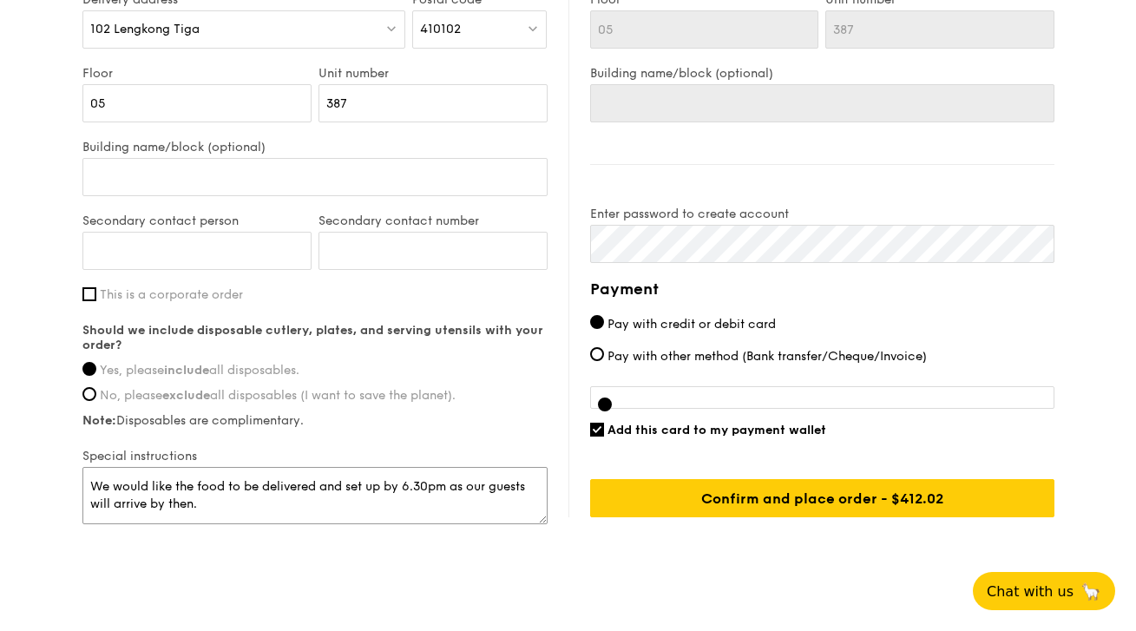
type textarea "We would like the food to be delivered and set up by 6.30pm as our guests will …"
click at [594, 433] on input "Add this card to my payment wallet" at bounding box center [597, 430] width 14 height 14
checkbox input "false"
click at [402, 507] on textarea "We would like the food to be delivered and set up by 6.30pm as our guests will …" at bounding box center [314, 495] width 465 height 57
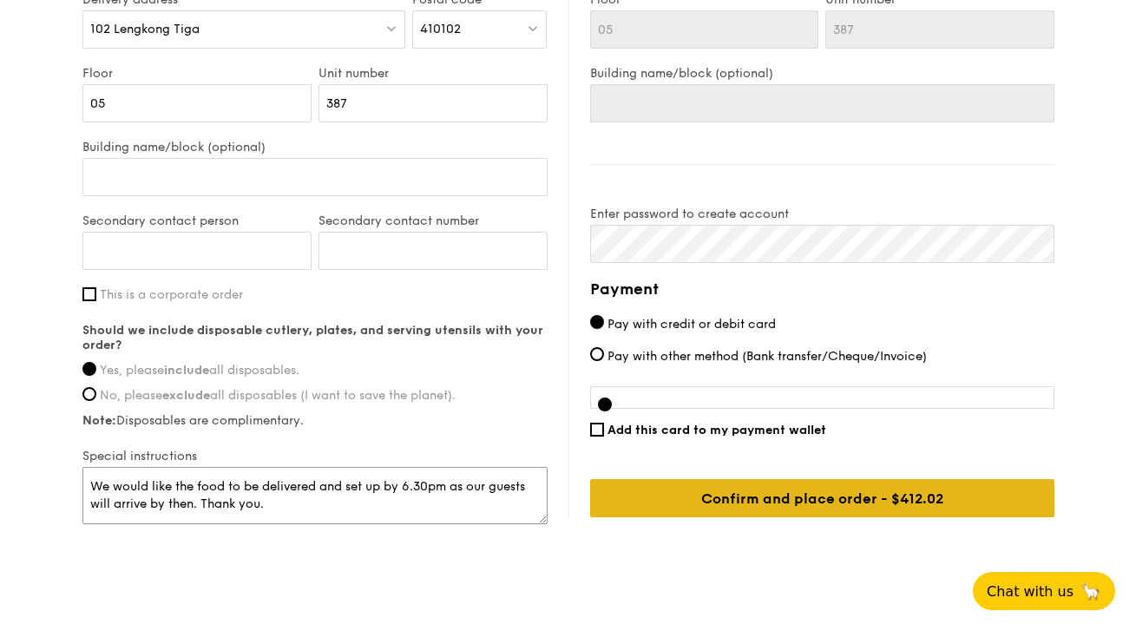
type textarea "We would like the food to be delivered and set up by 6.30pm as our guests will …"
click at [637, 511] on input "Confirm and place order - $412.02" at bounding box center [822, 498] width 464 height 38
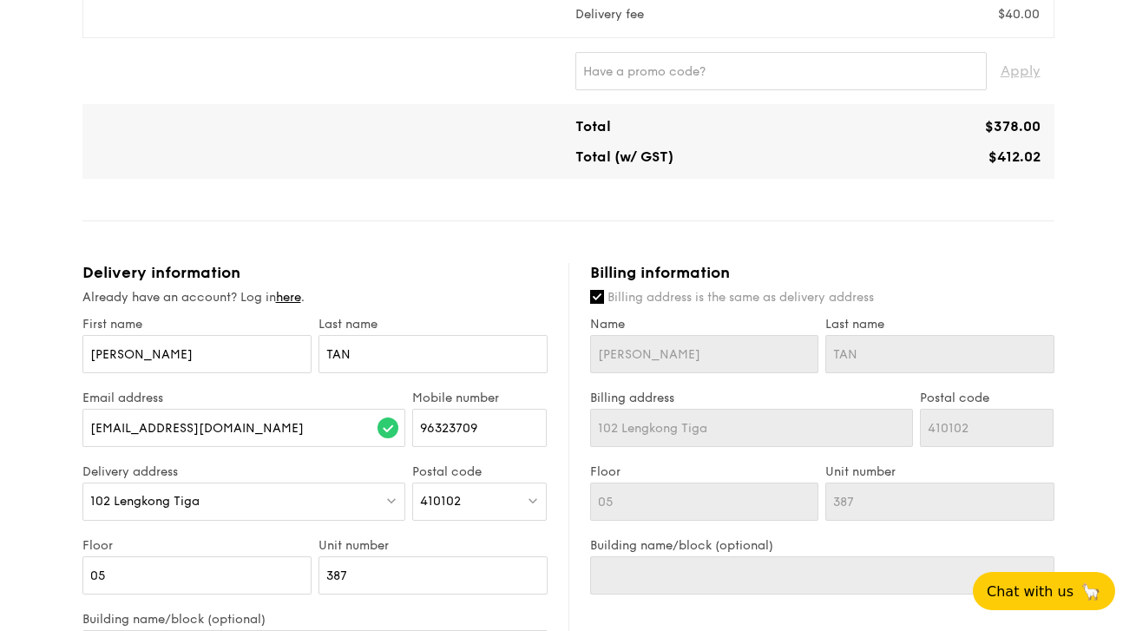
scroll to position [1359, 0]
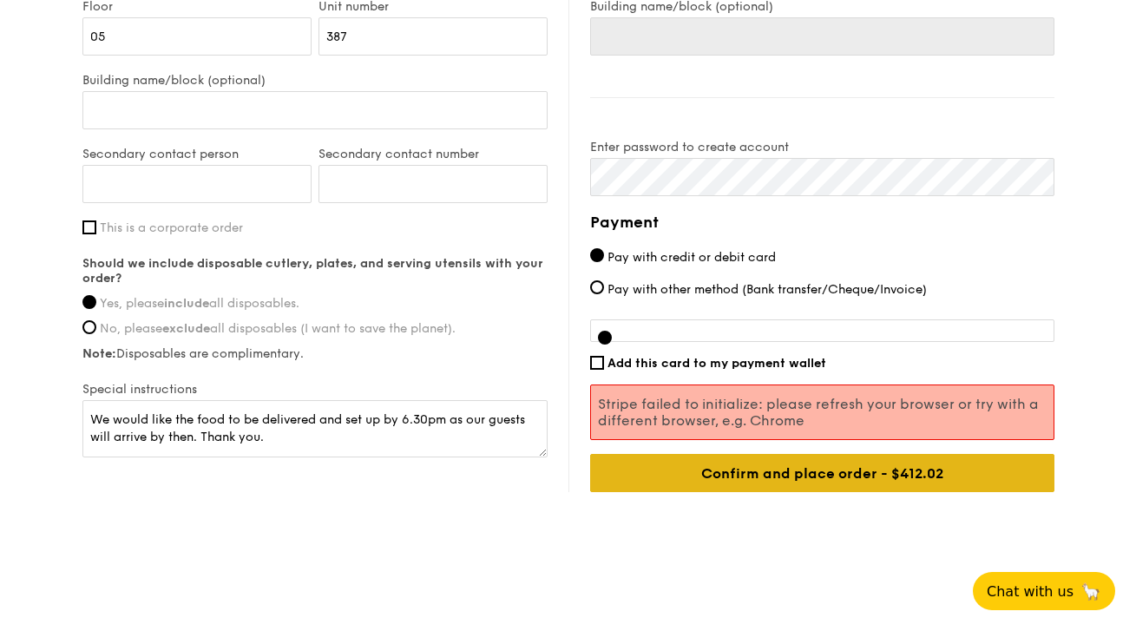
click at [748, 476] on input "Confirm and place order - $412.02" at bounding box center [822, 473] width 464 height 38
click at [744, 480] on input "Confirm and place order - $412.02" at bounding box center [822, 473] width 464 height 38
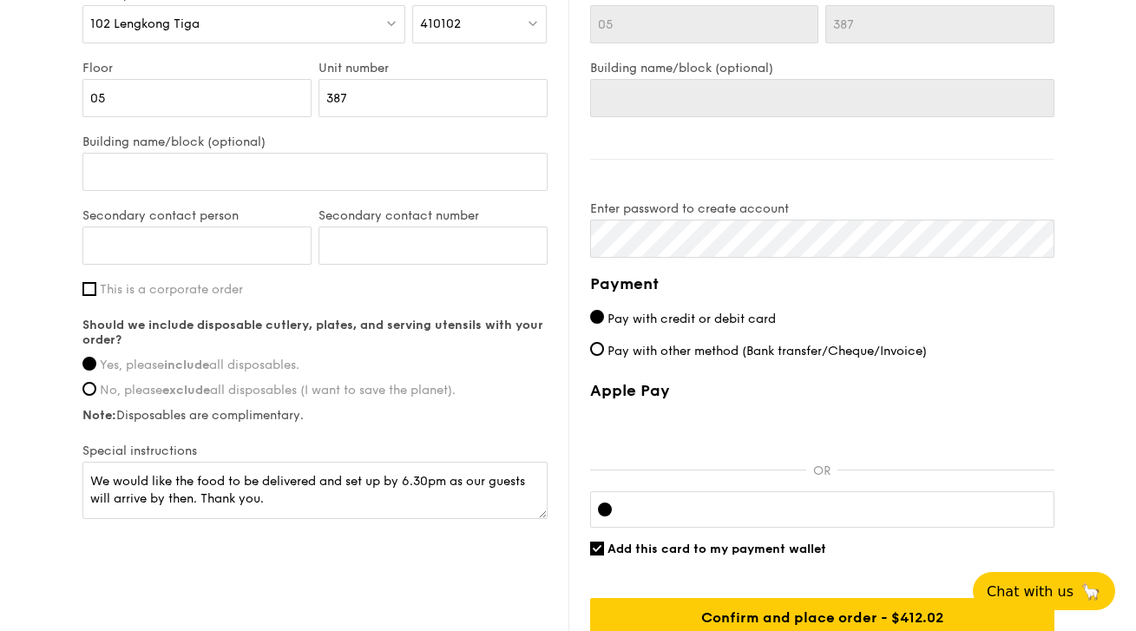
scroll to position [1441, 0]
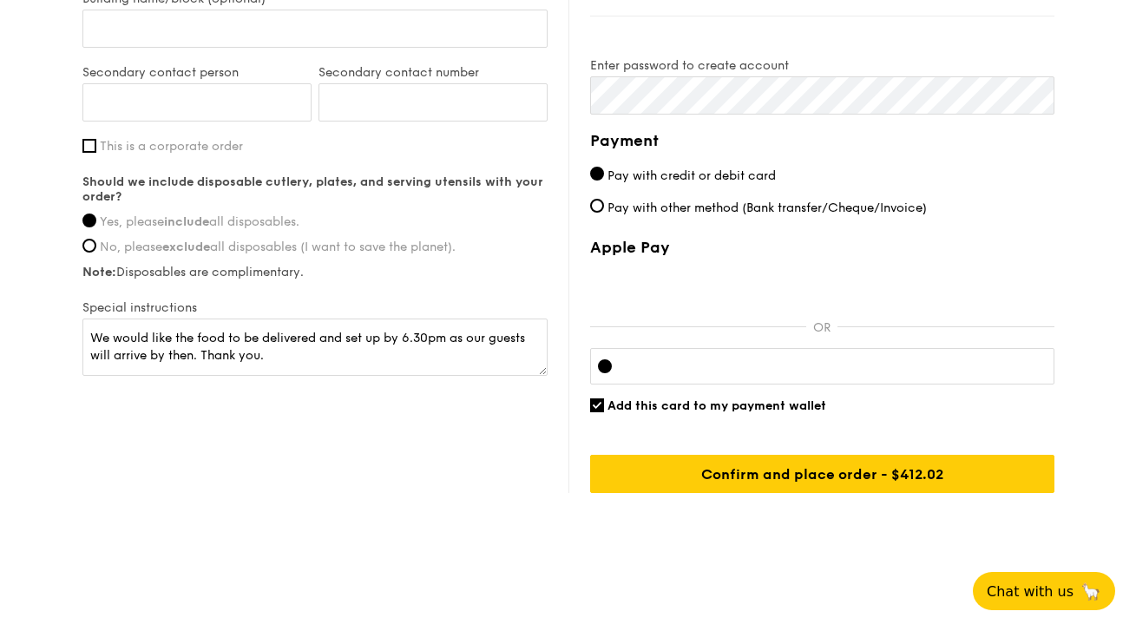
click at [596, 408] on input "Add this card to my payment wallet" at bounding box center [597, 405] width 14 height 14
click at [597, 407] on input "Add this card to my payment wallet" at bounding box center [597, 405] width 14 height 14
click at [598, 407] on input "Add this card to my payment wallet" at bounding box center [597, 405] width 14 height 14
checkbox input "false"
click at [680, 358] on div at bounding box center [822, 366] width 464 height 36
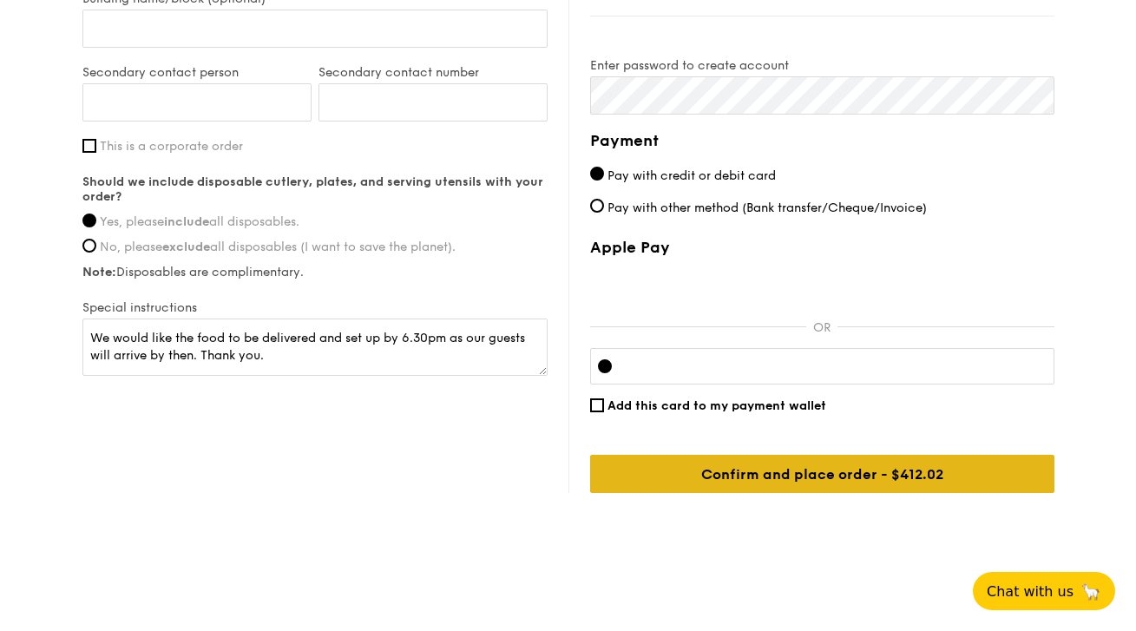
click at [851, 483] on input "Confirm and place order - $412.02" at bounding box center [822, 474] width 464 height 38
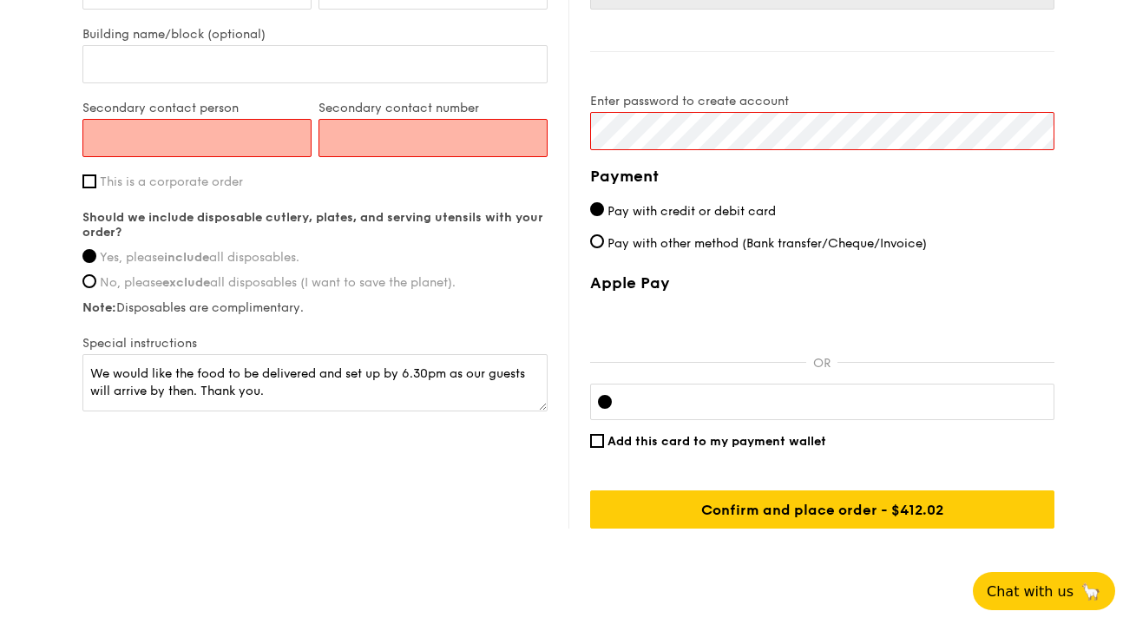
scroll to position [1297, 0]
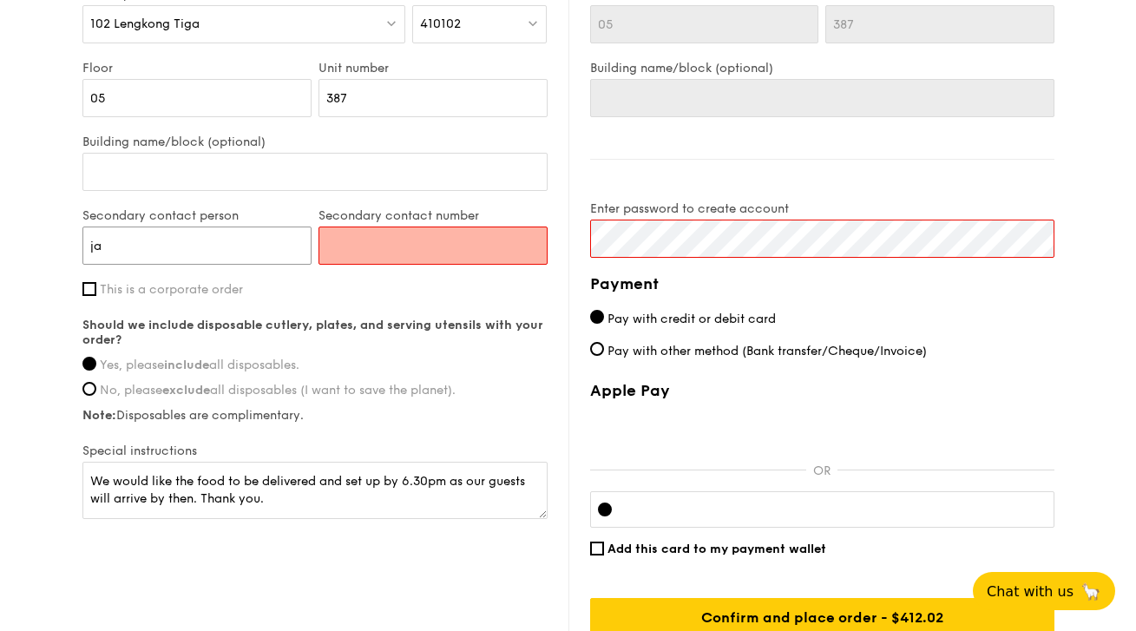
type input "j"
type input "JARROLD"
click at [391, 251] on input "Secondary contact number" at bounding box center [433, 246] width 229 height 38
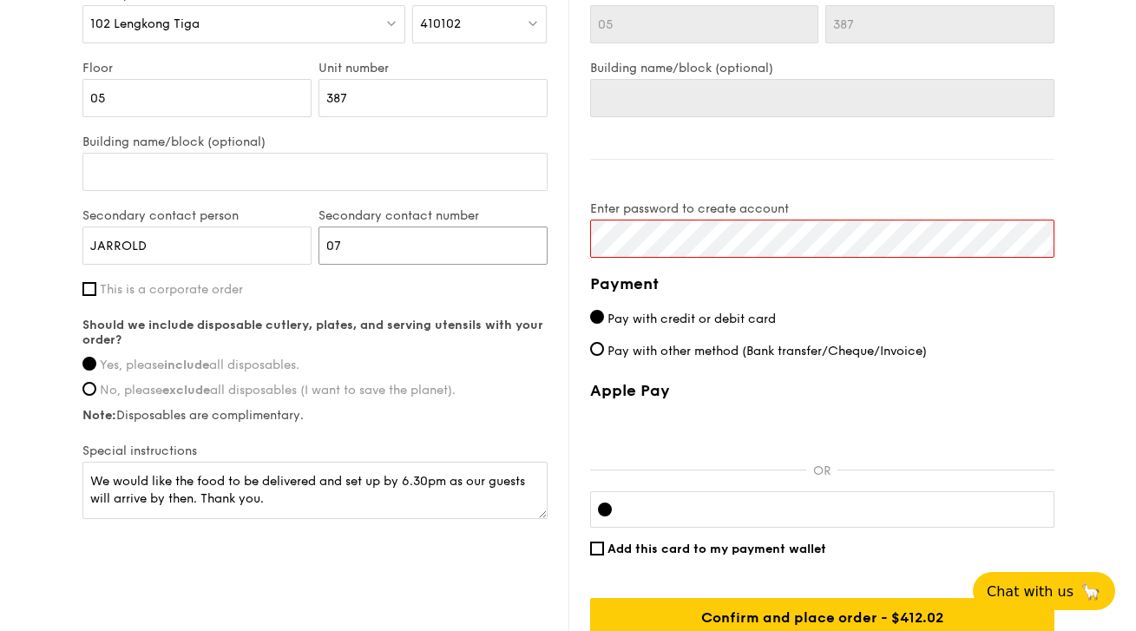
type input "0"
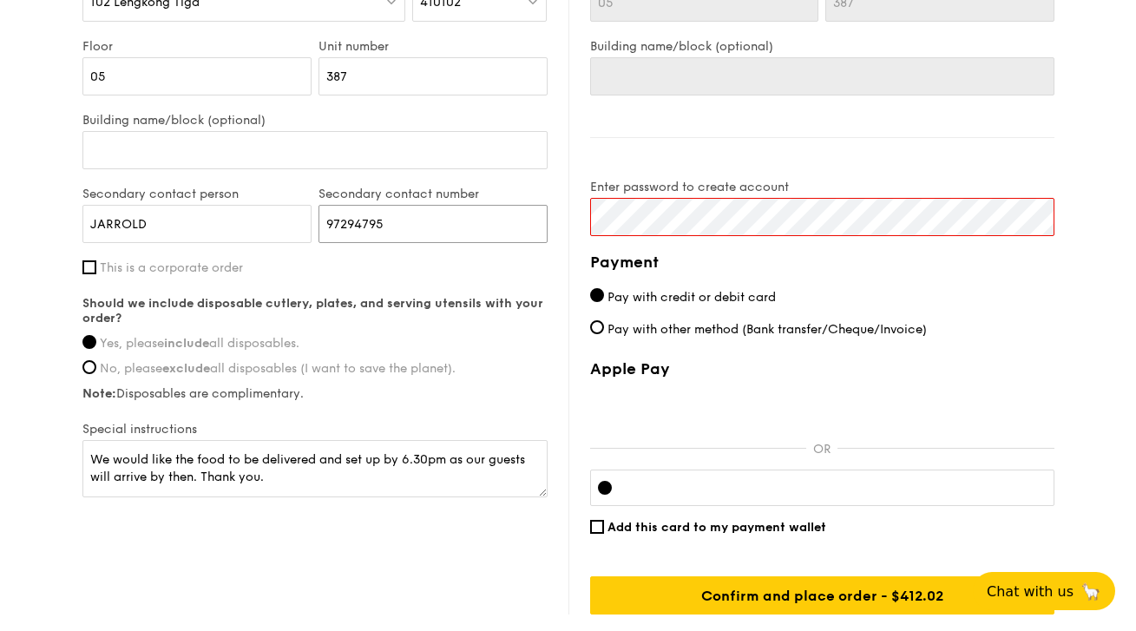
scroll to position [1442, 0]
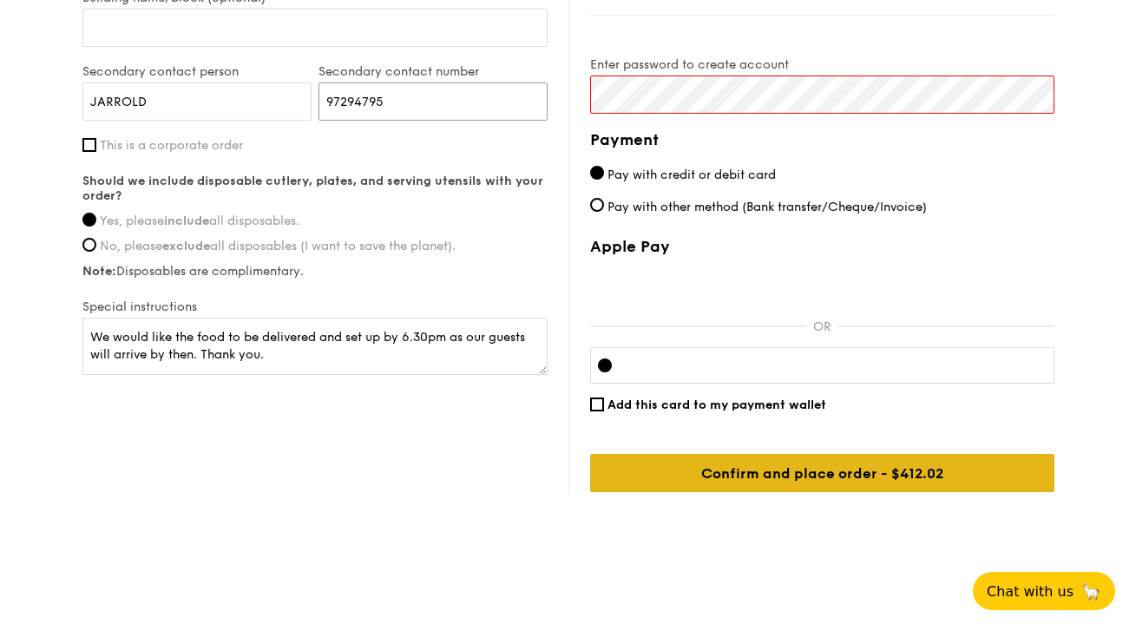
type input "97294795"
click at [922, 477] on input "Confirm and place order - $412.02" at bounding box center [822, 473] width 464 height 38
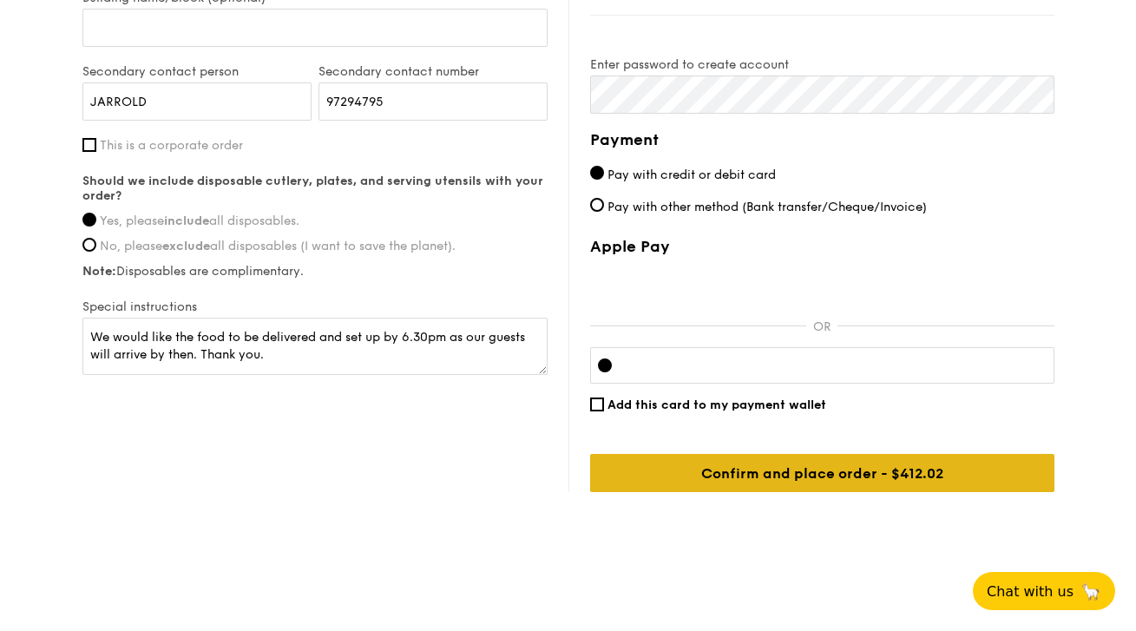
click at [857, 471] on input "Confirm and place order - $412.02" at bounding box center [822, 473] width 464 height 38
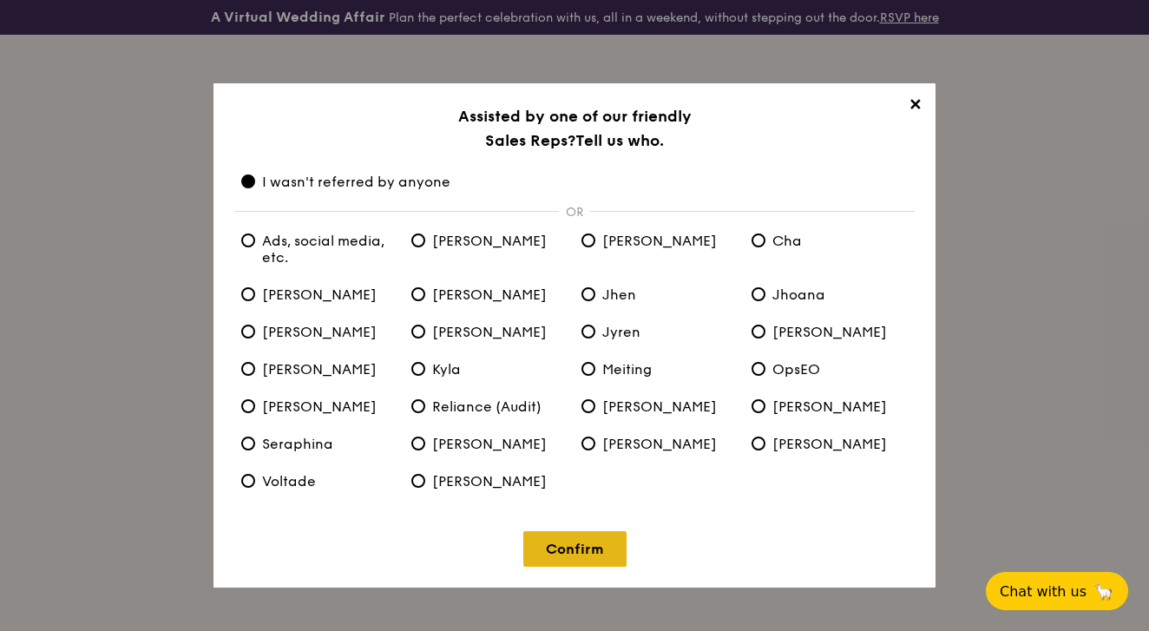
click at [601, 544] on link "Confirm" at bounding box center [574, 549] width 103 height 36
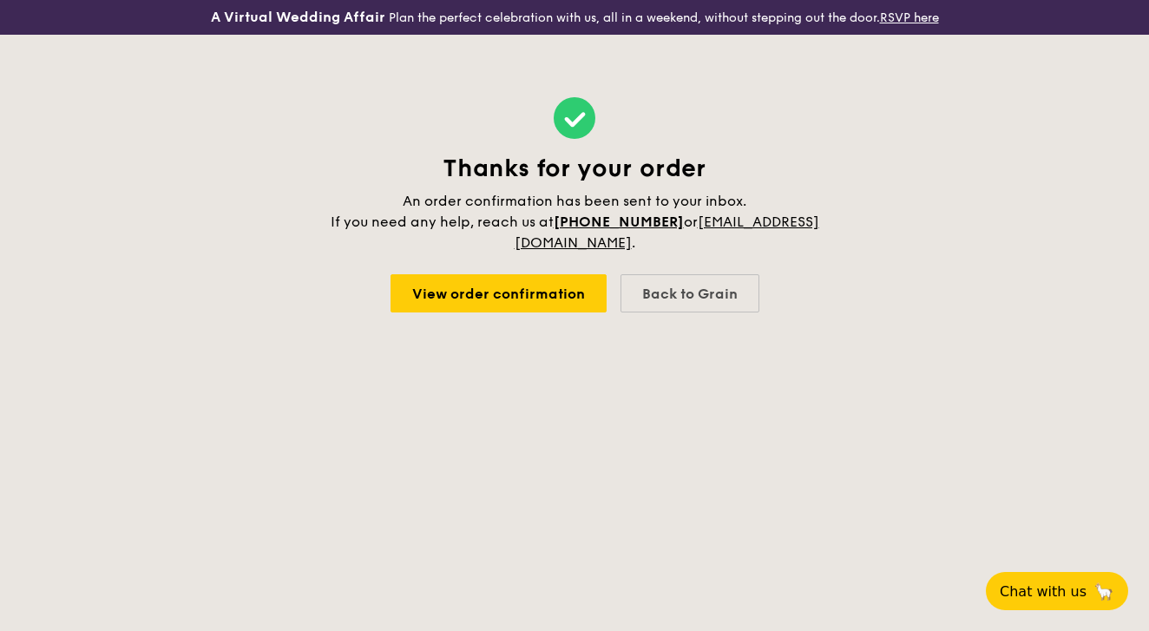
click at [561, 306] on link "View order confirmation" at bounding box center [499, 293] width 216 height 38
